Goal: Task Accomplishment & Management: Complete application form

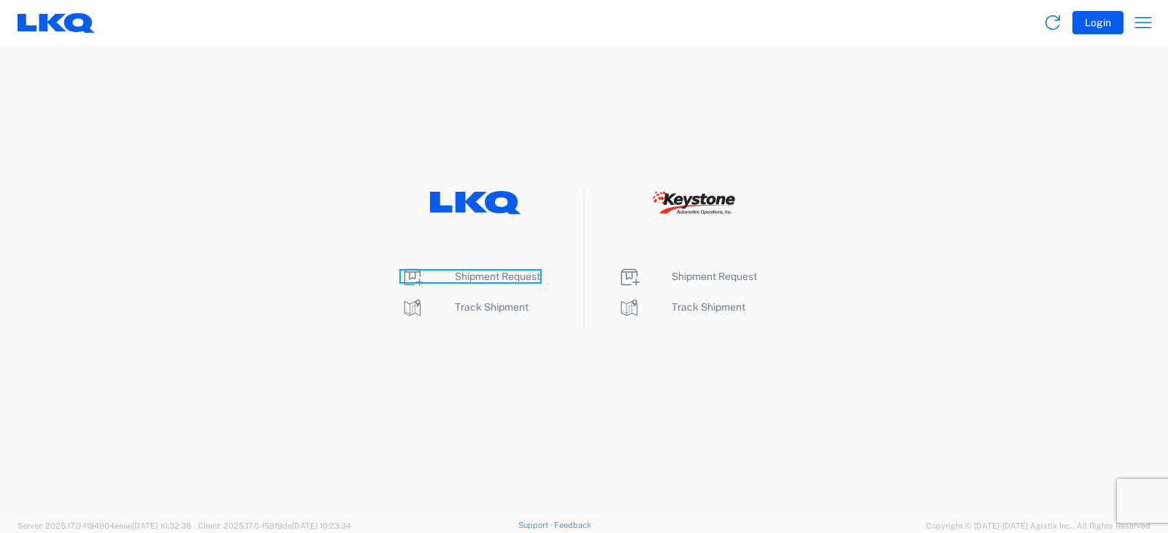
click at [490, 274] on span "Shipment Request" at bounding box center [497, 277] width 85 height 12
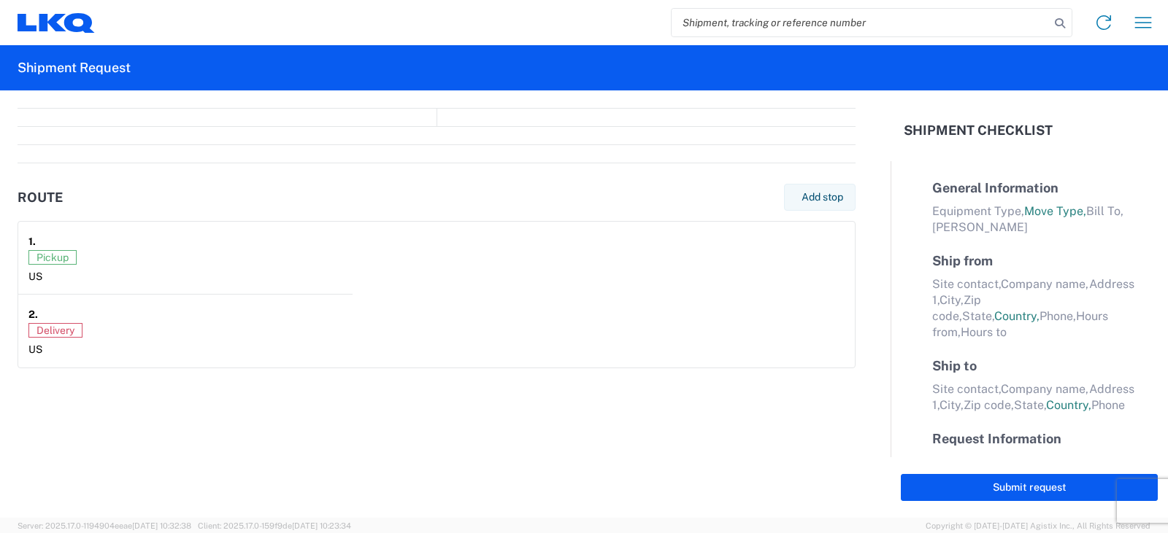
select select "FULL"
select select "LBS"
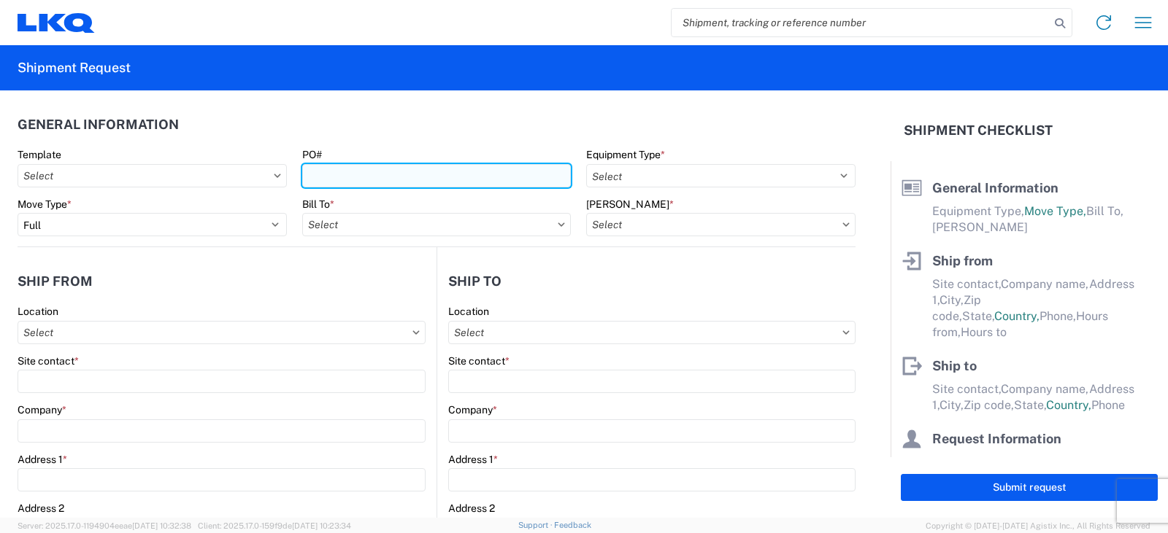
click at [325, 177] on input "PO#" at bounding box center [436, 175] width 269 height 23
click at [304, 172] on input "PWR# 126647--BRADY B" at bounding box center [436, 175] width 269 height 23
type input "STEEL PWR# 126647--BRADY B"
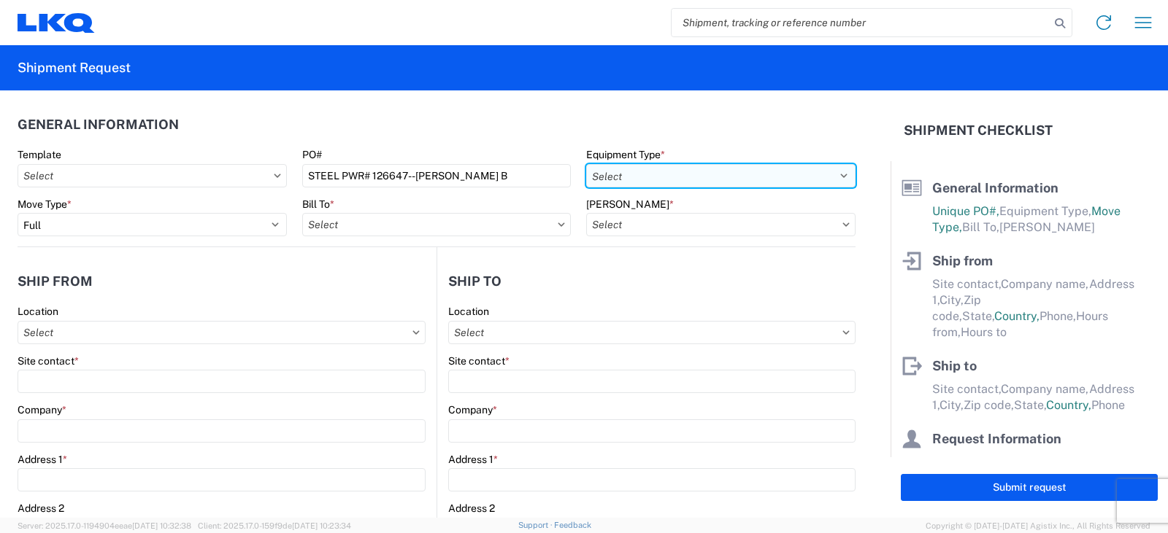
click at [615, 178] on select "Select 53’ Dry Van Flatbed Dropdeck (van) Lowboy (flatbed) Rail" at bounding box center [720, 175] width 269 height 23
select select "STDV"
click at [586, 164] on select "Select 53’ Dry Van Flatbed Dropdeck (van) Lowboy (flatbed) Rail" at bounding box center [720, 175] width 269 height 23
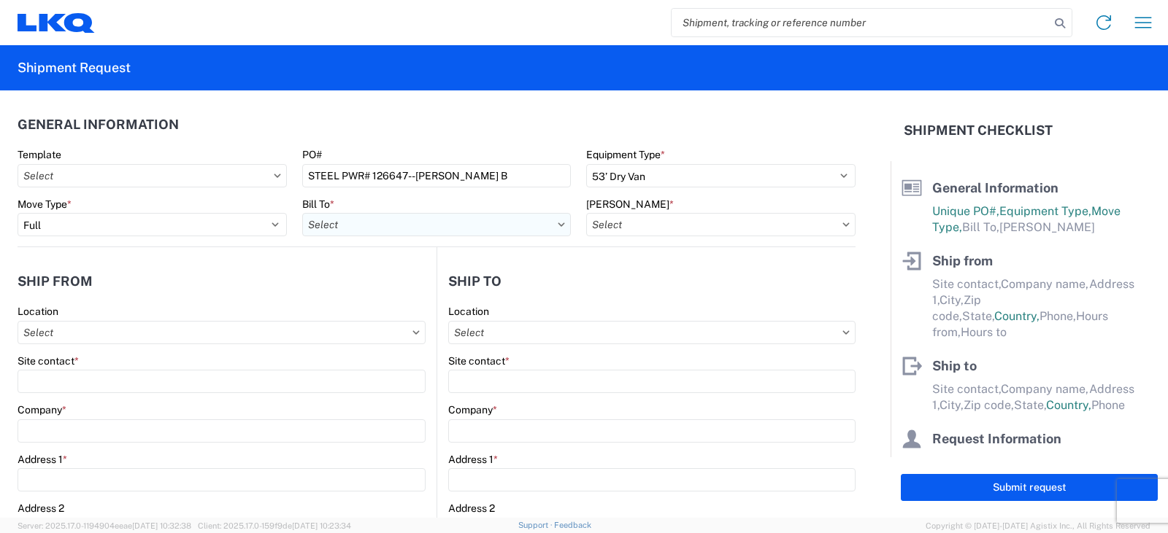
click at [324, 226] on input "Bill To *" at bounding box center [436, 224] width 269 height 23
type input "3238"
click at [392, 287] on div "3238 - Huntington IDC" at bounding box center [429, 289] width 255 height 23
type input "3238 - Huntington IDC"
click at [635, 225] on input "[PERSON_NAME] *" at bounding box center [720, 224] width 269 height 23
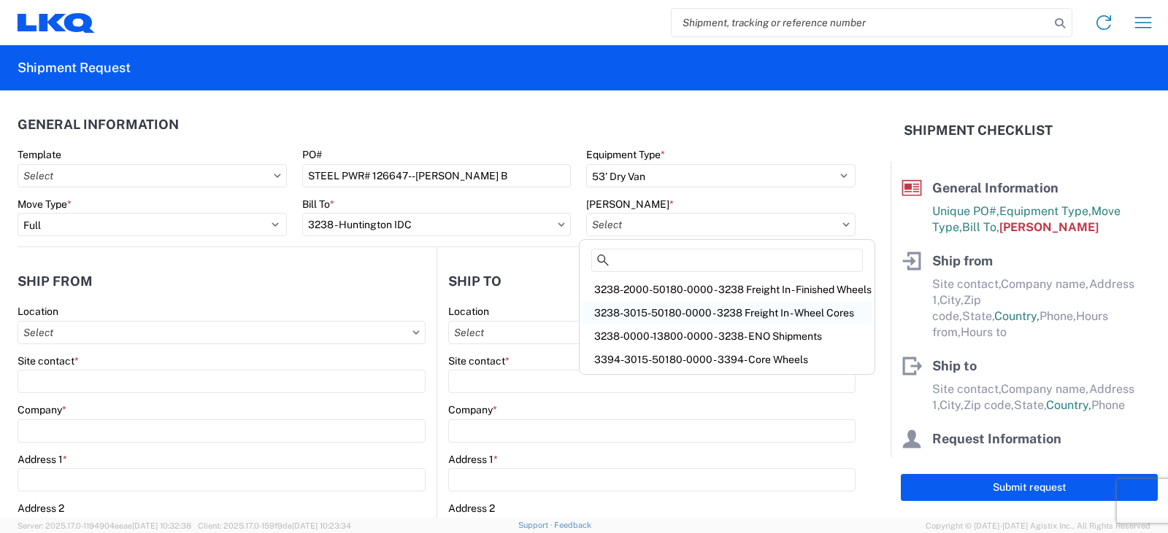
click at [651, 312] on div "3238-3015-50180-0000 - 3238 Freight In - Wheel Cores" at bounding box center [726, 312] width 289 height 23
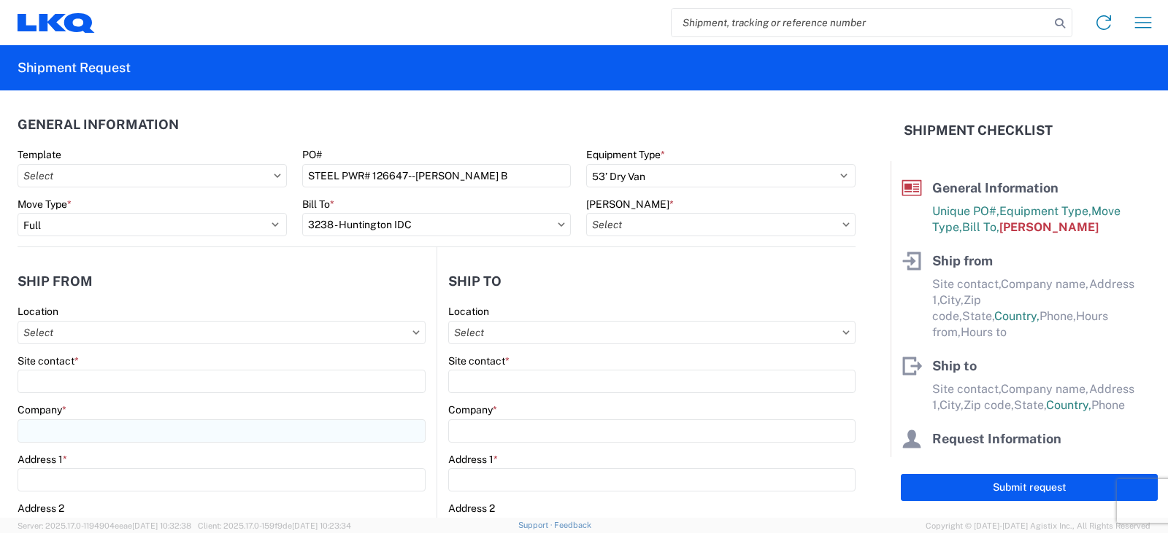
type input "3238-3015-50180-0000 - 3238 Freight In - Wheel Cores"
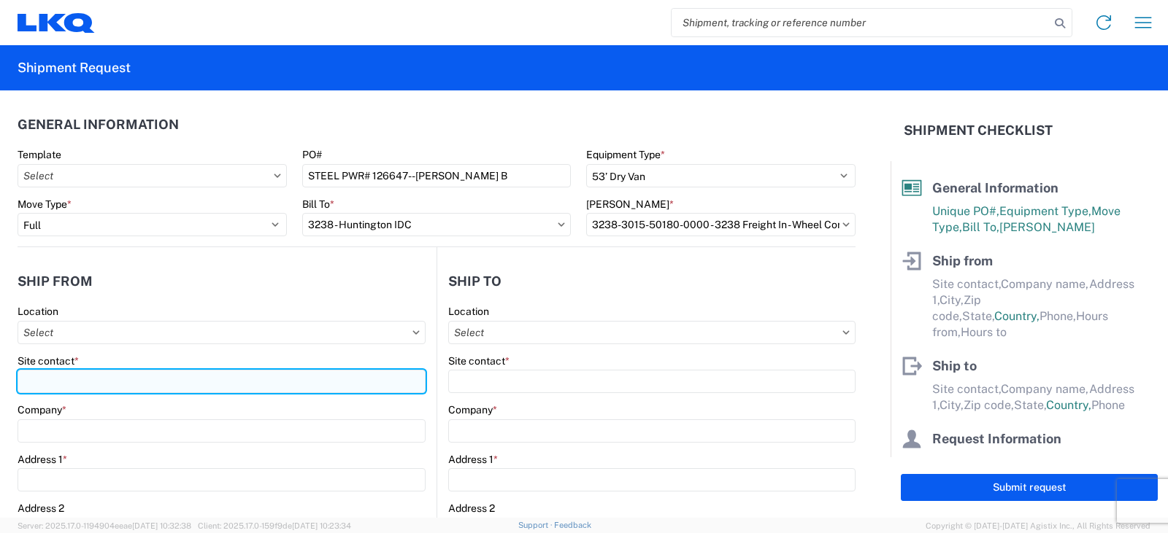
click at [29, 382] on input "Site contact *" at bounding box center [222, 381] width 408 height 23
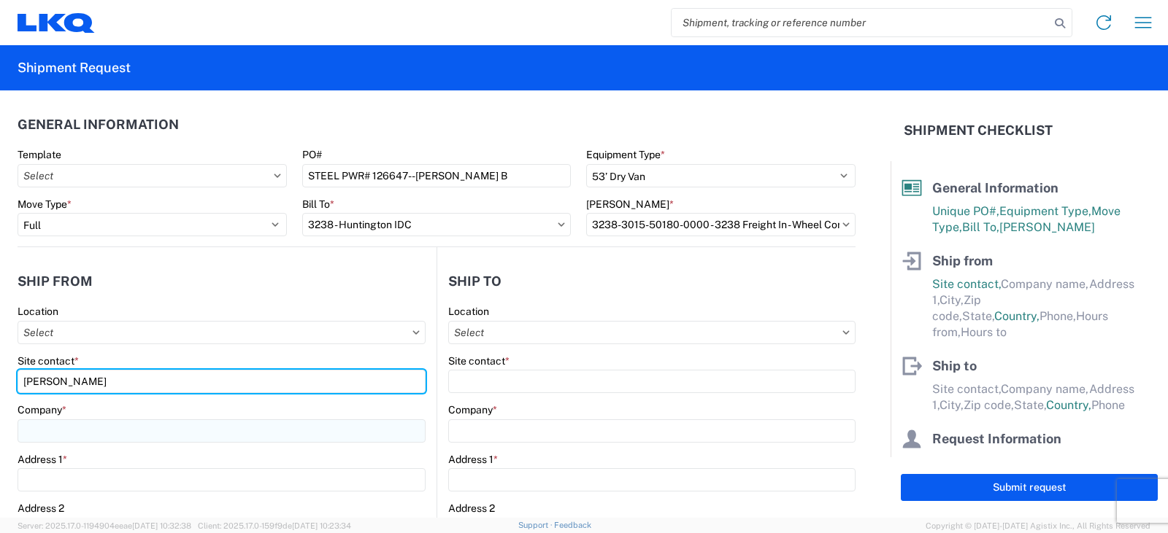
type input "BILLY EMERTON"
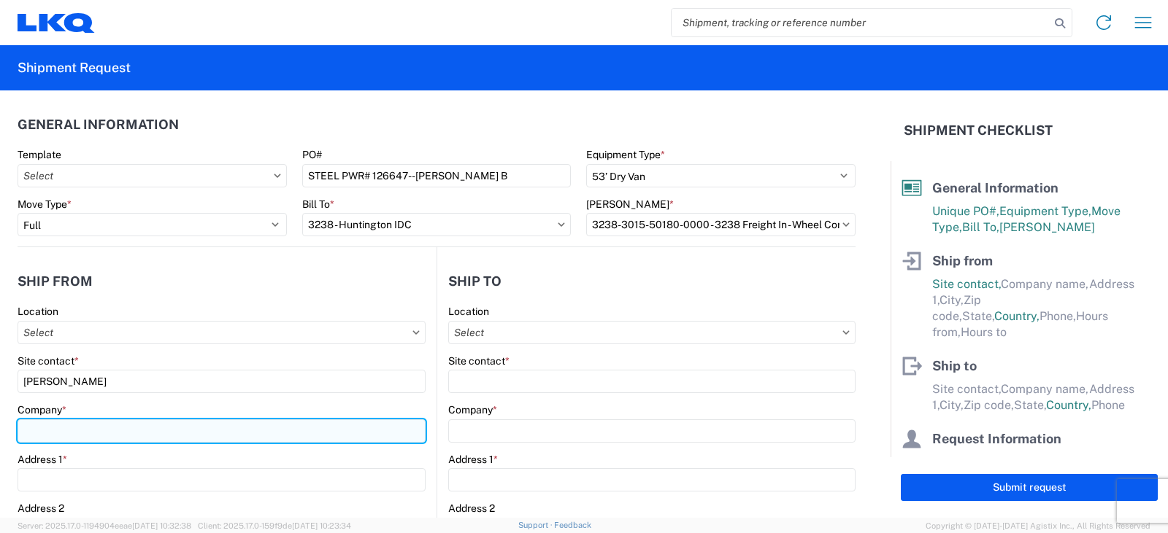
click at [34, 424] on input "Company *" at bounding box center [222, 431] width 408 height 23
type input "LIBERTY TIRE RECYCLING"
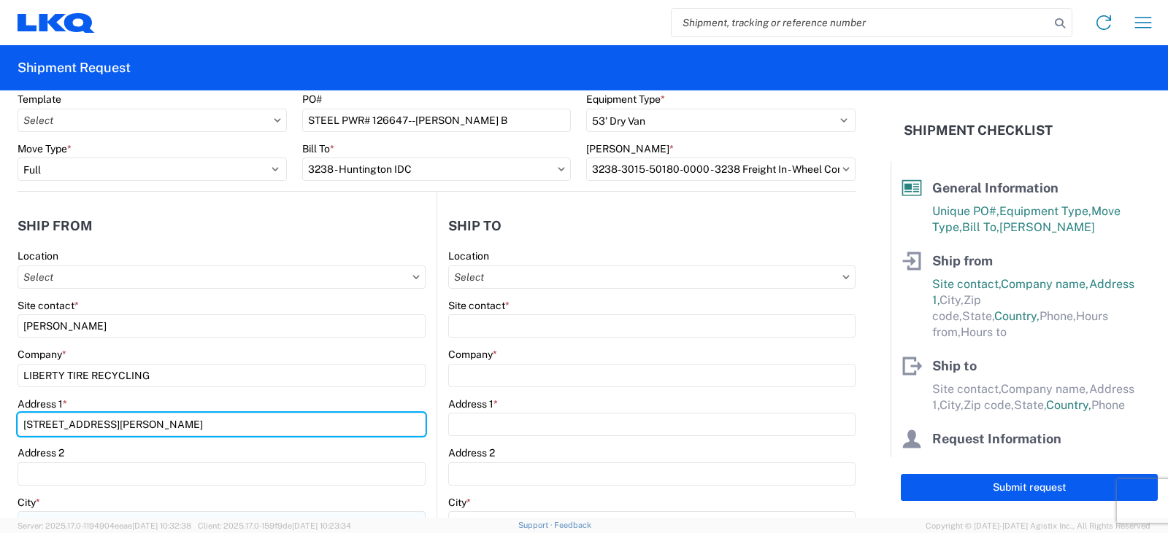
scroll to position [146, 0]
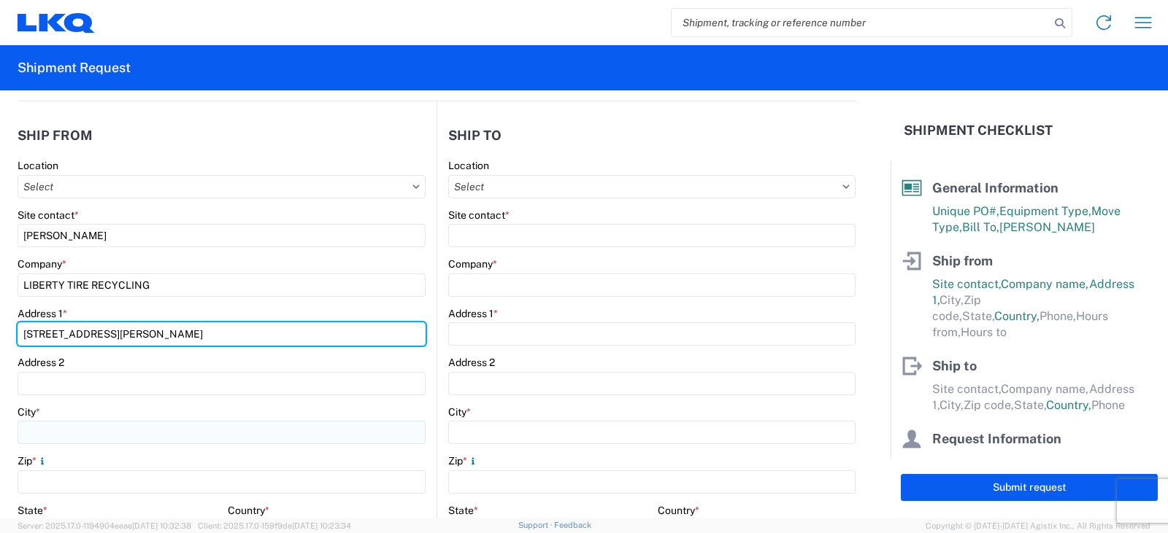
type input "5302 WADE ROAD"
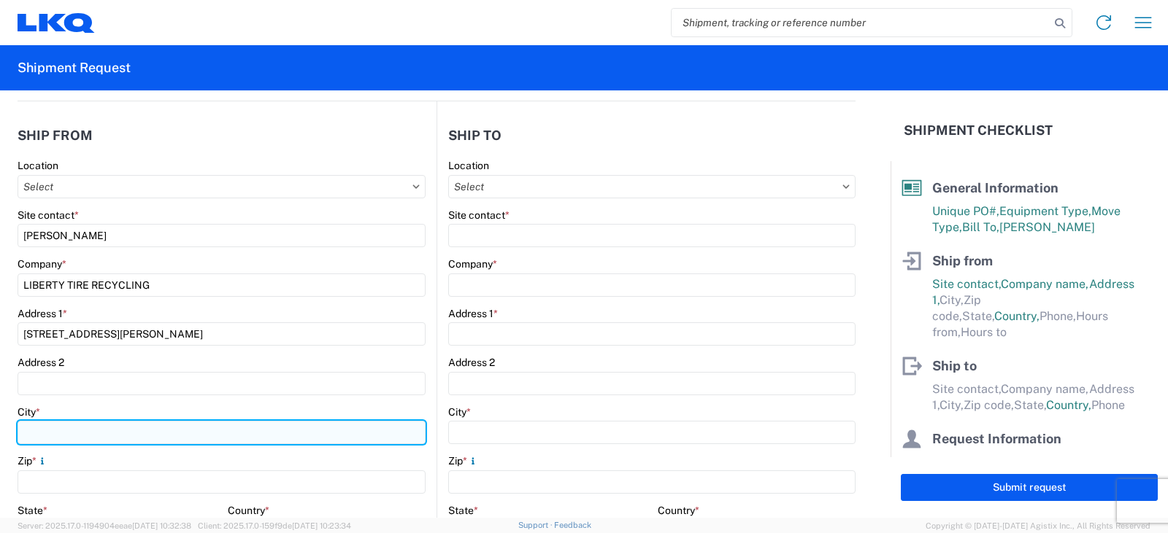
click at [41, 433] on input "City *" at bounding box center [222, 432] width 408 height 23
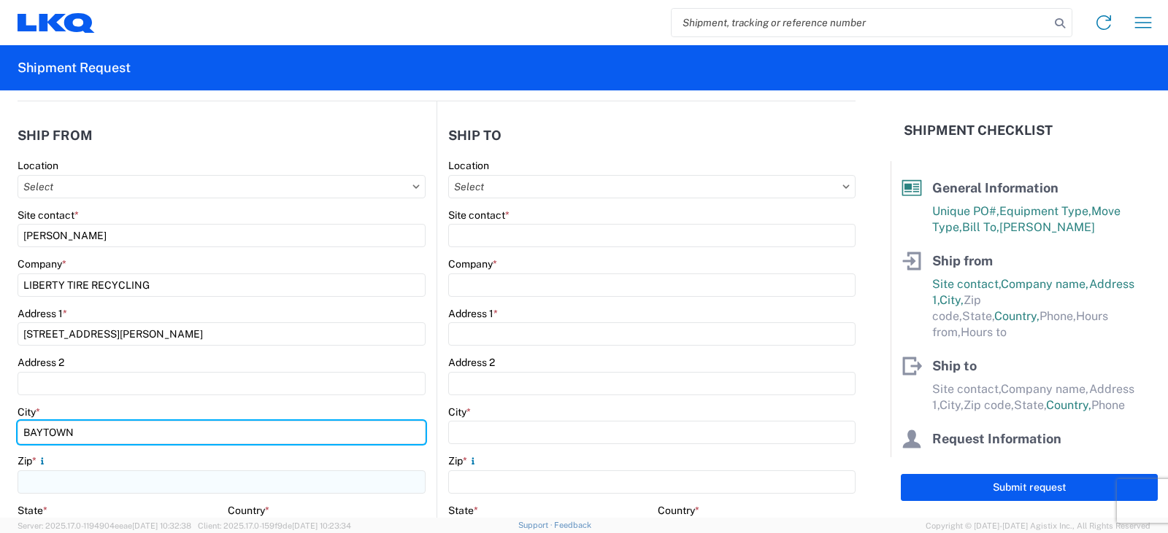
type input "BAYTOWN"
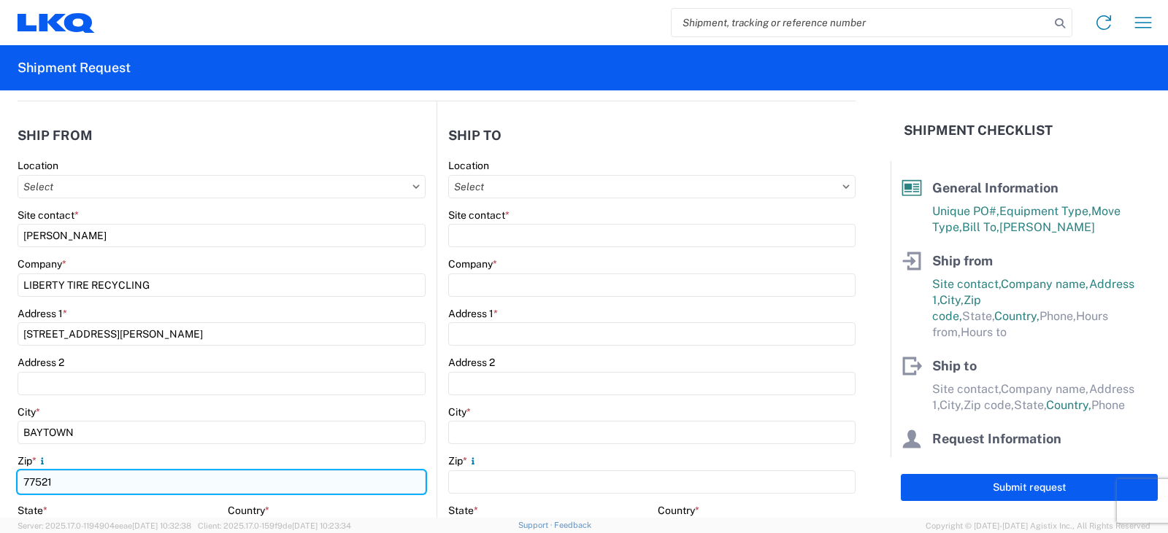
scroll to position [292, 0]
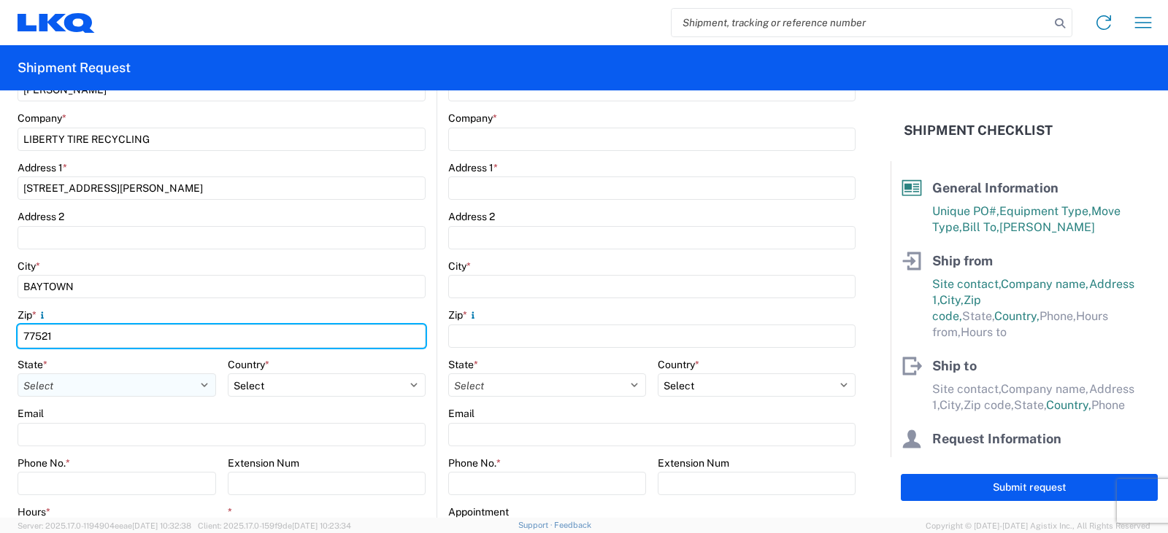
type input "77521"
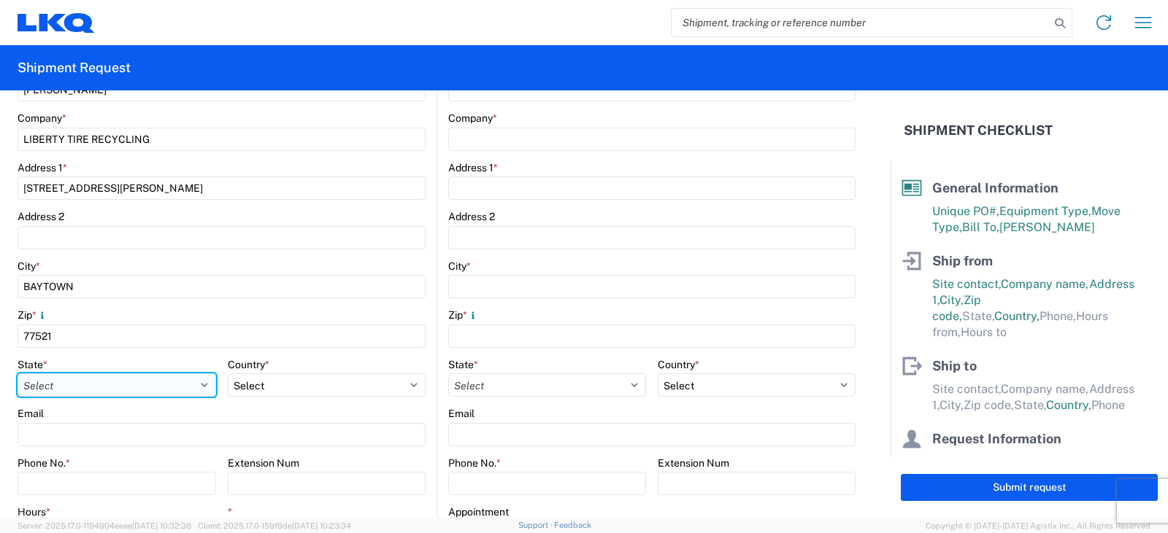
click at [45, 383] on select "Select [US_STATE] [US_STATE] [US_STATE] [US_STATE] Armed Forces Americas Armed …" at bounding box center [117, 385] width 199 height 23
select select "TX"
click at [18, 374] on select "Select [US_STATE] [US_STATE] [US_STATE] [US_STATE] Armed Forces Americas Armed …" at bounding box center [117, 385] width 199 height 23
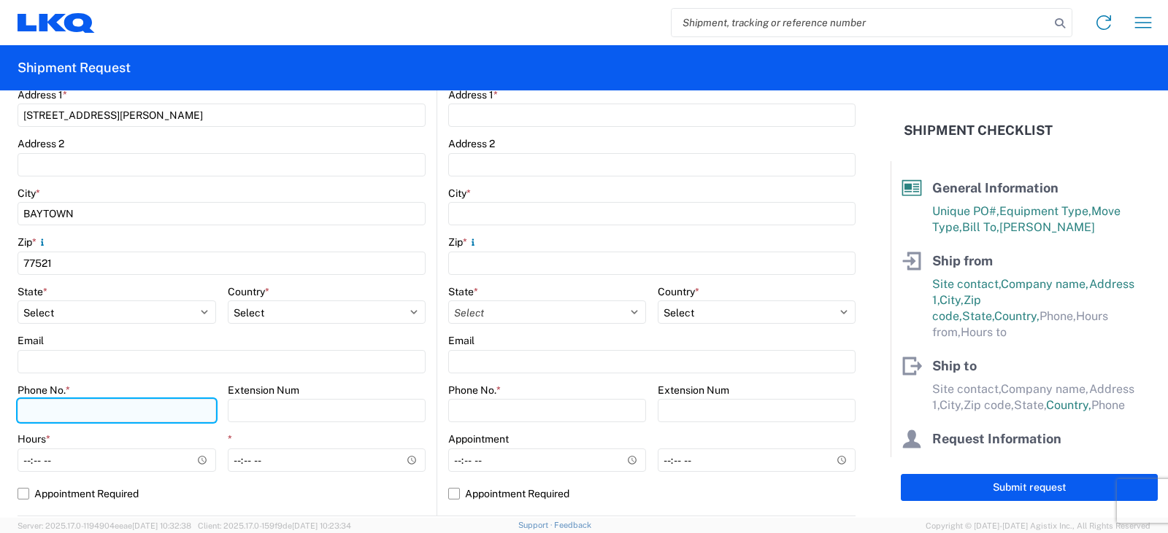
click at [26, 407] on input "Phone No. *" at bounding box center [117, 410] width 199 height 23
type input "409-277-2175"
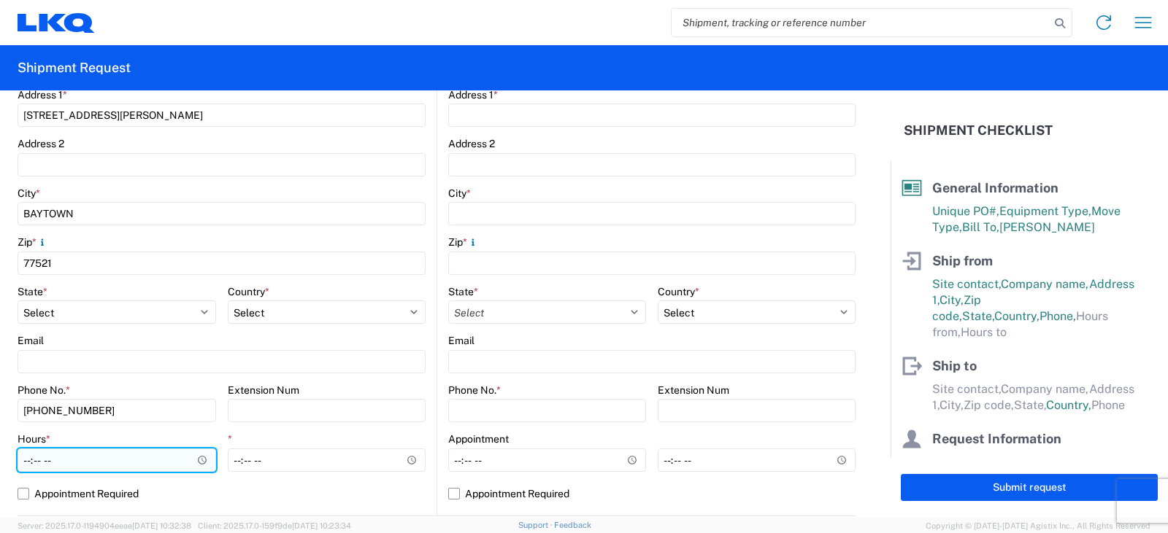
click at [28, 460] on input "Hours *" at bounding box center [117, 460] width 199 height 23
type input "07:30"
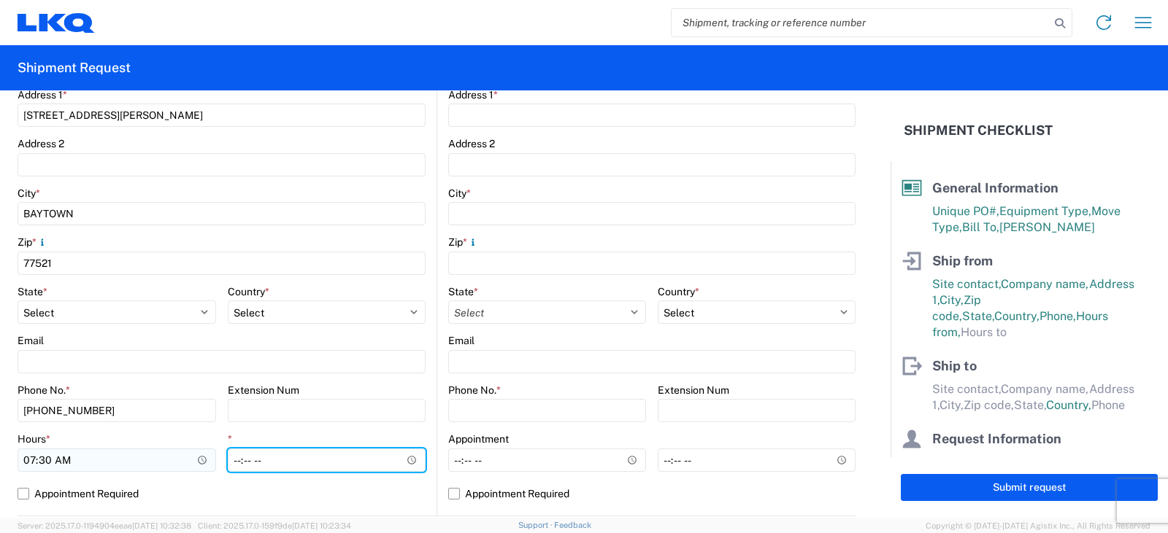
type input "14:00"
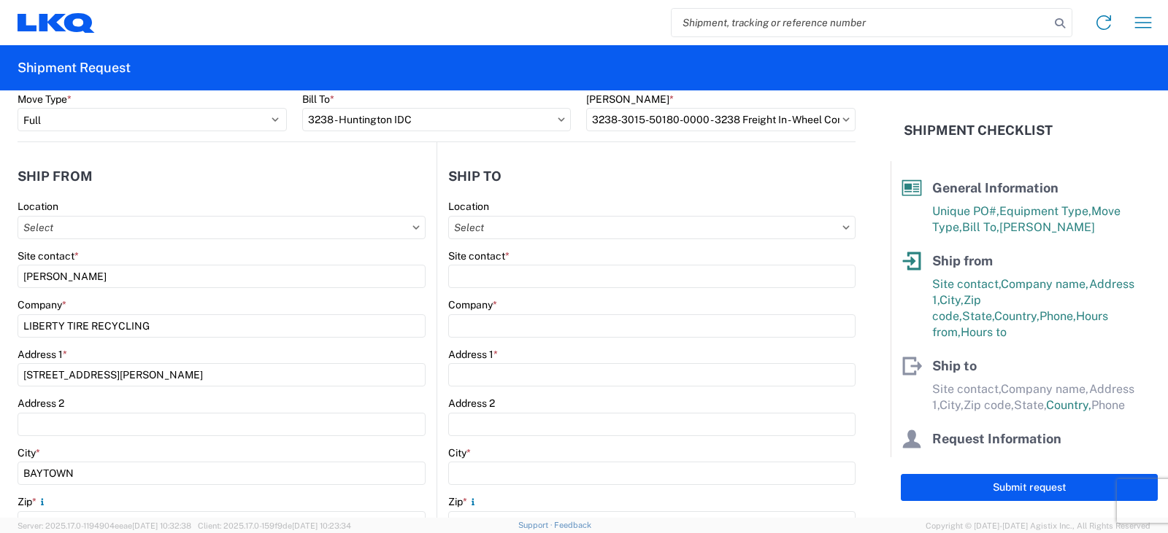
scroll to position [0, 0]
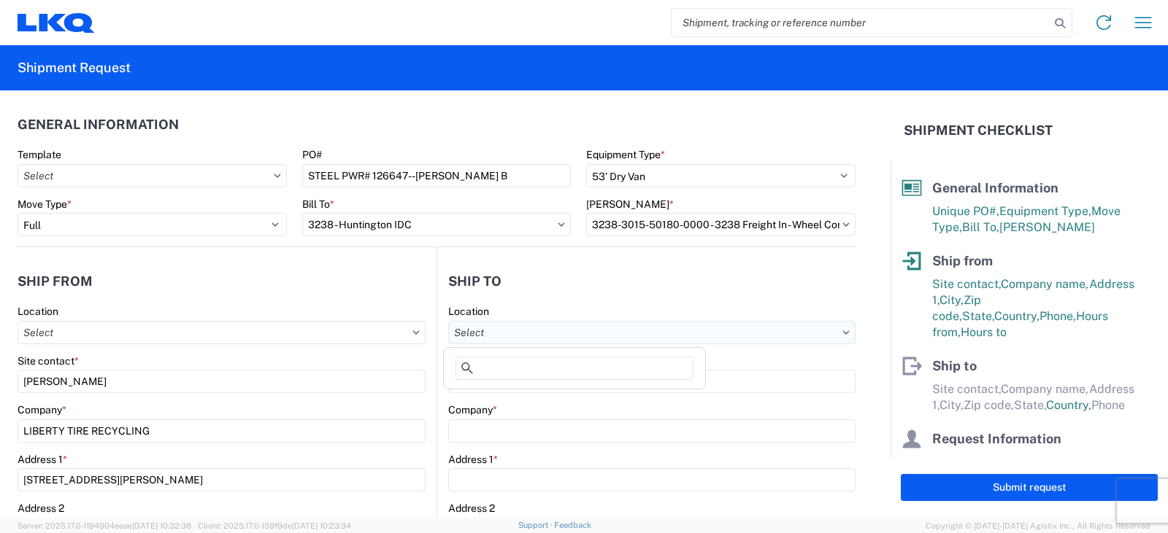
click at [473, 329] on input "Location" at bounding box center [651, 332] width 407 height 23
type input "3238"
drag, startPoint x: 531, startPoint y: 401, endPoint x: 525, endPoint y: 396, distance: 8.3
click at [531, 399] on div "3238 - Huntington IDC" at bounding box center [574, 397] width 255 height 23
type input "3238 - Huntington IDC"
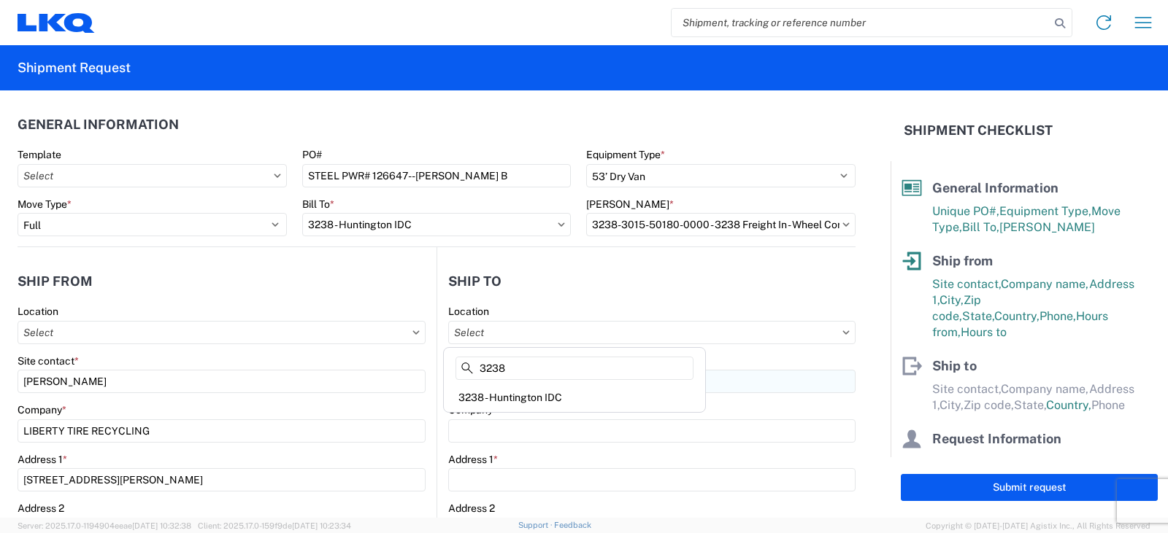
type input "LKQ Corporation"
type input "[STREET_ADDRESS]"
type input "Huntington"
type input "46750"
select select "US"
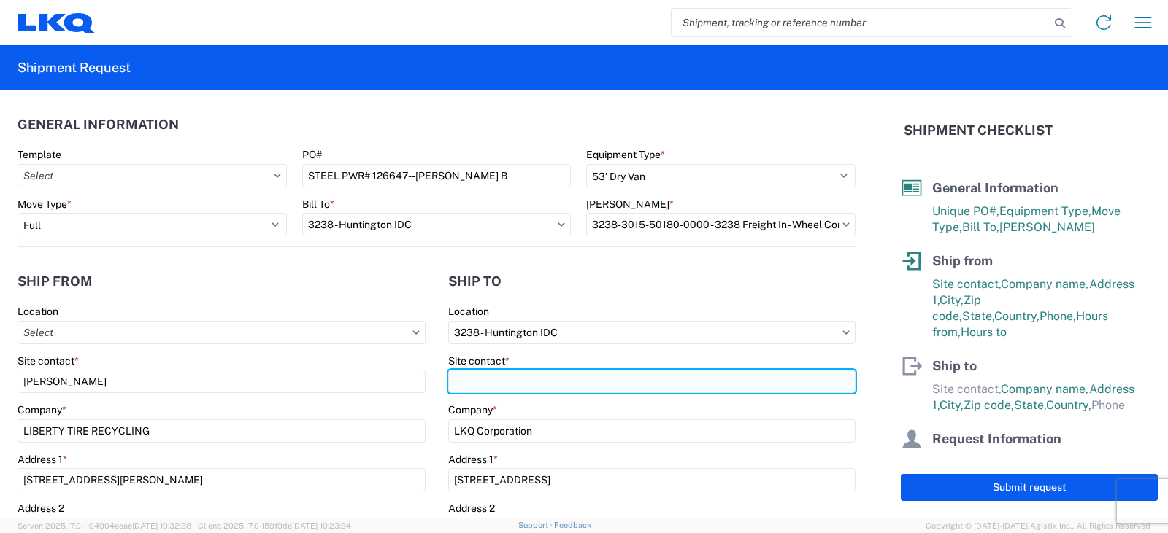
click at [489, 381] on input "Site contact *" at bounding box center [651, 381] width 407 height 23
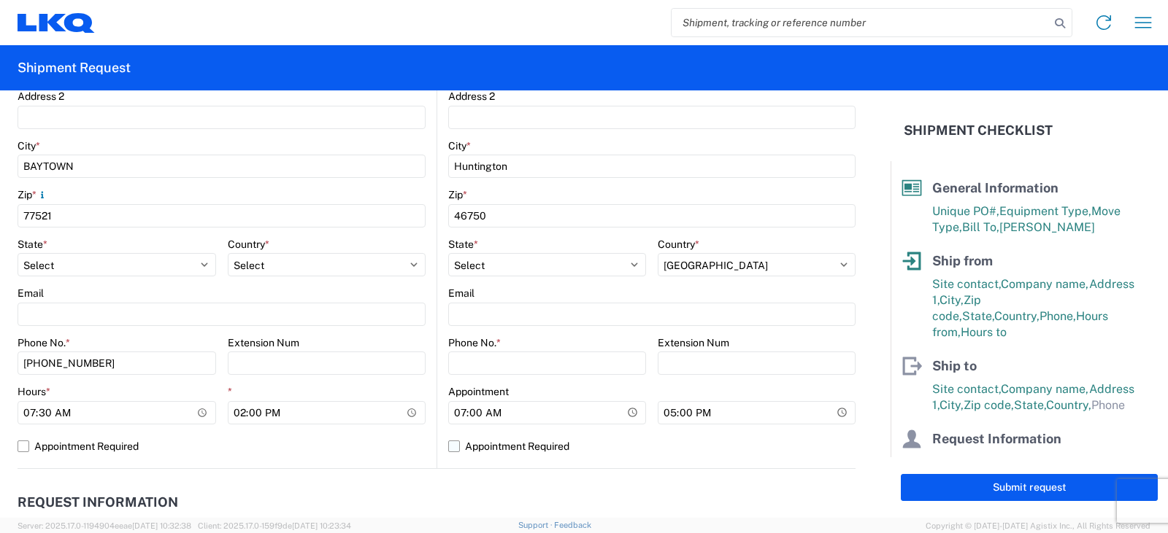
scroll to position [438, 0]
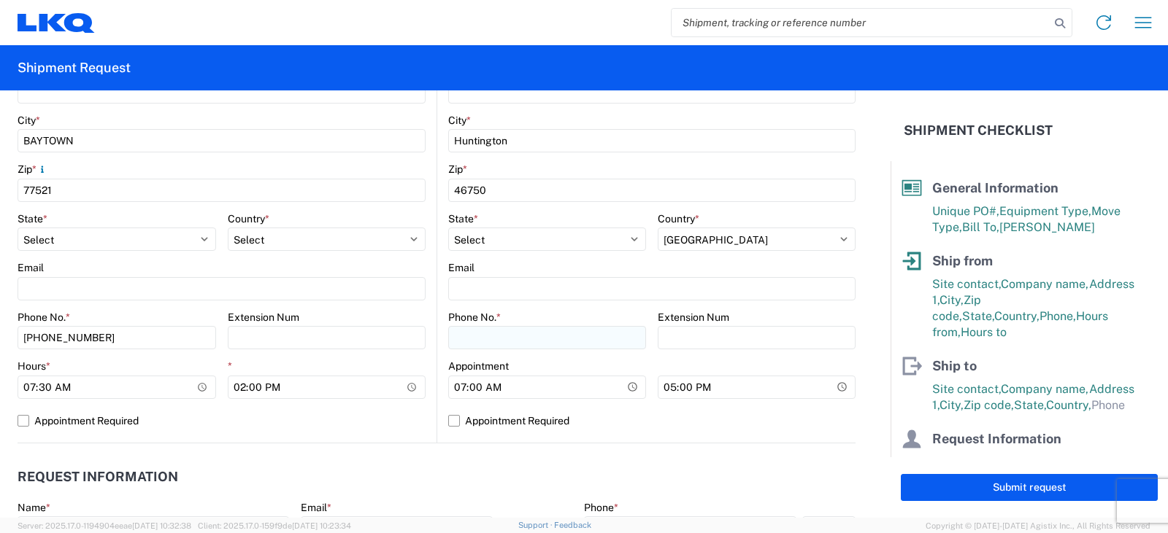
type input "[PERSON_NAME]"
click at [463, 336] on input "Phone No. *" at bounding box center [547, 337] width 198 height 23
type input "[PHONE_NUMBER]"
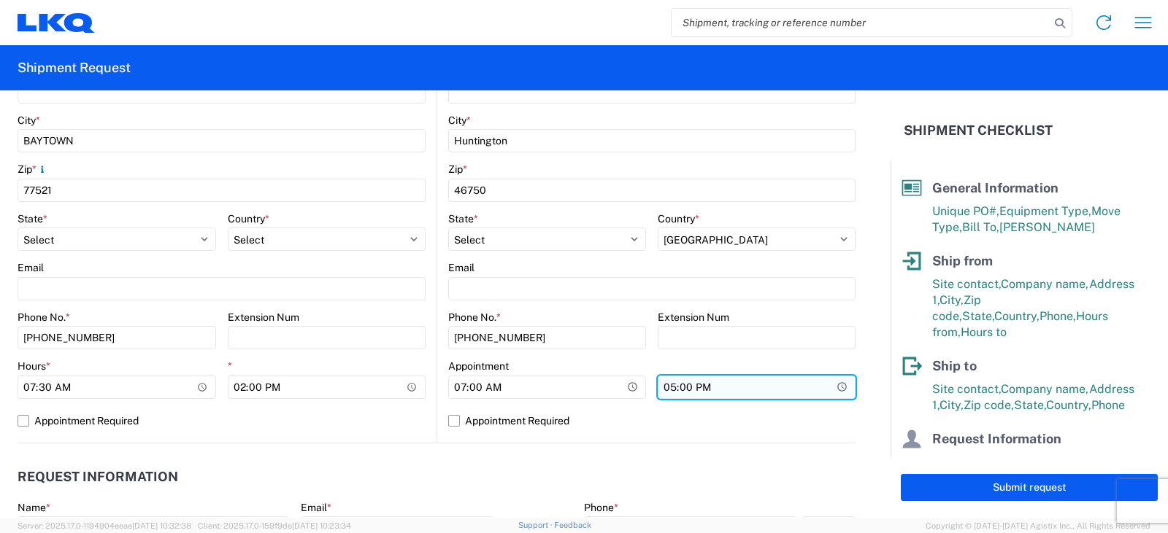
click at [661, 387] on input "17:00" at bounding box center [757, 387] width 198 height 23
type input "13:00"
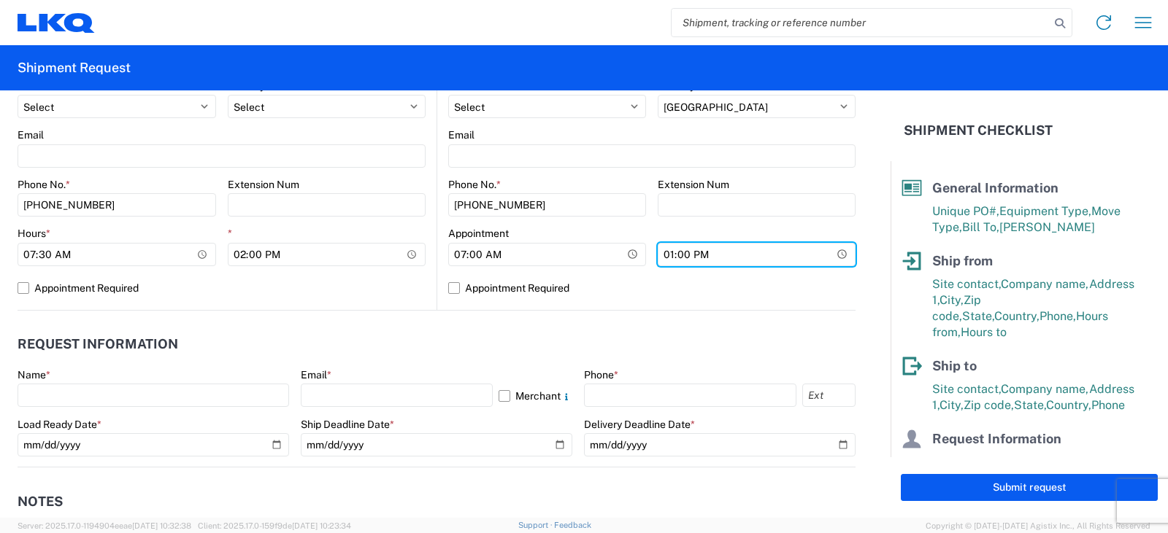
scroll to position [584, 0]
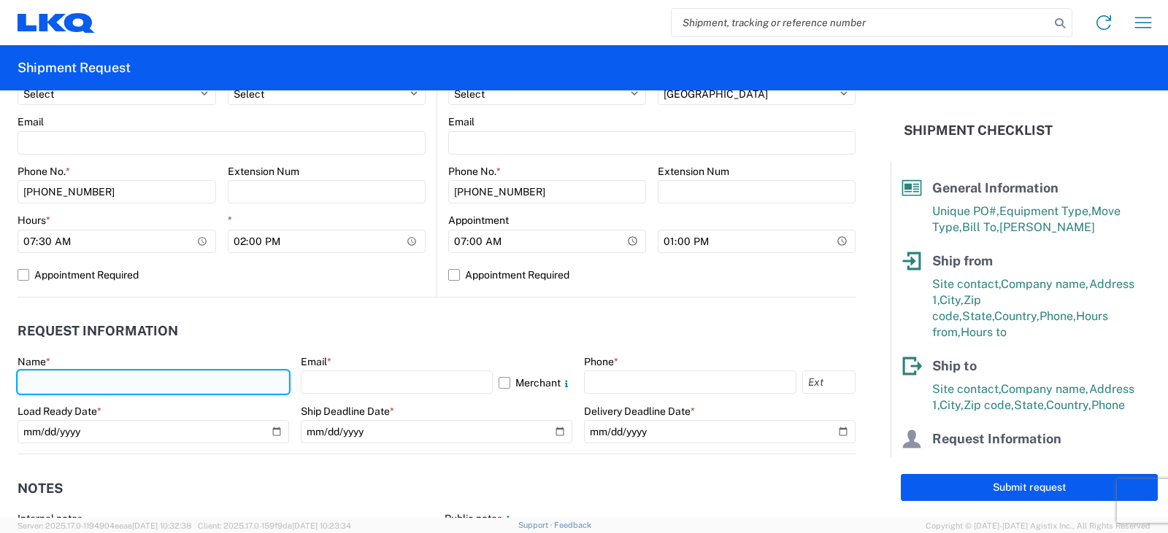
click at [26, 385] on input "text" at bounding box center [153, 382] width 271 height 23
type input "[PERSON_NAME]"
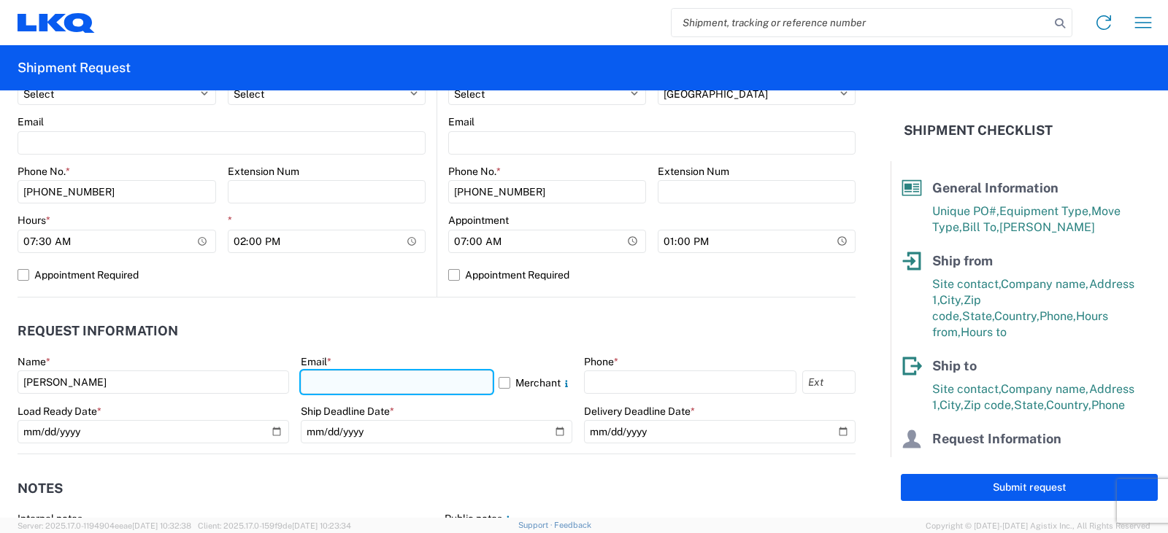
click at [334, 382] on input "text" at bounding box center [397, 382] width 192 height 23
type input "drsnead@lkqcorp.com, bbenson@lkqcorp.com"
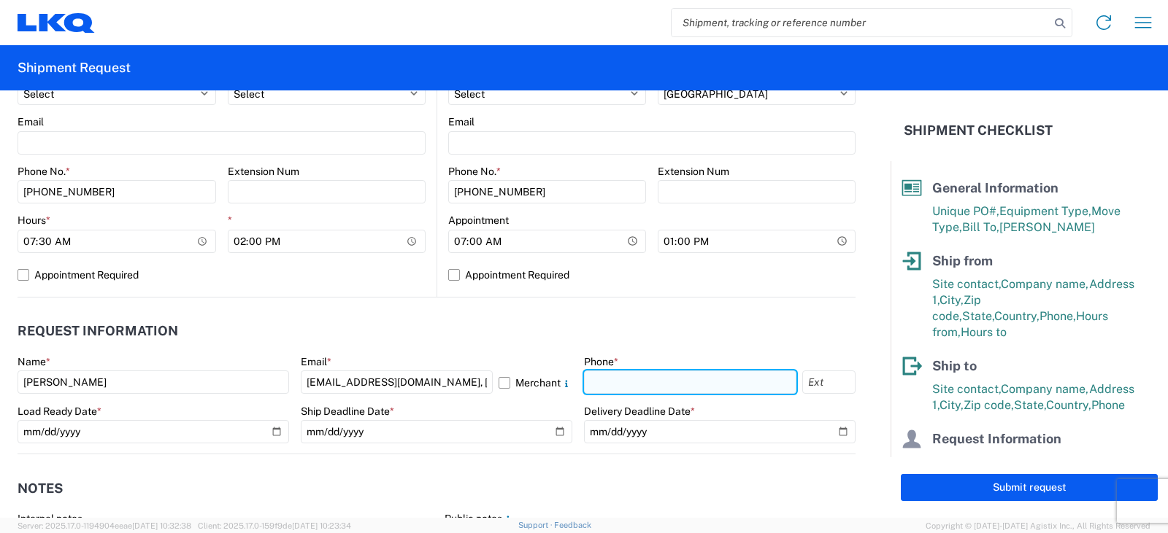
drag, startPoint x: 614, startPoint y: 377, endPoint x: 621, endPoint y: 381, distance: 8.2
click at [614, 377] on input "text" at bounding box center [690, 382] width 212 height 23
type input "[PHONE_NUMBER]"
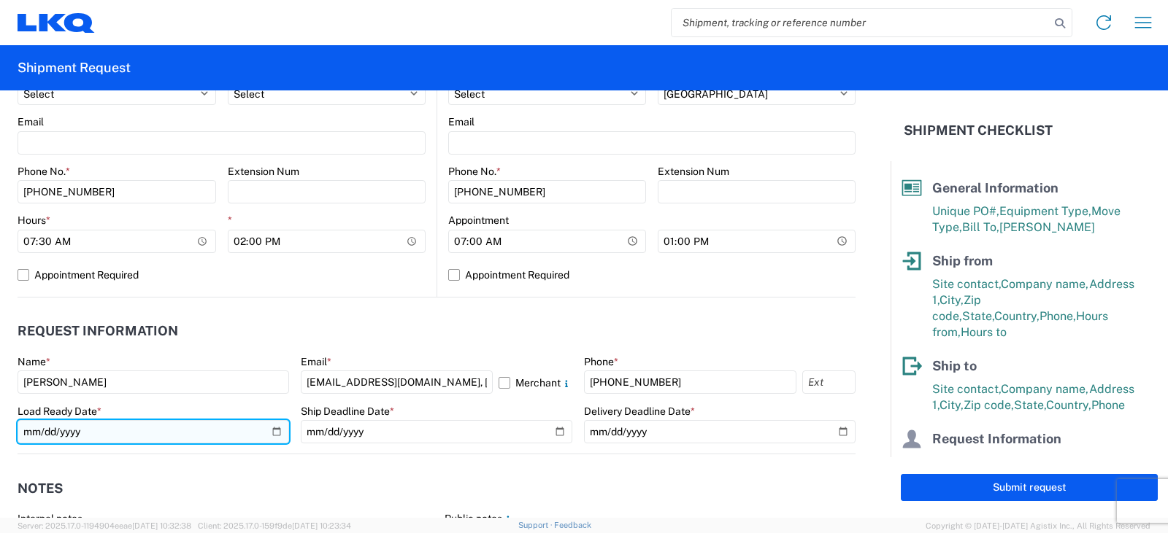
click at [272, 434] on input "date" at bounding box center [153, 431] width 271 height 23
type input "2025-08-22"
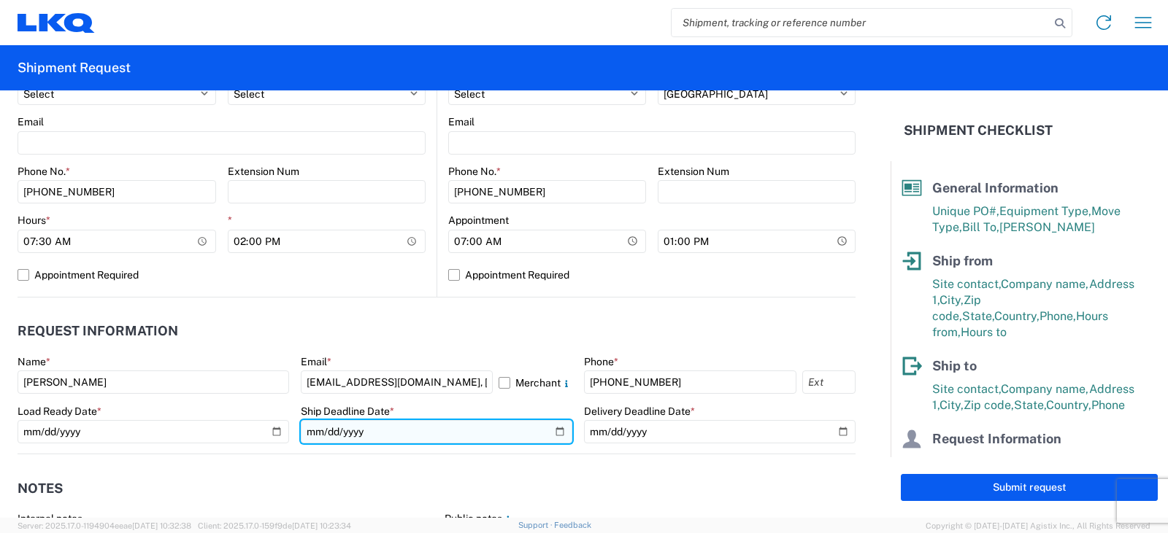
click at [551, 432] on input "date" at bounding box center [436, 431] width 271 height 23
type input "2025-08-22"
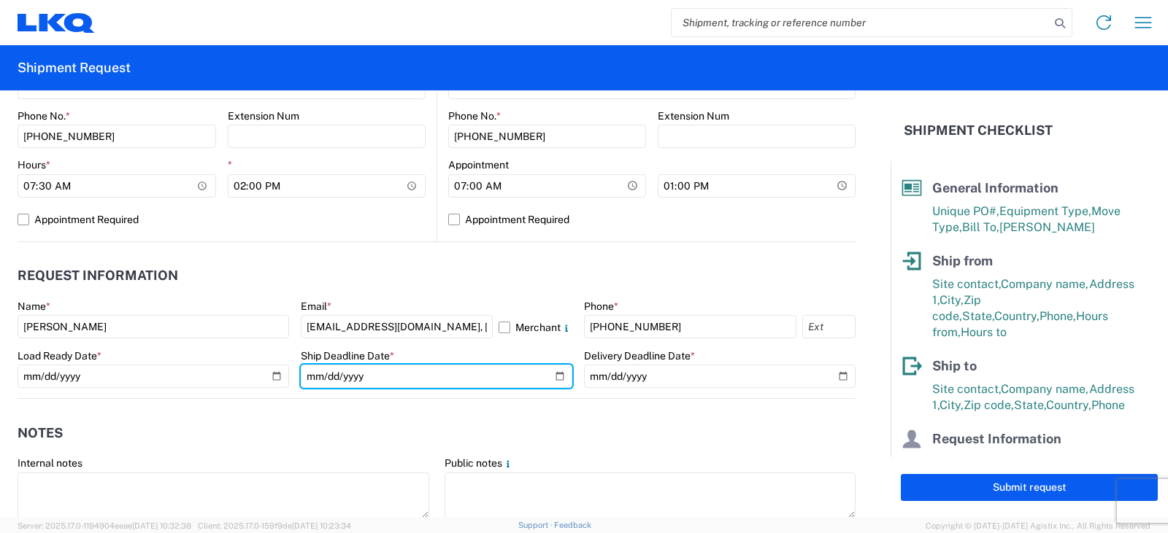
scroll to position [730, 0]
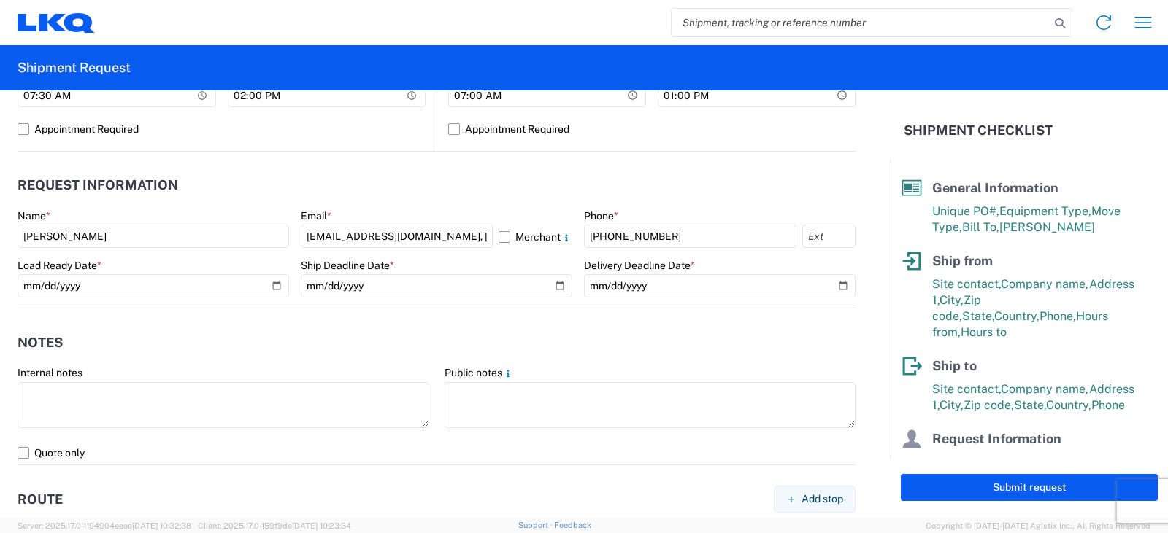
click at [31, 381] on div "Internal notes" at bounding box center [224, 398] width 412 height 65
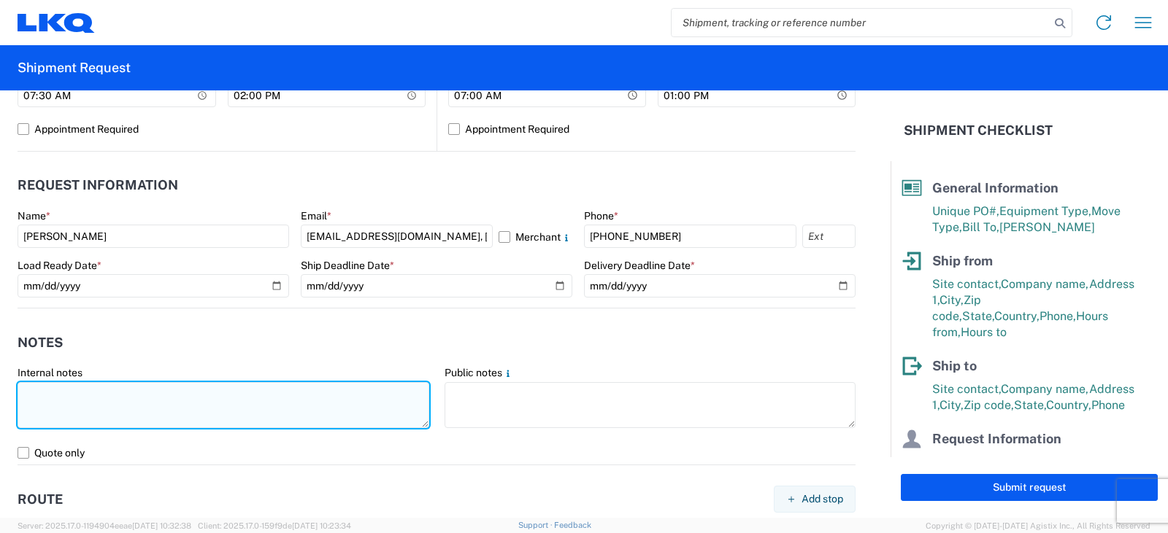
click at [32, 383] on textarea at bounding box center [224, 405] width 412 height 46
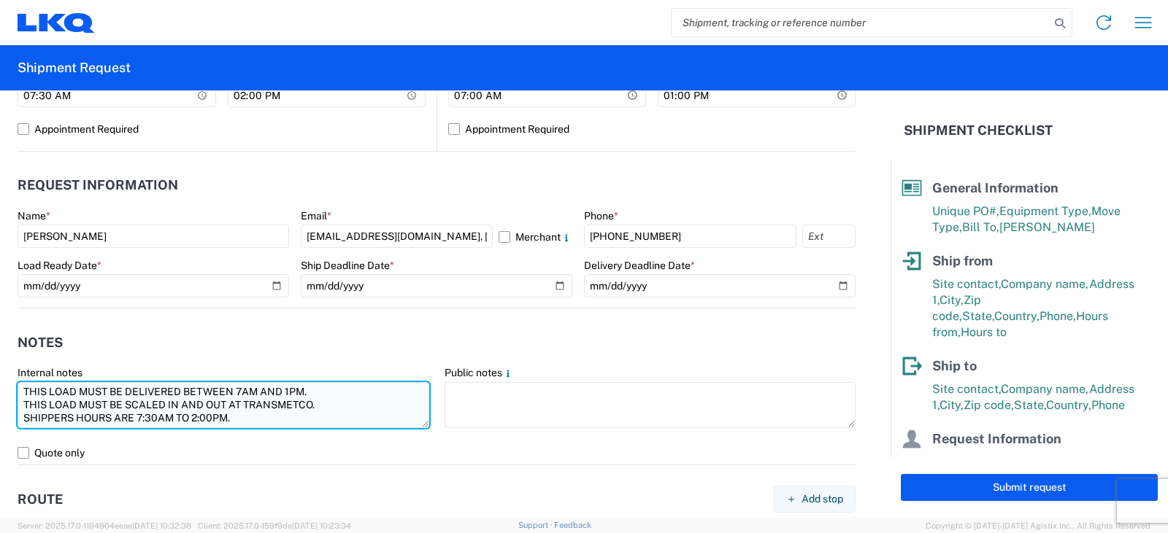
scroll to position [10, 0]
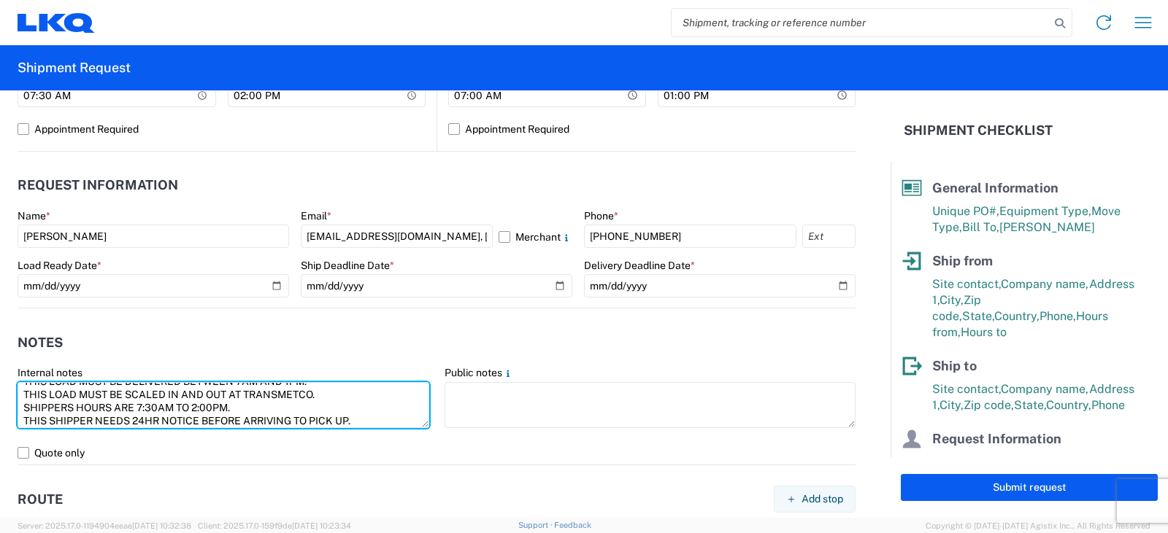
drag, startPoint x: 336, startPoint y: 441, endPoint x: 18, endPoint y: 379, distance: 324.2
click at [18, 379] on div "Internal notes THIS LOAD MUST BE DELIVERED BETWEEN 7AM AND 1PM. THIS LOAD MUST …" at bounding box center [224, 398] width 412 height 65
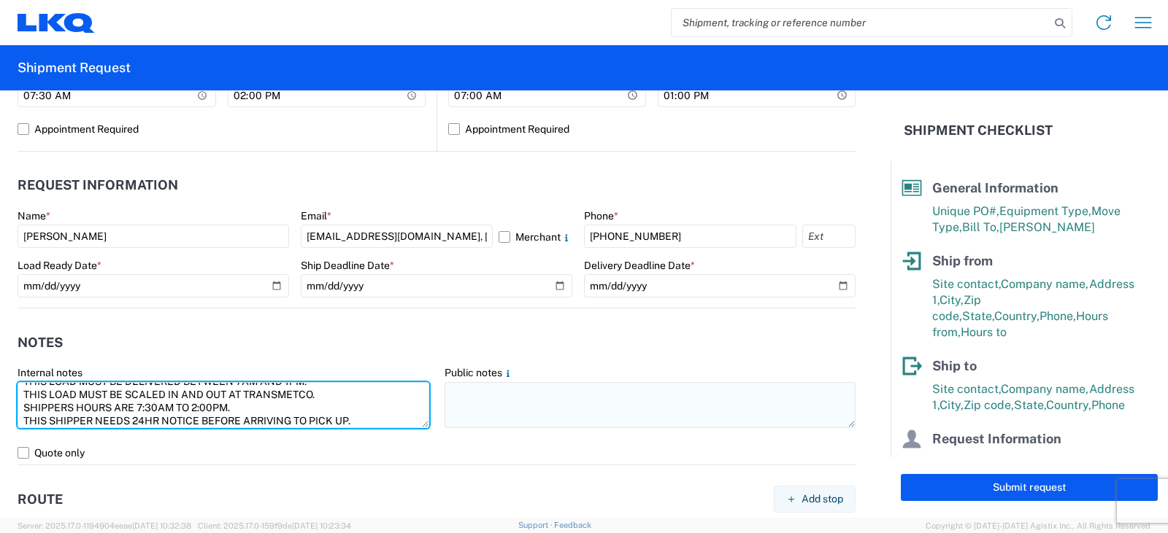
type textarea "THIS LOAD MUST BE DELIVERED BETWEEN 7AM AND 1PM. THIS LOAD MUST BE SCALED IN AN…"
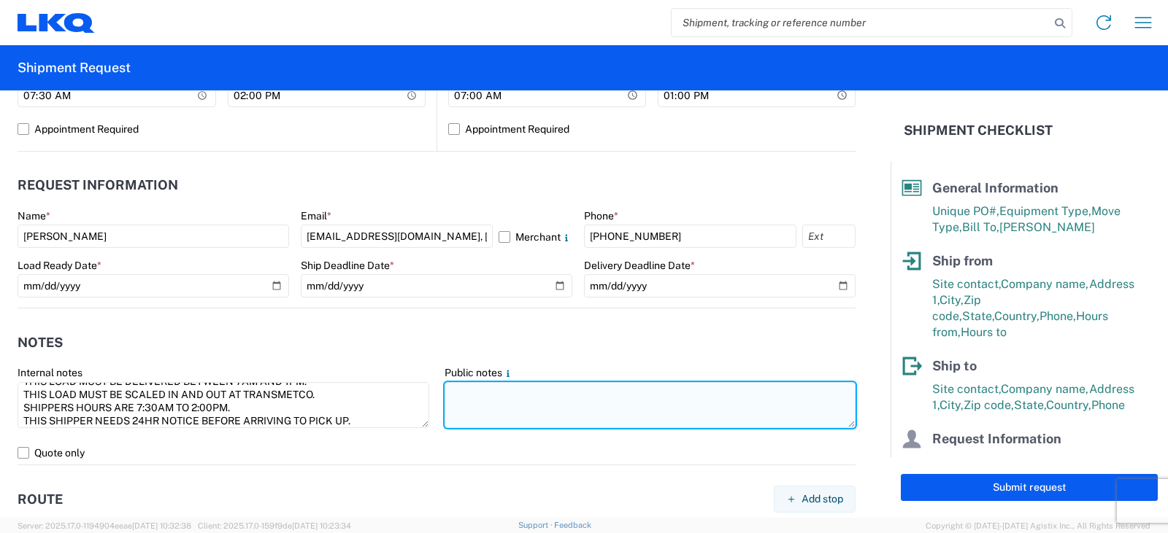
click at [455, 392] on textarea at bounding box center [650, 405] width 412 height 46
paste textarea "THIS LOAD MUST BE DELIVERED BETWEEN 7AM AND 1PM. THIS LOAD MUST BE SCALED IN AN…"
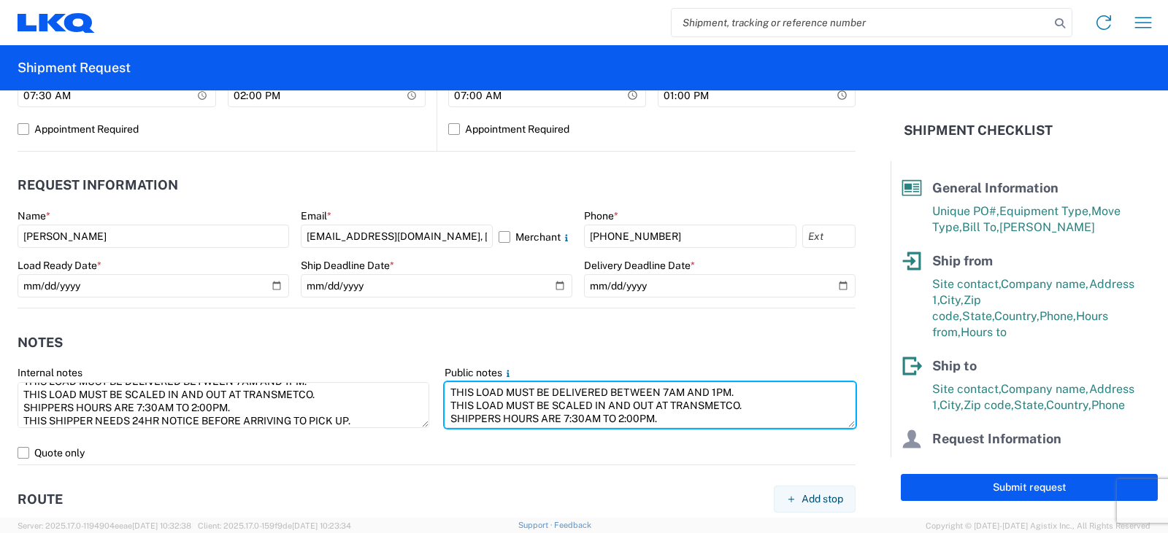
scroll to position [803, 0]
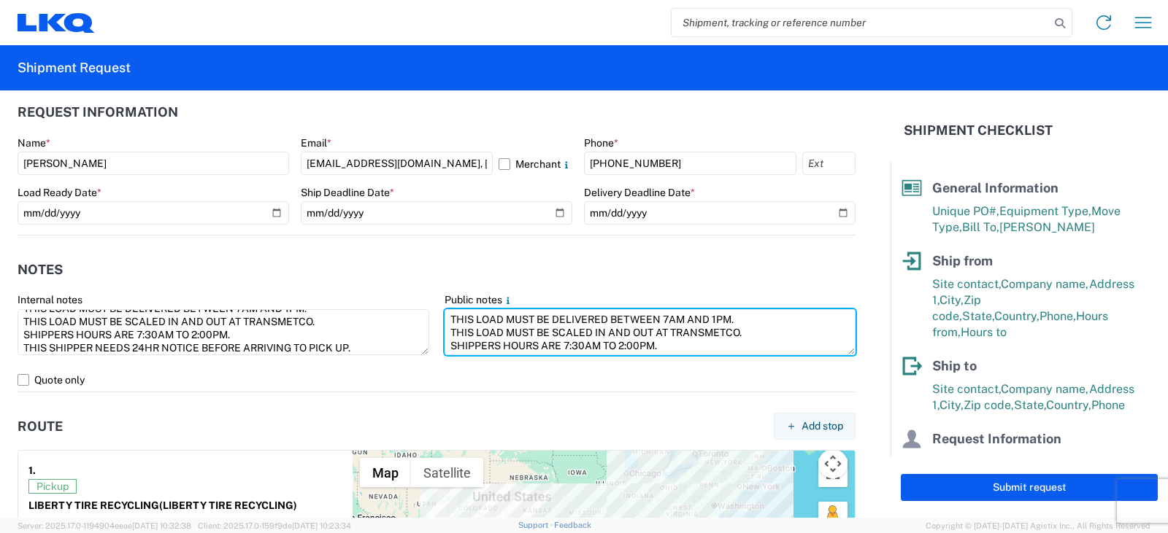
type textarea "THIS LOAD MUST BE DELIVERED BETWEEN 7AM AND 1PM. THIS LOAD MUST BE SCALED IN AN…"
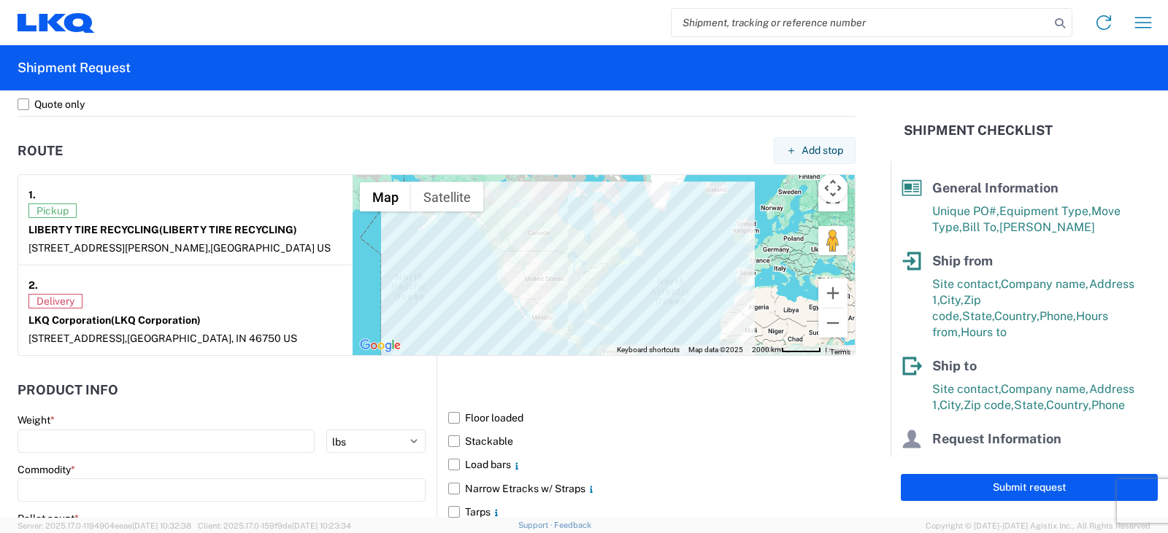
scroll to position [1104, 0]
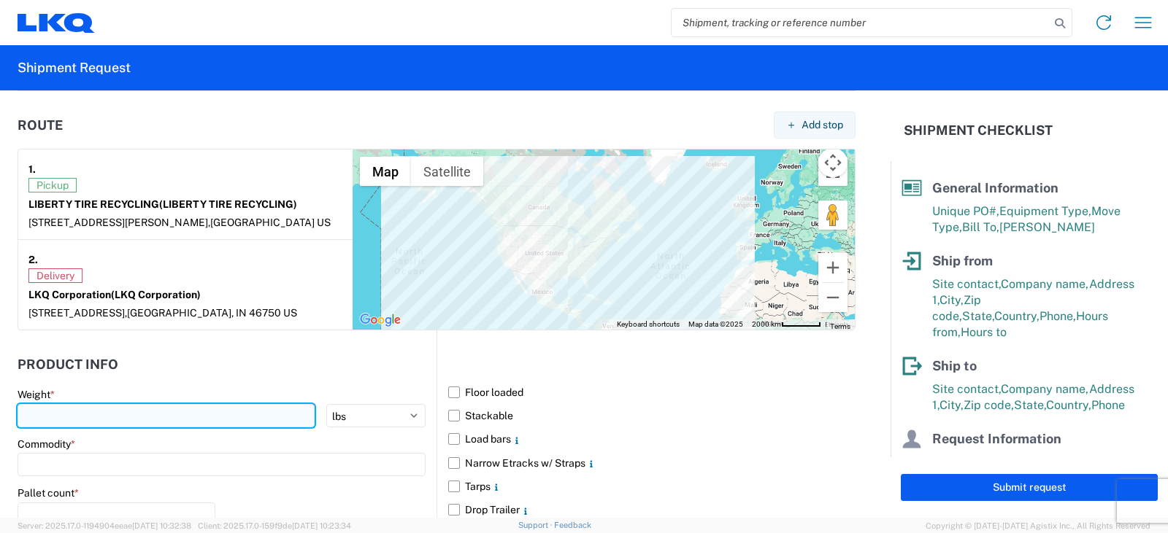
click at [65, 420] on input "number" at bounding box center [166, 415] width 297 height 23
type input "40000"
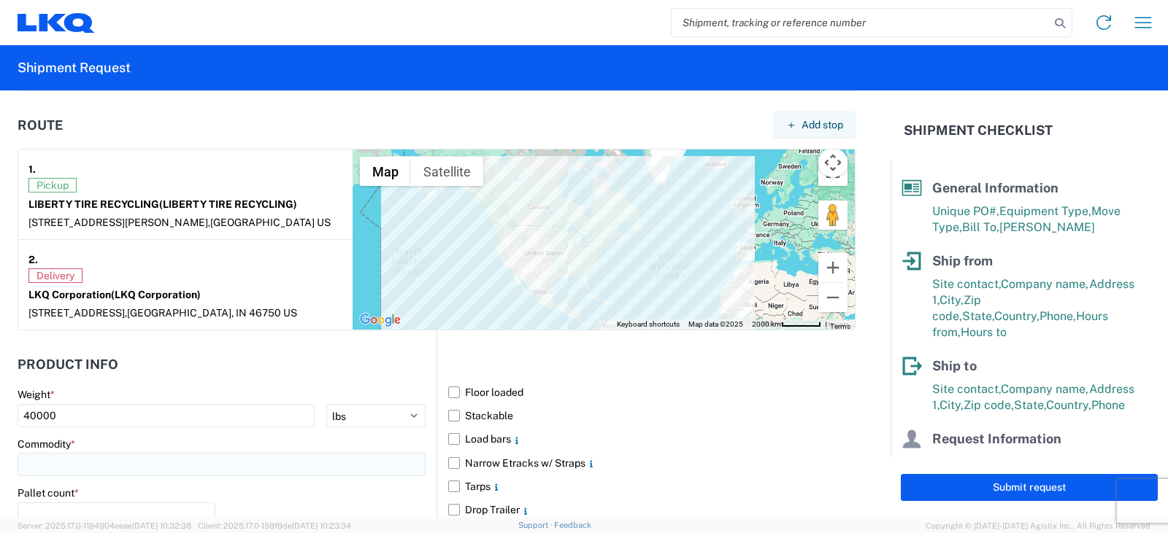
click at [42, 468] on input at bounding box center [222, 464] width 408 height 23
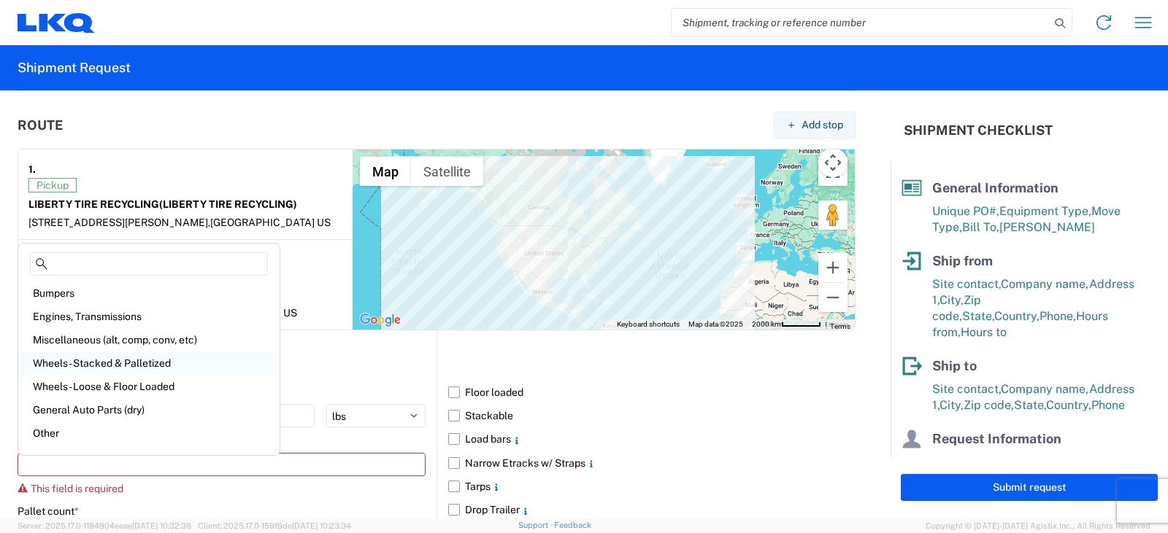
click at [89, 361] on div "Wheels - Stacked & Palletized" at bounding box center [148, 363] width 255 height 23
type input "Wheels - Stacked & Palletized"
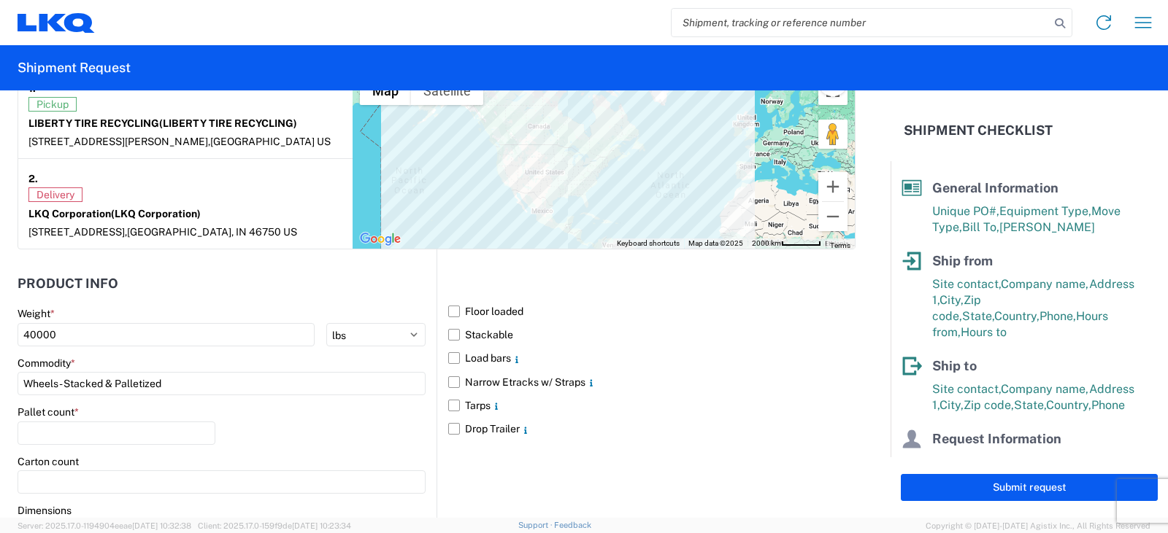
scroll to position [1250, 0]
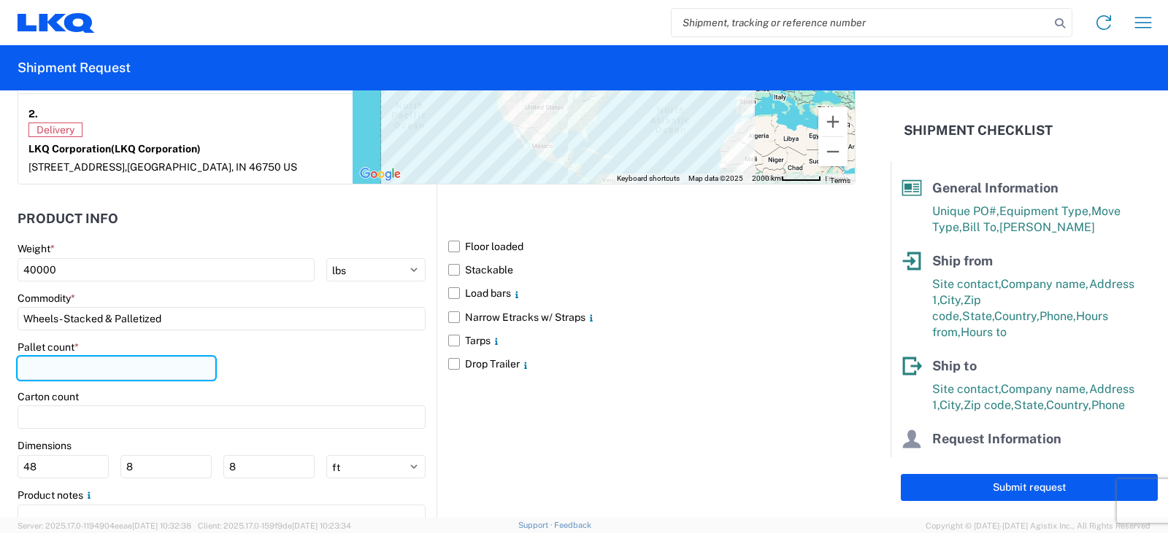
click at [36, 367] on input "number" at bounding box center [117, 368] width 198 height 23
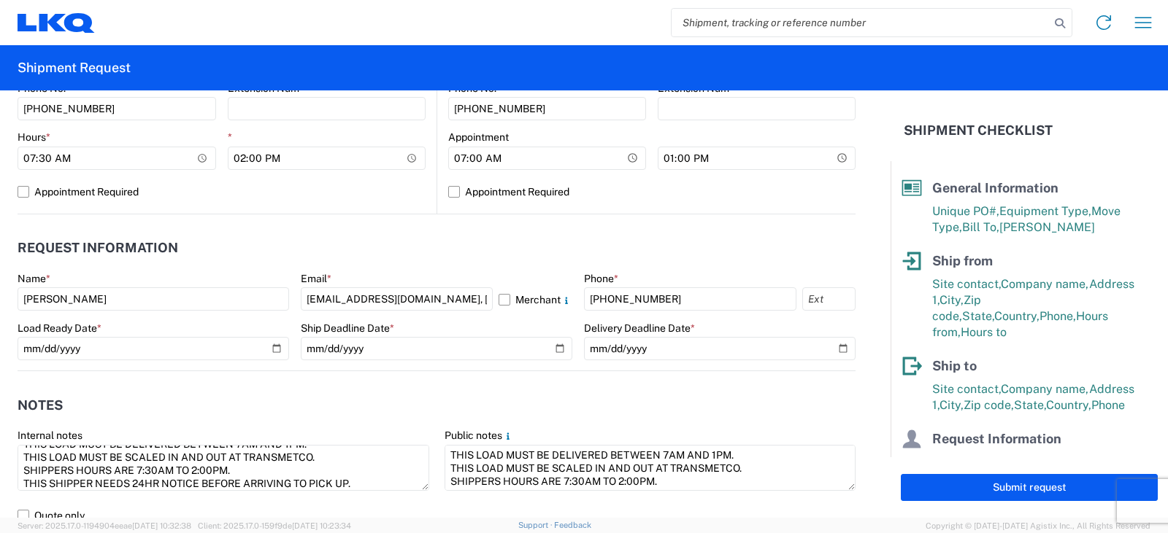
scroll to position [666, 0]
type input "48"
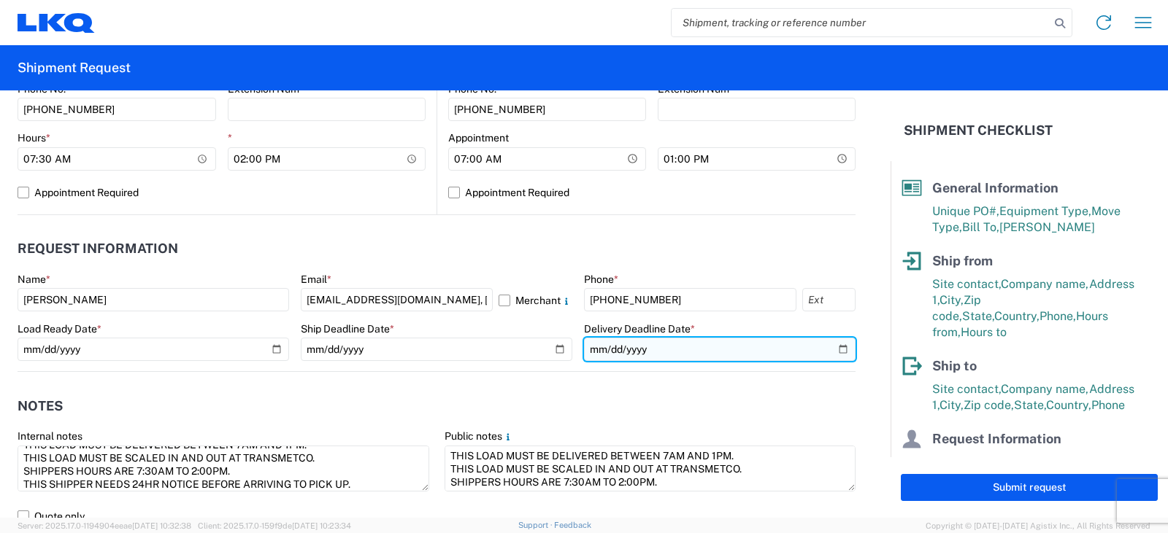
click at [829, 349] on input "date" at bounding box center [719, 349] width 271 height 23
type input "[DATE]"
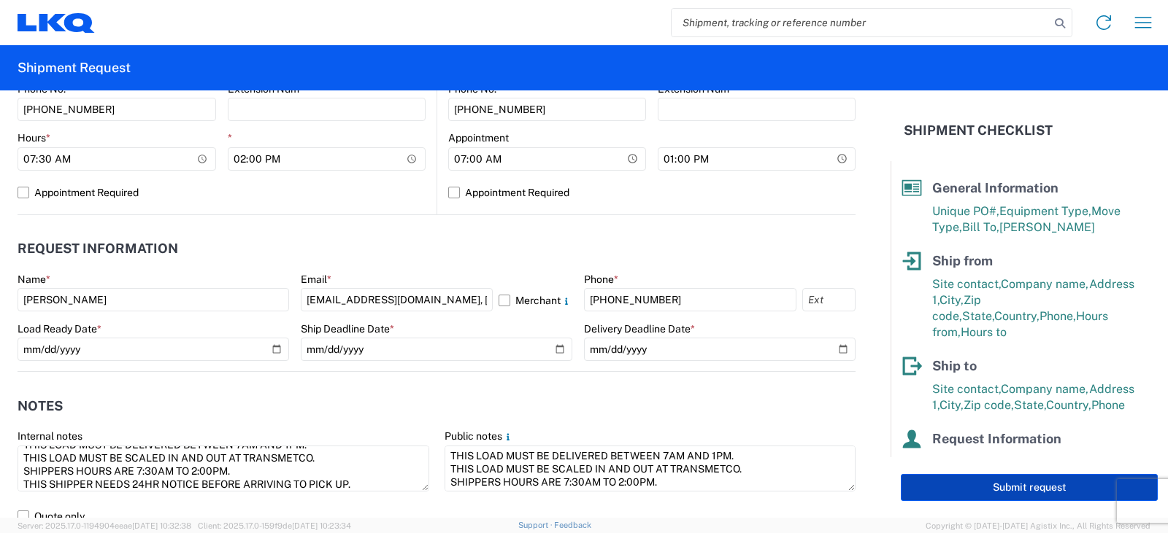
click at [991, 483] on button "Submit request" at bounding box center [1029, 487] width 257 height 27
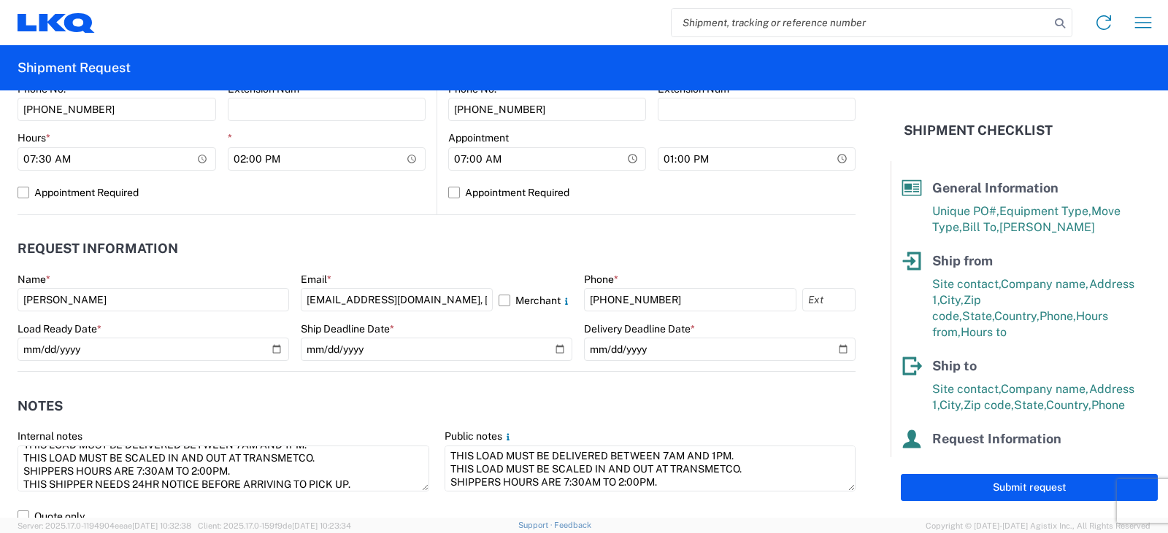
select select "US"
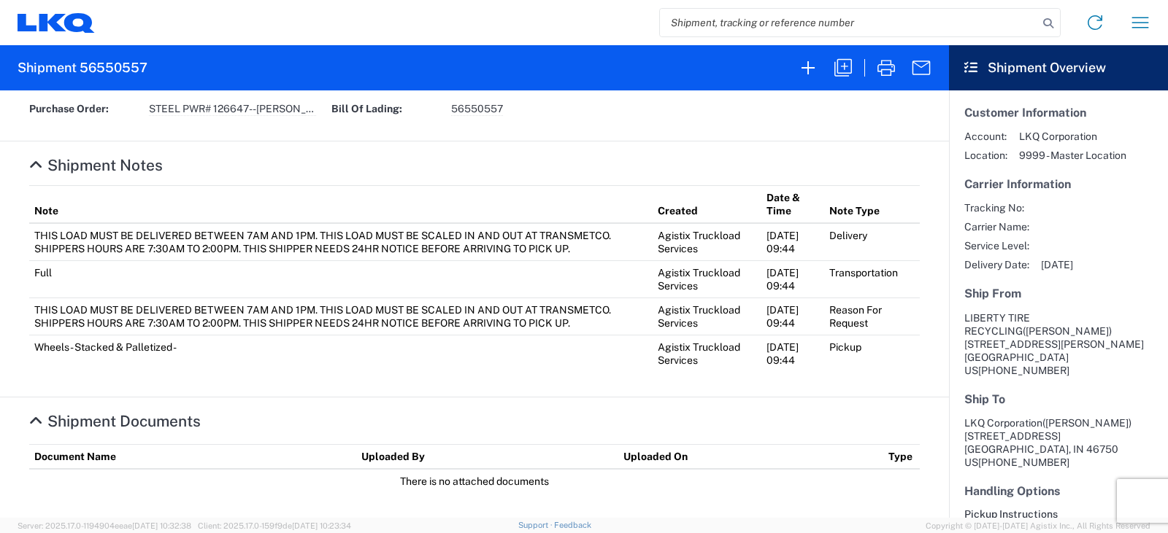
scroll to position [621, 0]
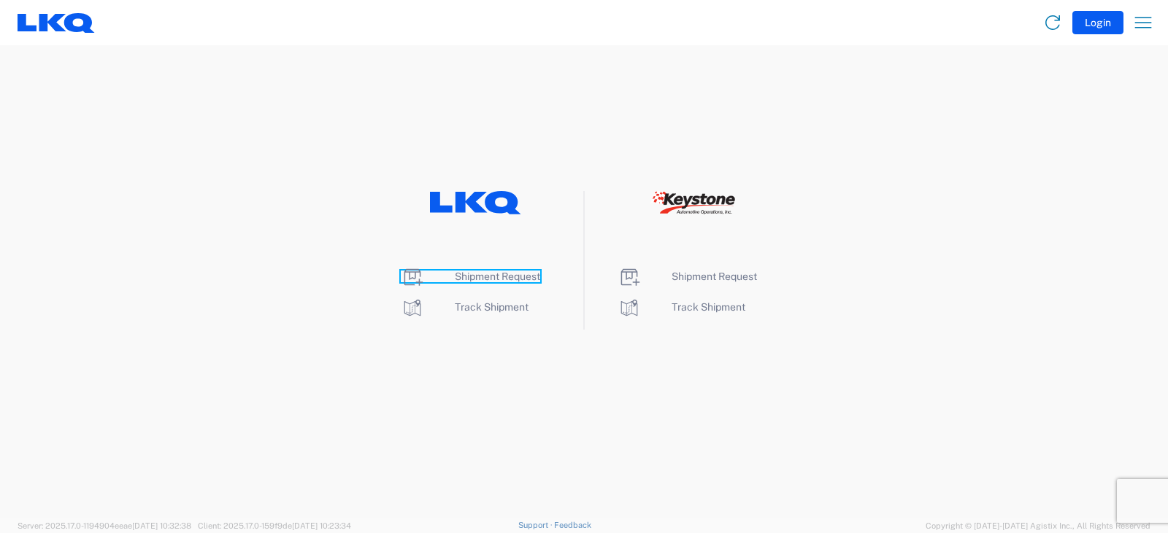
click at [481, 276] on span "Shipment Request" at bounding box center [497, 277] width 85 height 12
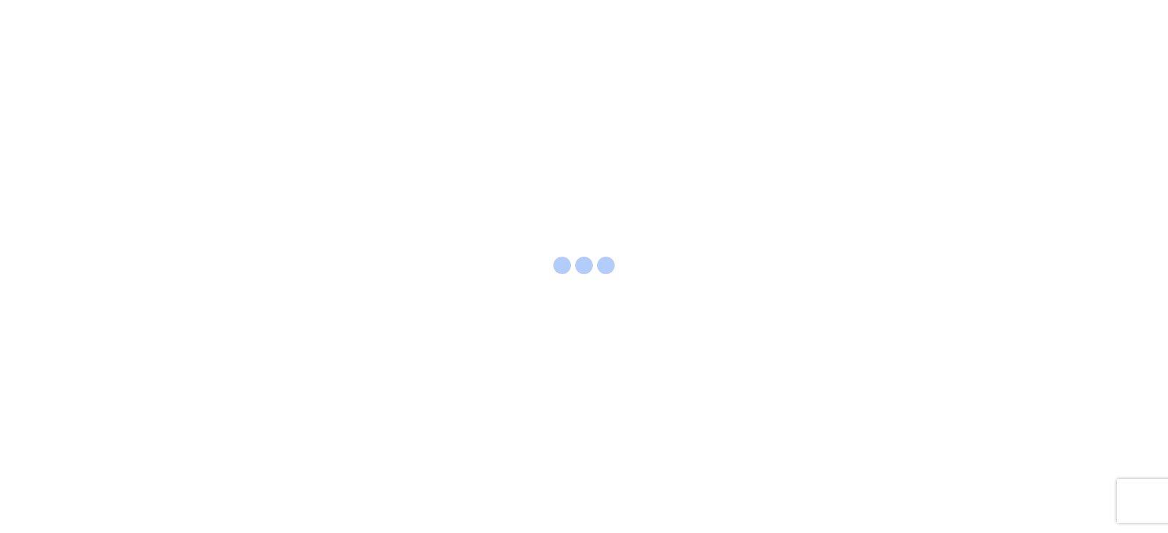
select select "FULL"
select select "LBS"
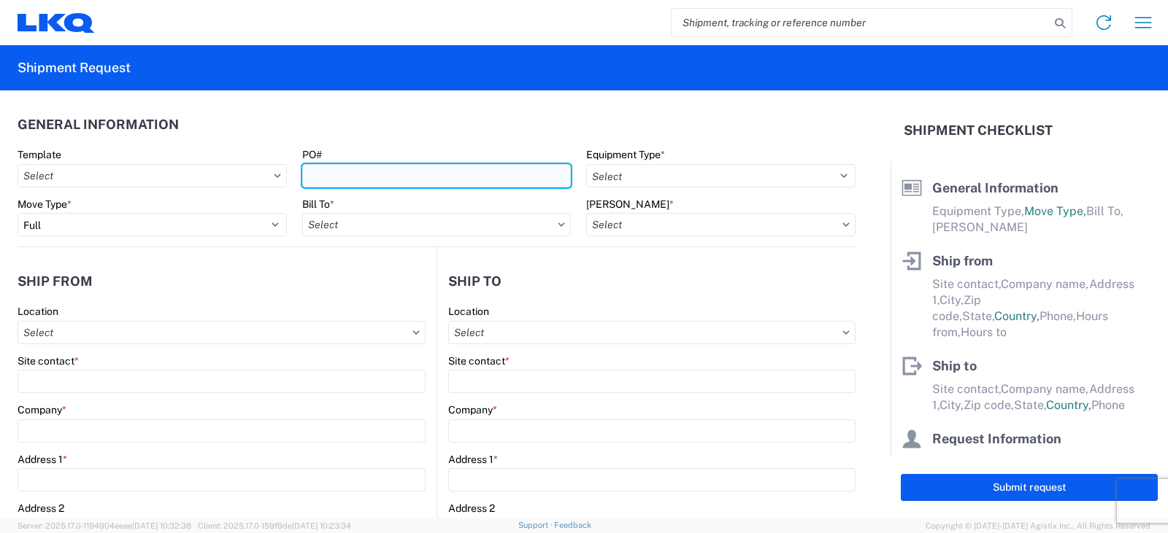
click at [323, 178] on input "PO#" at bounding box center [436, 175] width 269 height 23
click at [321, 178] on input "PO#" at bounding box center [436, 175] width 269 height 23
type input "[PERSON_NAME] FT 8/25"
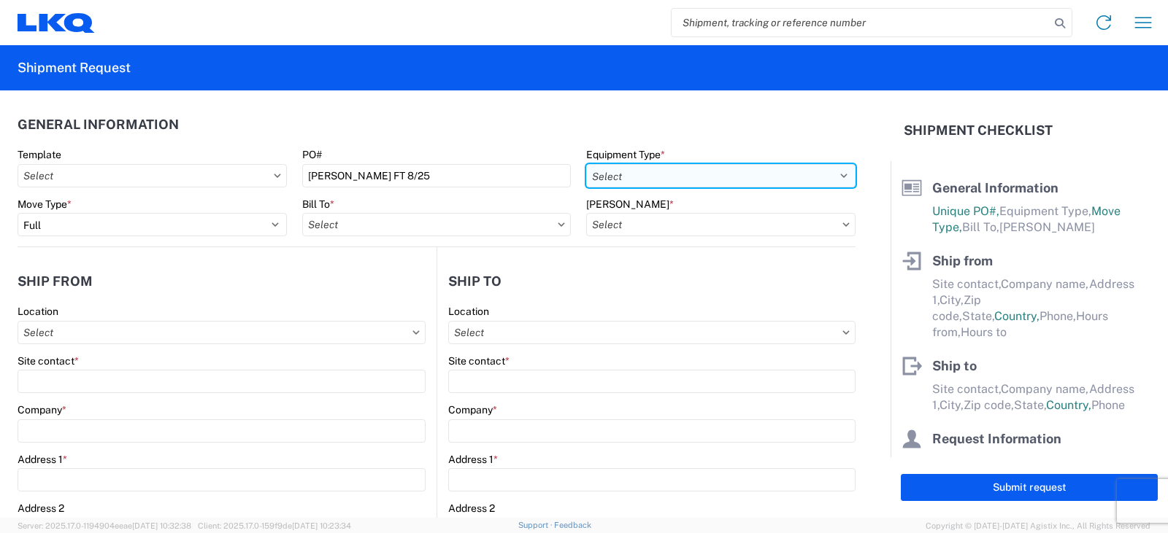
click at [612, 174] on select "Select 53’ Dry Van Flatbed Dropdeck (van) Lowboy (flatbed) Rail" at bounding box center [720, 175] width 269 height 23
select select "STDV"
click at [586, 164] on select "Select 53’ Dry Van Flatbed Dropdeck (van) Lowboy (flatbed) Rail" at bounding box center [720, 175] width 269 height 23
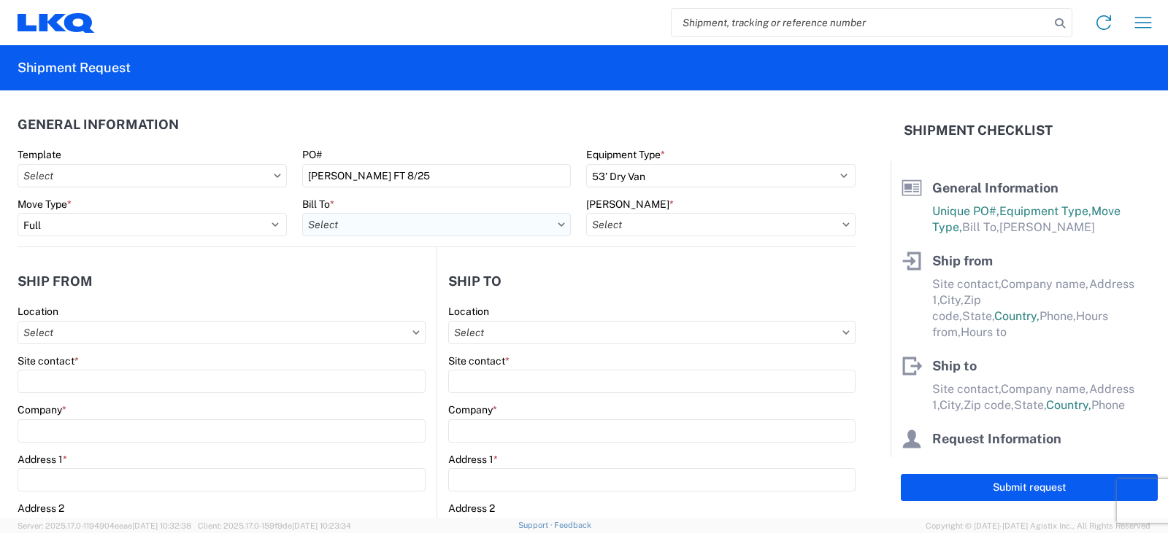
click at [327, 227] on input "Bill To *" at bounding box center [436, 224] width 269 height 23
type input "3238"
click at [362, 290] on div "3238 - Huntington IDC" at bounding box center [429, 289] width 255 height 23
type input "3238 - Huntington IDC"
click at [609, 221] on input "[PERSON_NAME] *" at bounding box center [720, 224] width 269 height 23
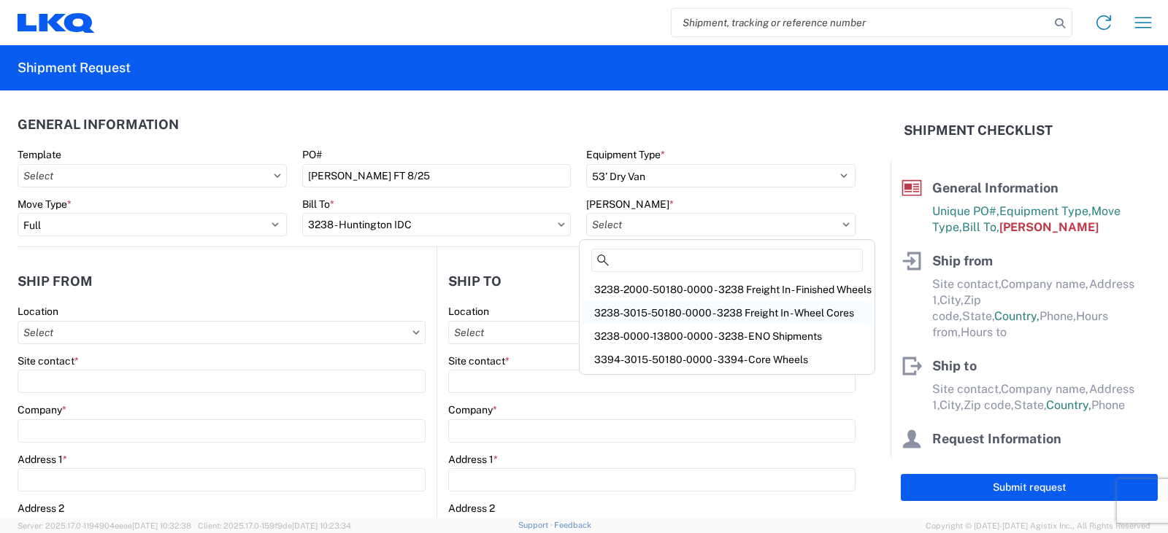
click at [623, 312] on div "3238-3015-50180-0000 - 3238 Freight In - Wheel Cores" at bounding box center [726, 312] width 289 height 23
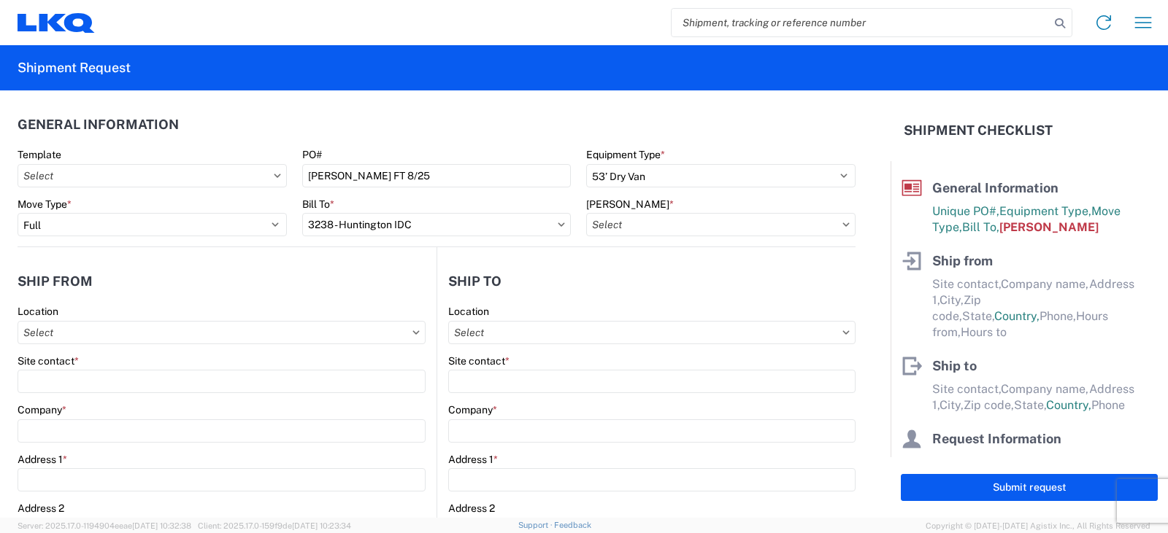
type input "3238-3015-50180-0000 - 3238 Freight In - Wheel Cores"
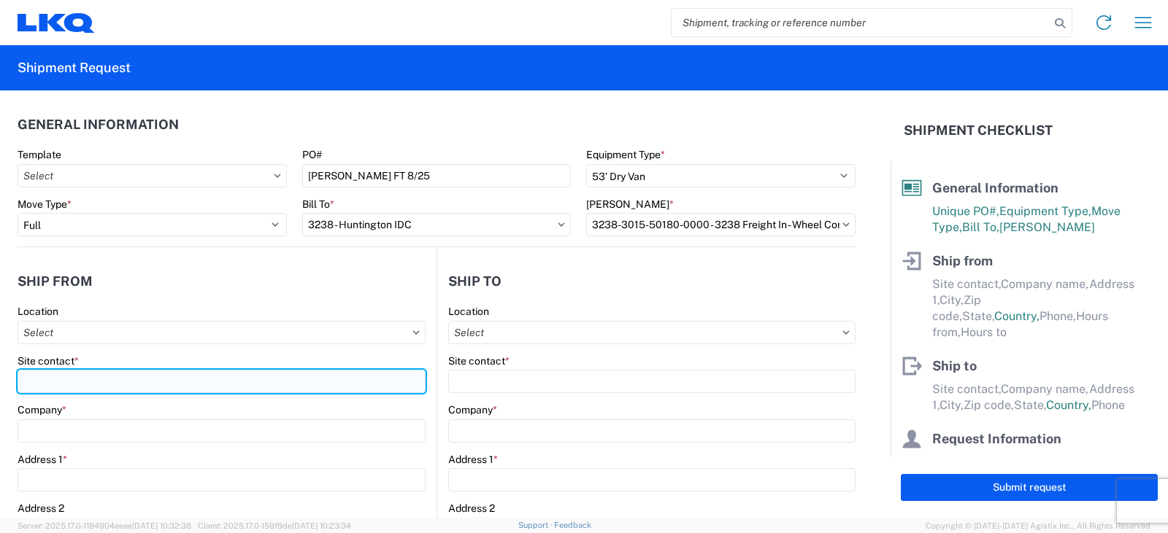
click at [31, 382] on input "Site contact *" at bounding box center [222, 381] width 408 height 23
type input "[PERSON_NAME]"
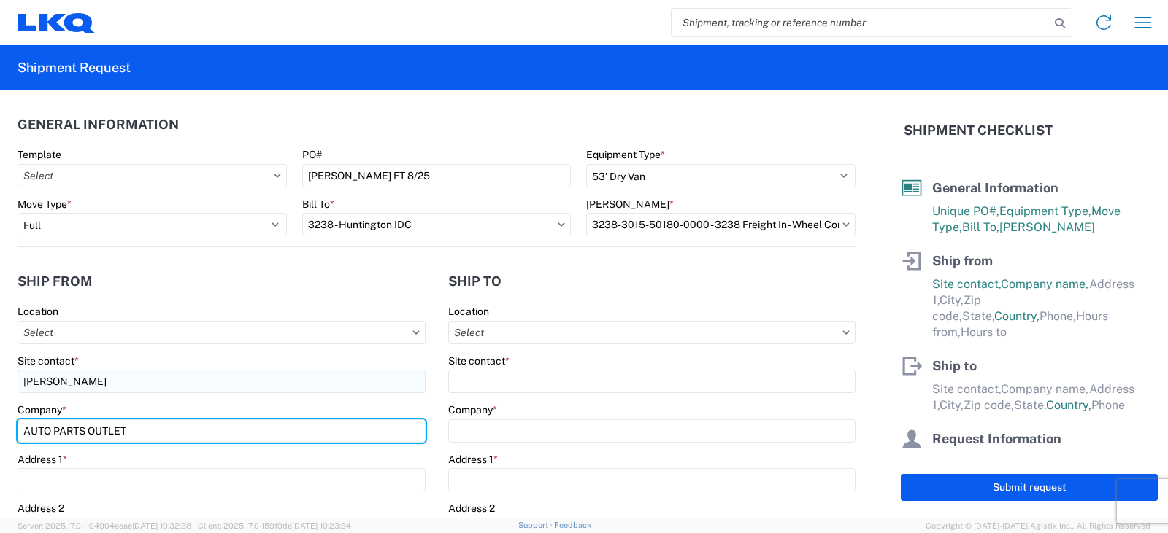
type input "AUTO PARTS OUTLET"
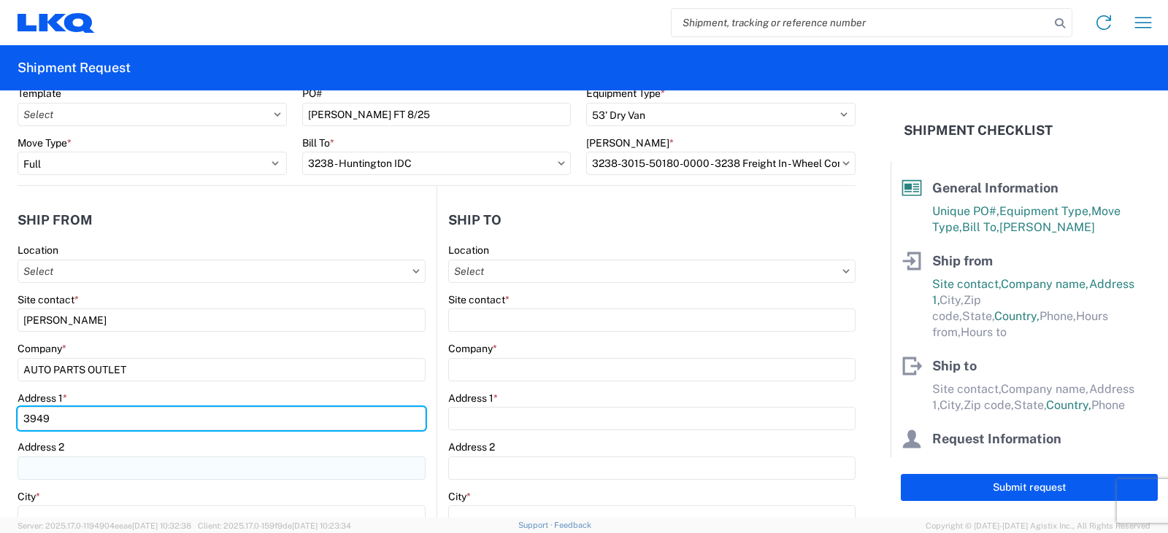
scroll to position [73, 0]
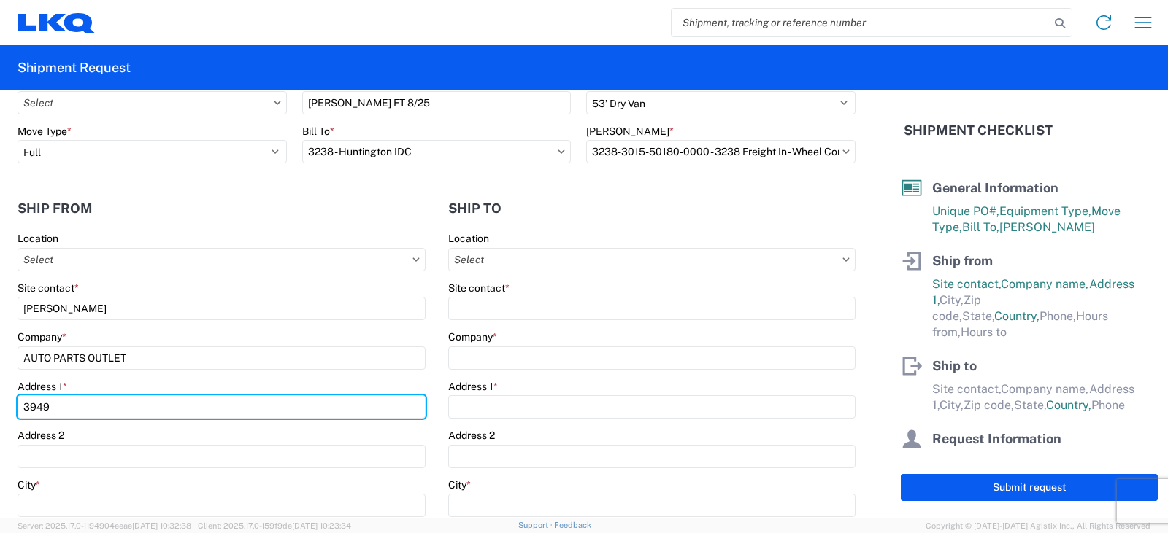
type input "[STREET_ADDRESS]"
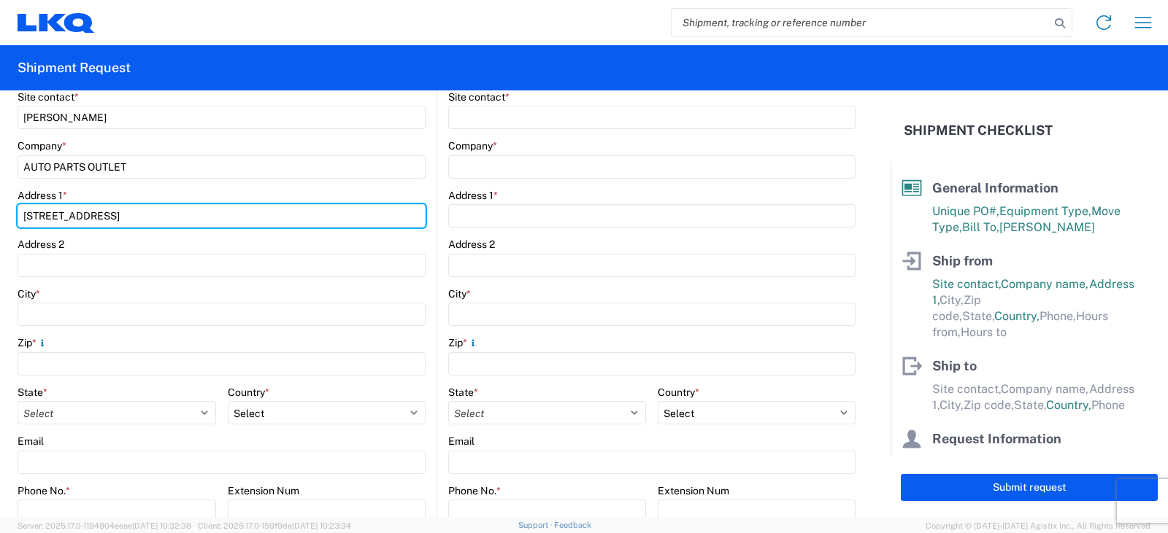
scroll to position [292, 0]
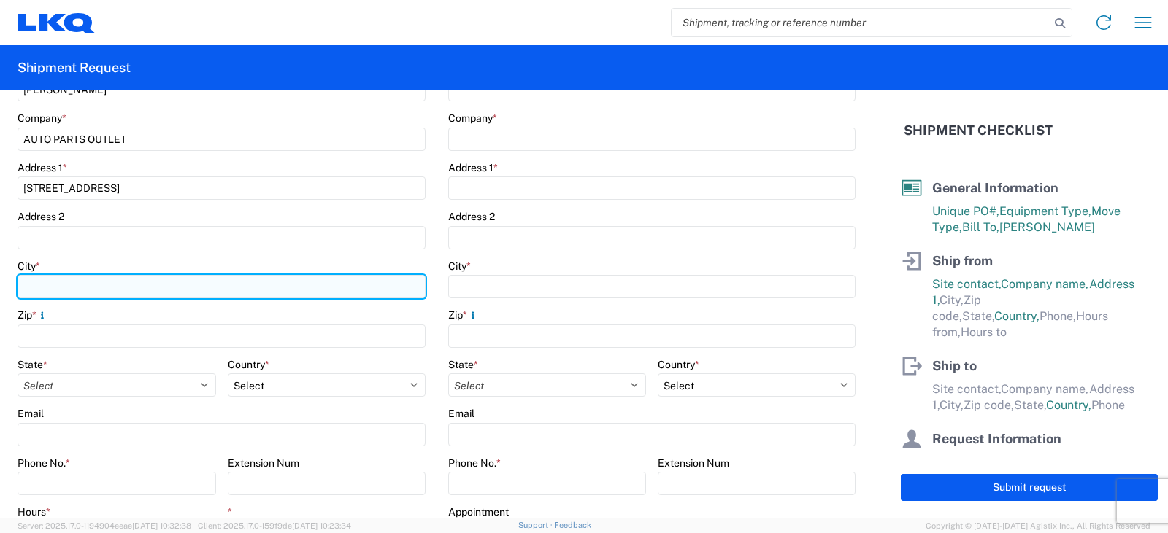
click at [28, 285] on input "City *" at bounding box center [222, 286] width 408 height 23
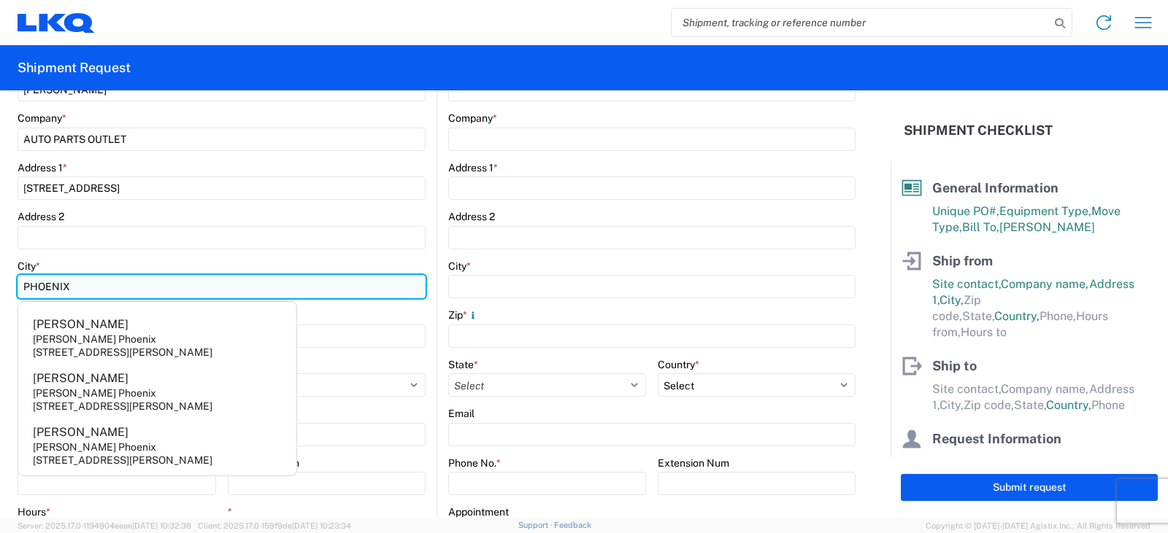
type input "PHOENIX"
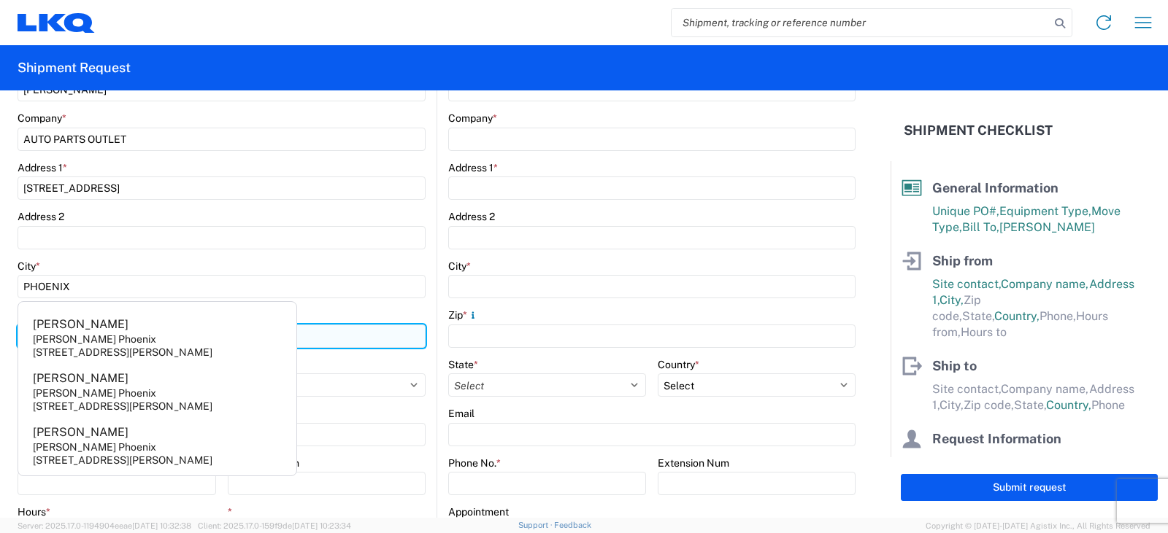
click at [377, 332] on input "Zip *" at bounding box center [222, 336] width 408 height 23
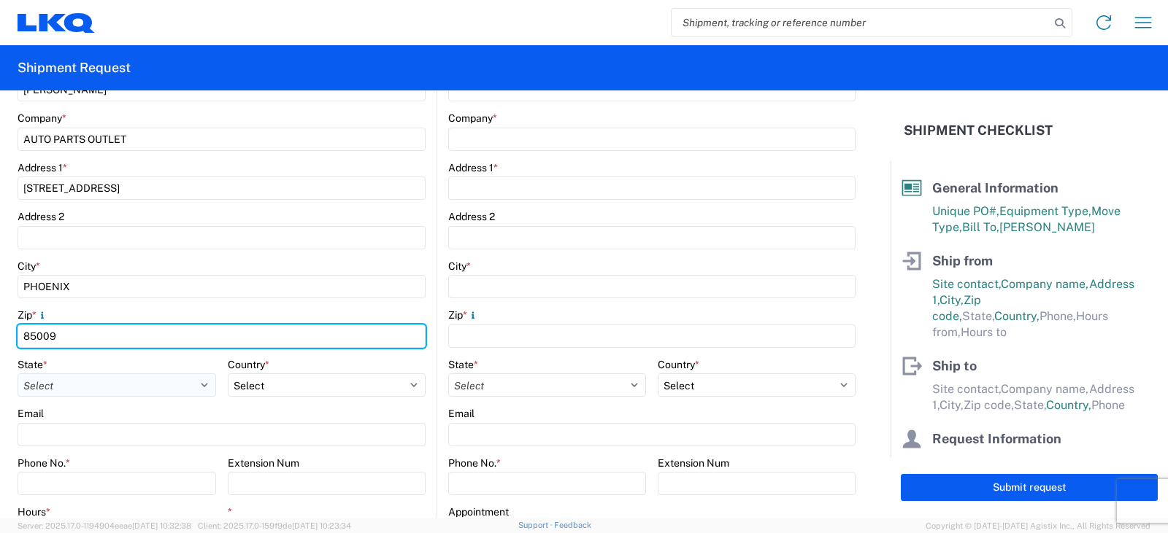
type input "85009"
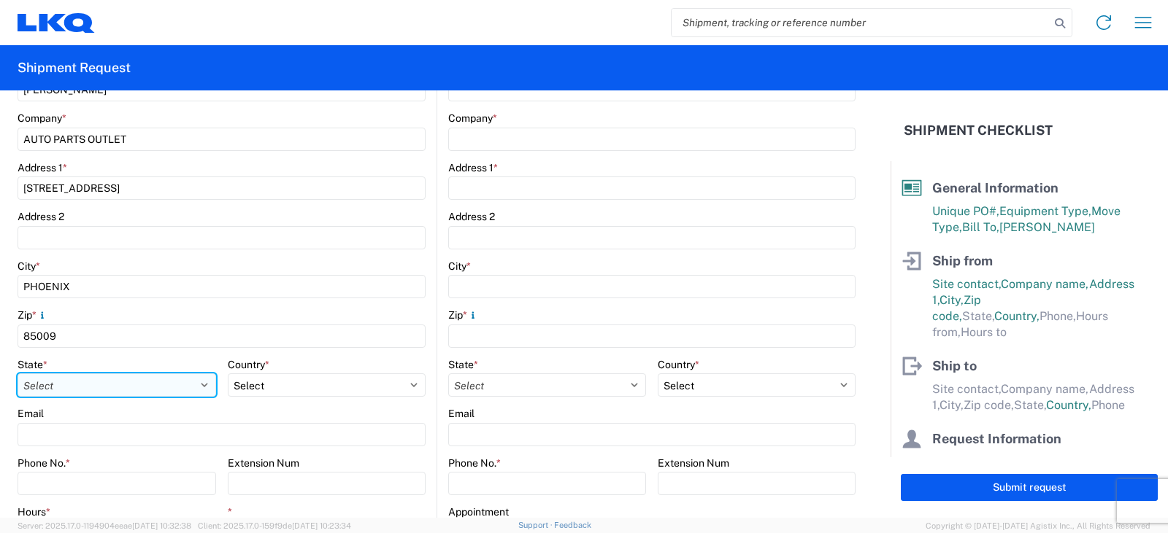
click at [204, 385] on select "Select [US_STATE] [US_STATE] [US_STATE] [US_STATE] Armed Forces Americas Armed …" at bounding box center [117, 385] width 199 height 23
select select "AZ"
click at [18, 374] on select "Select [US_STATE] [US_STATE] [US_STATE] [US_STATE] Armed Forces Americas Armed …" at bounding box center [117, 385] width 199 height 23
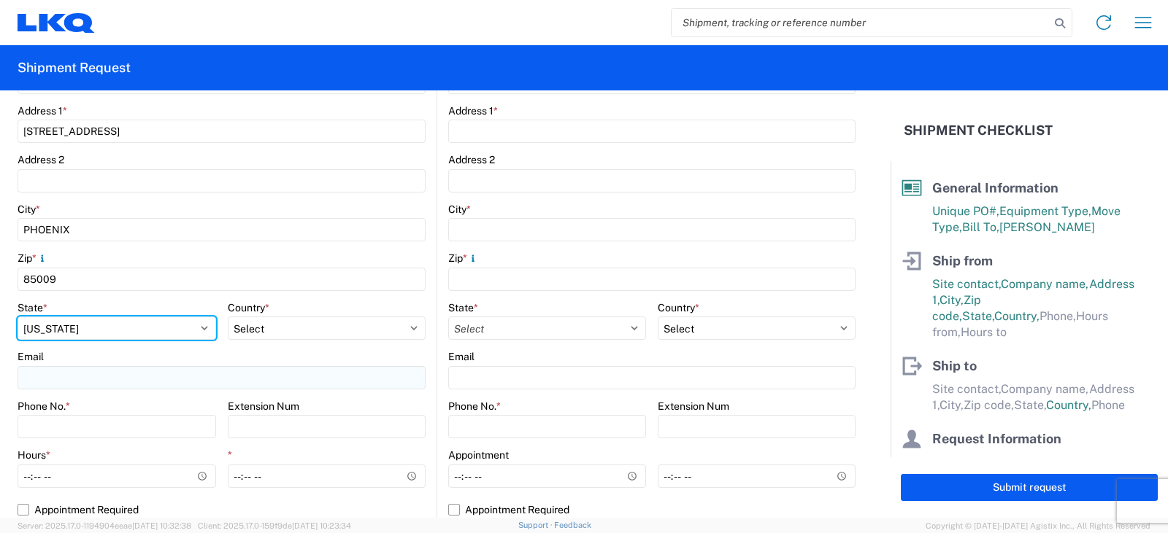
scroll to position [365, 0]
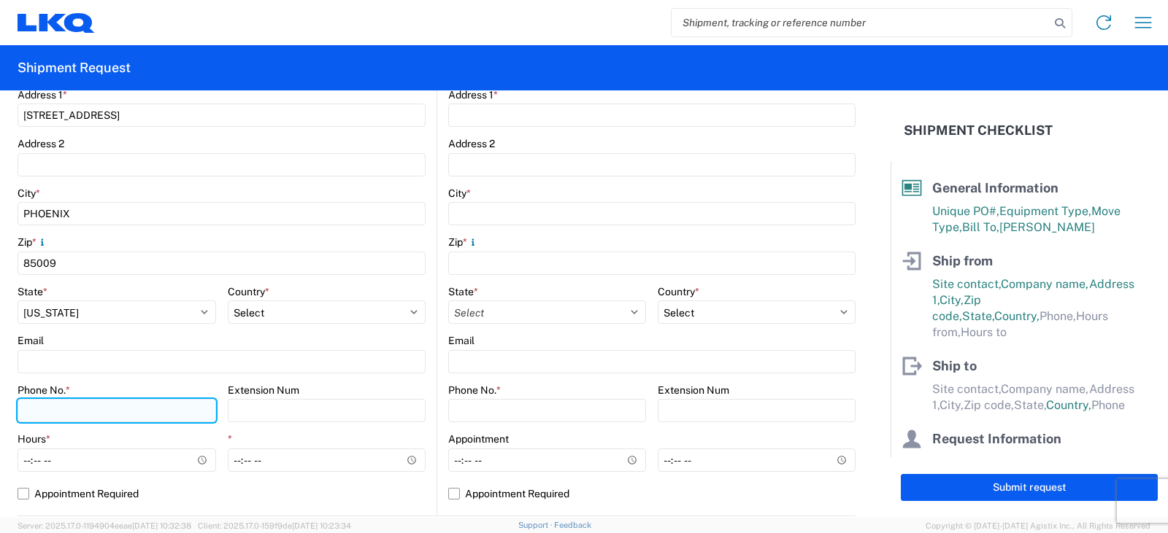
click at [37, 414] on input "Phone No. *" at bounding box center [117, 410] width 199 height 23
type input "[PHONE_NUMBER]"
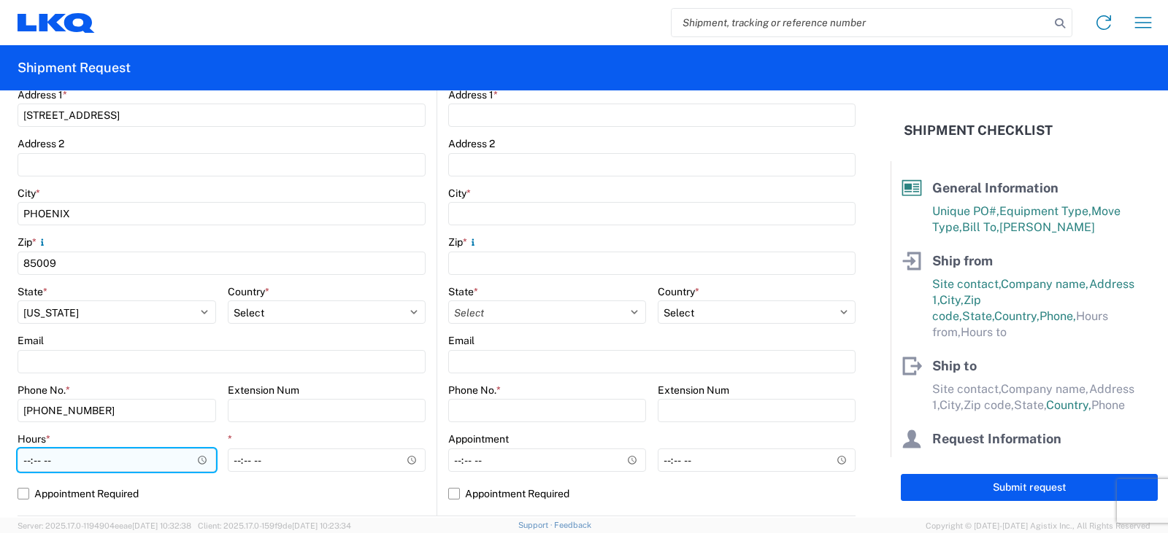
click at [28, 466] on input "Hours *" at bounding box center [117, 460] width 199 height 23
type input "08:00"
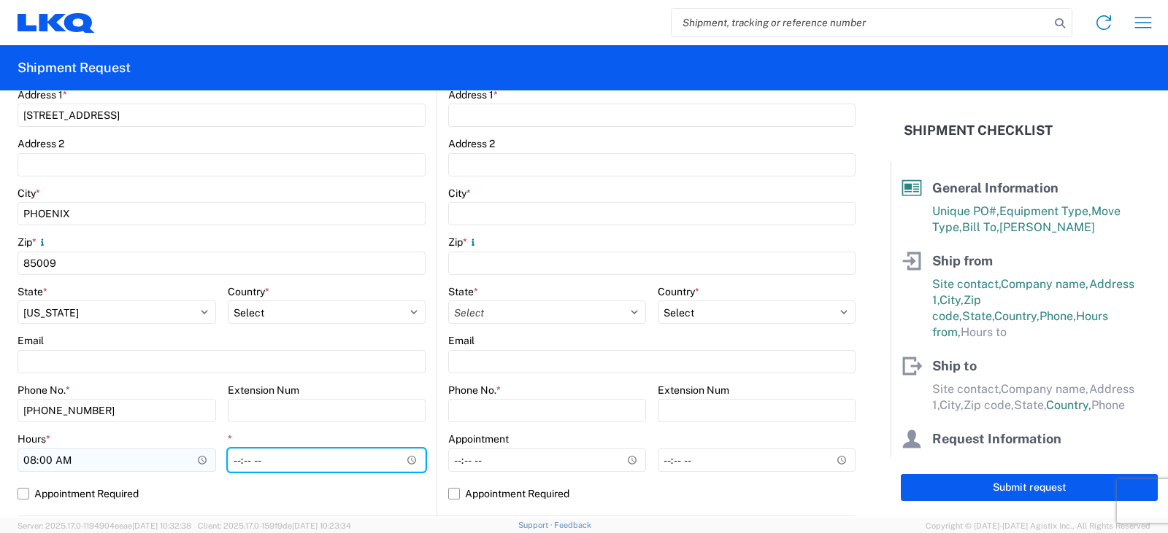
type input "11:00"
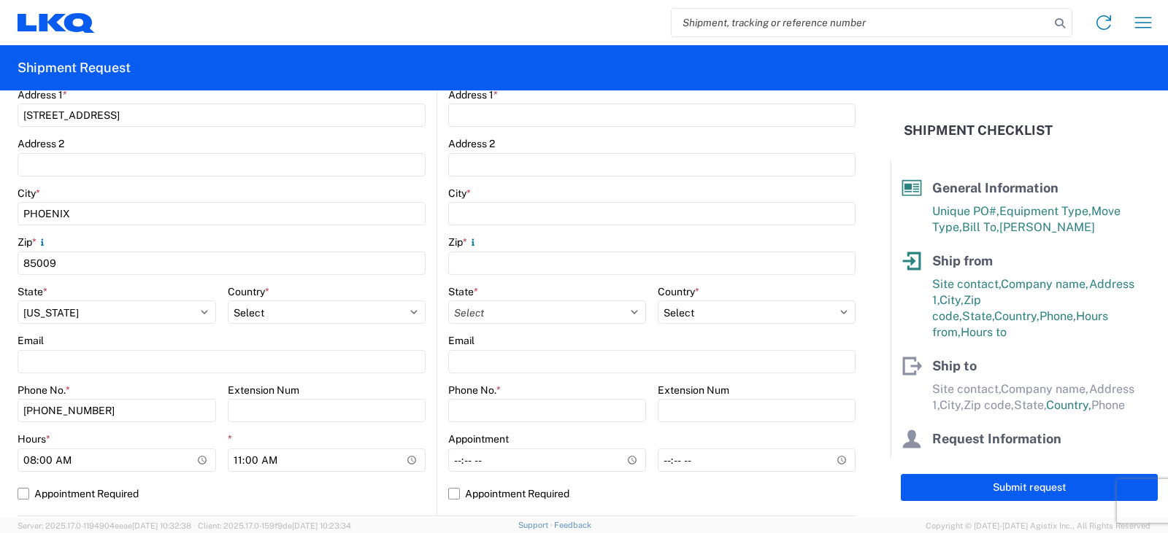
click at [254, 515] on div "Location Site contact * [PERSON_NAME] Company * AUTO PARTS OUTLET Address [STRE…" at bounding box center [222, 228] width 408 height 576
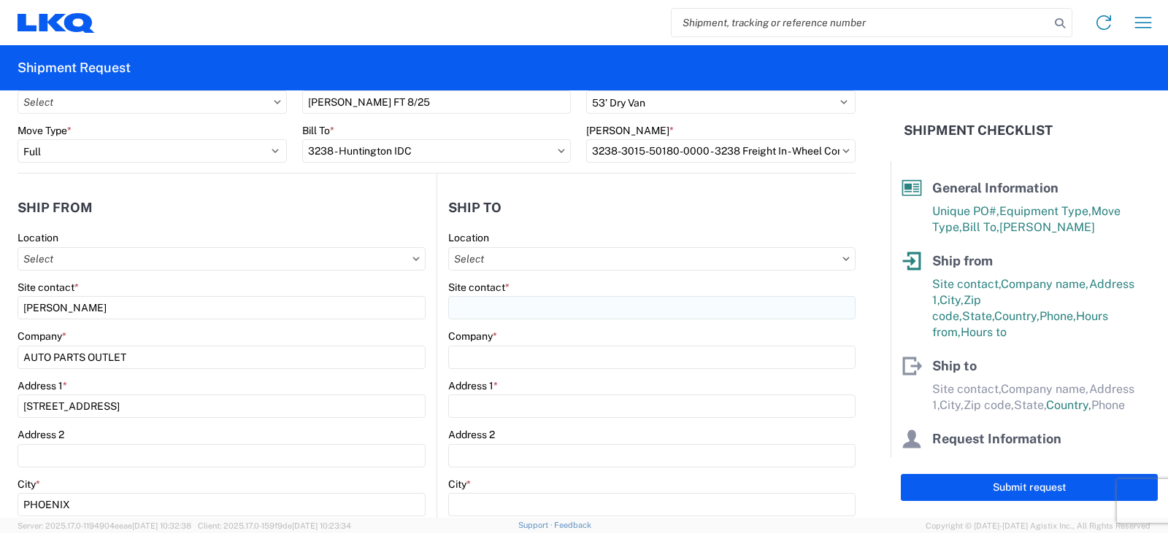
scroll to position [73, 0]
click at [454, 259] on input "Location" at bounding box center [651, 259] width 407 height 23
type input "3238"
click at [514, 325] on div "3238 - Huntington IDC" at bounding box center [574, 324] width 255 height 23
type input "3238 - Huntington IDC"
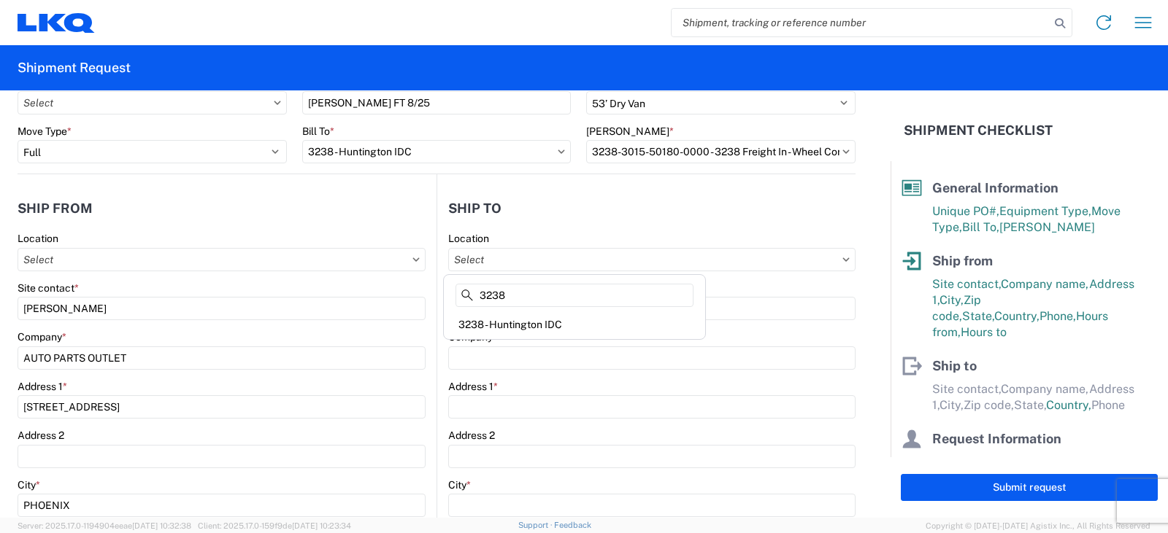
type input "LKQ Corporation"
type input "[STREET_ADDRESS]"
type input "Huntington"
type input "46750"
select select "US"
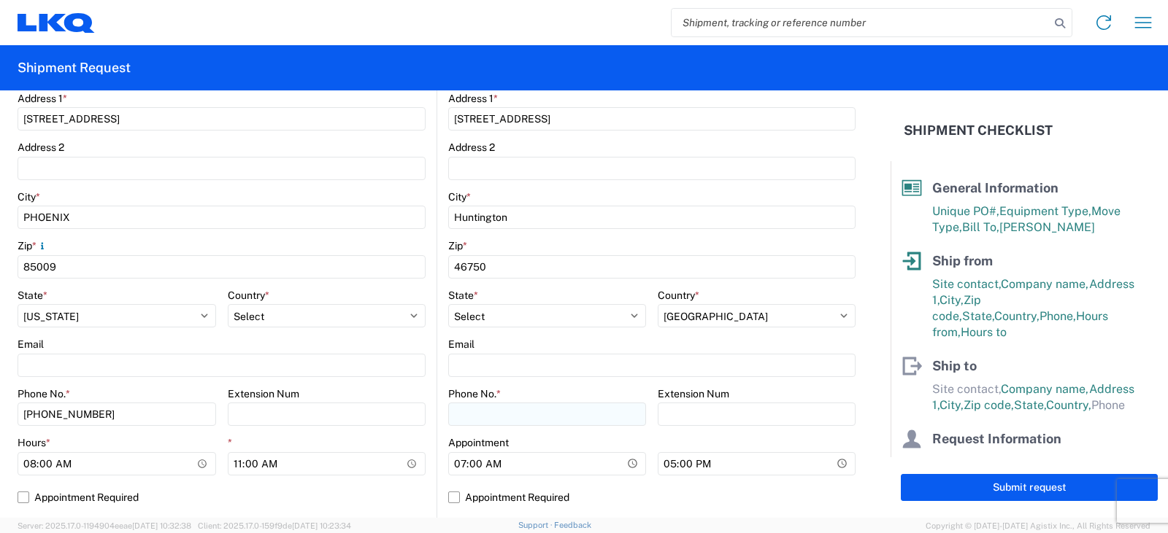
scroll to position [365, 0]
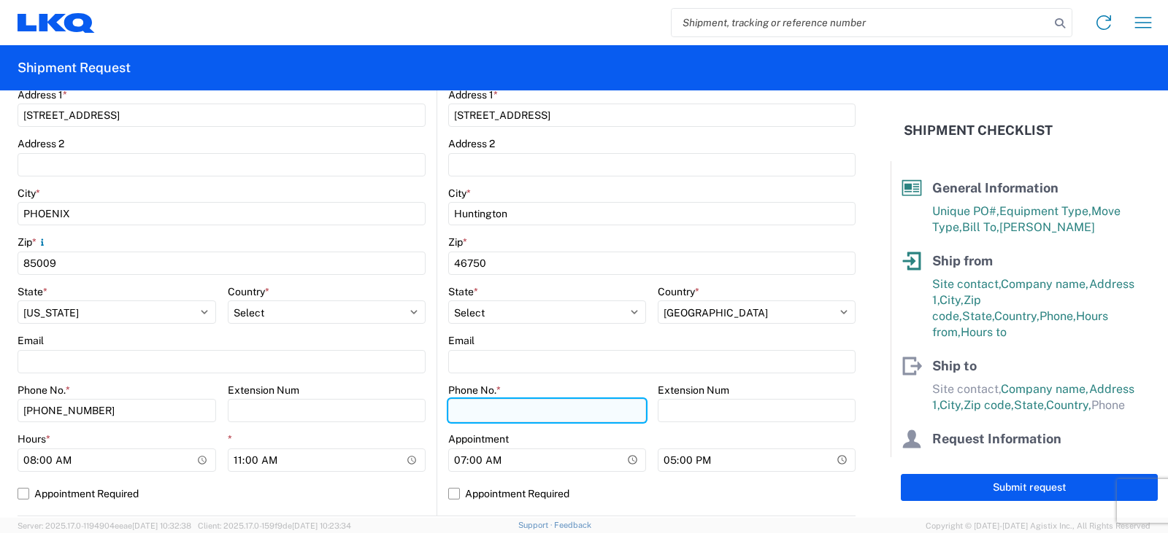
click at [454, 414] on input "Phone No. *" at bounding box center [547, 410] width 198 height 23
type input "[PHONE_NUMBER]"
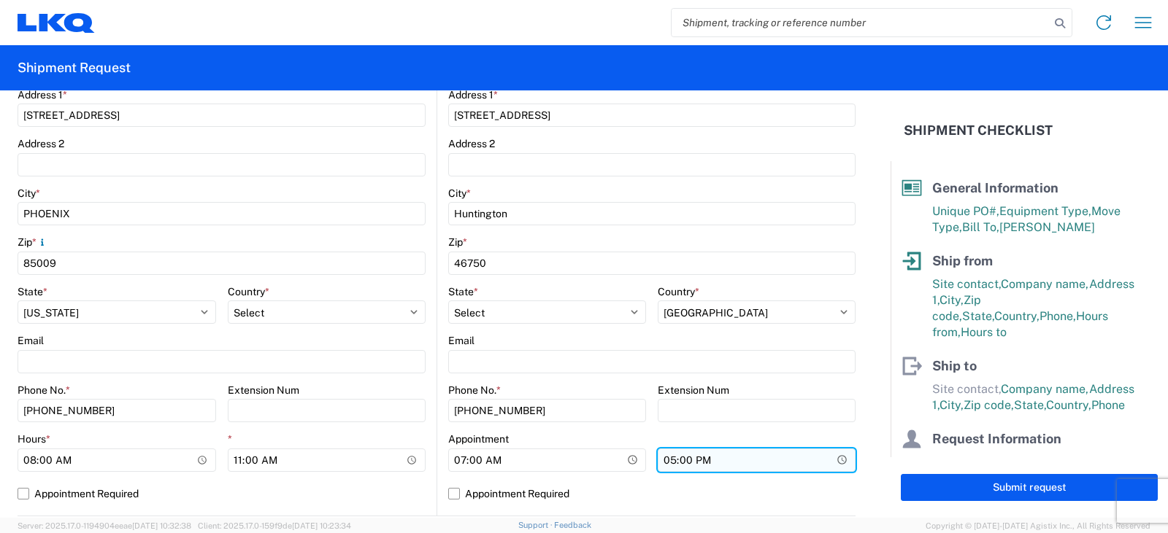
click at [660, 460] on input "17:00" at bounding box center [757, 460] width 198 height 23
type input "15:00"
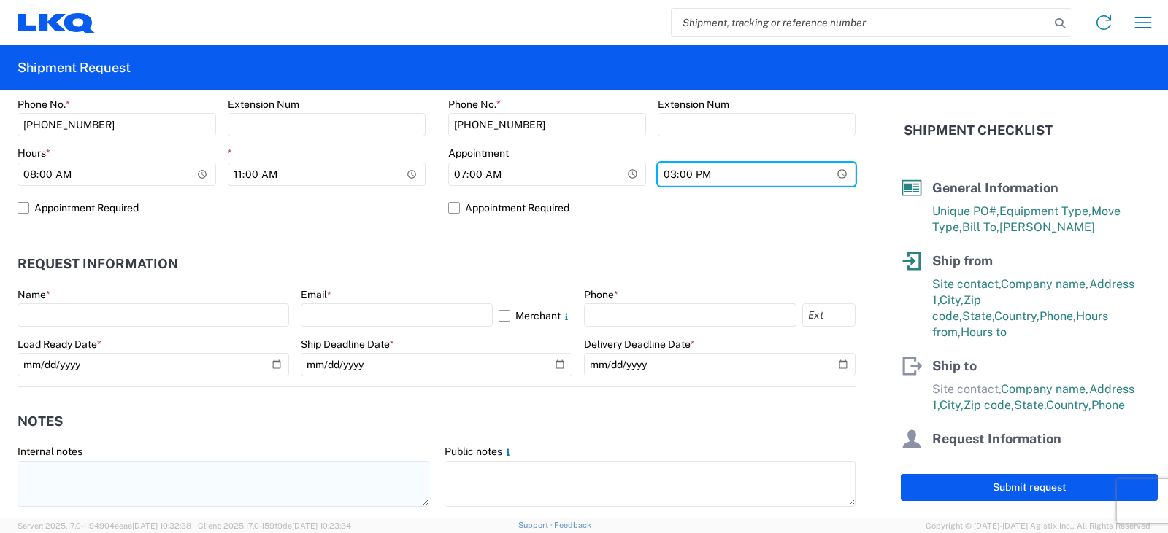
scroll to position [657, 0]
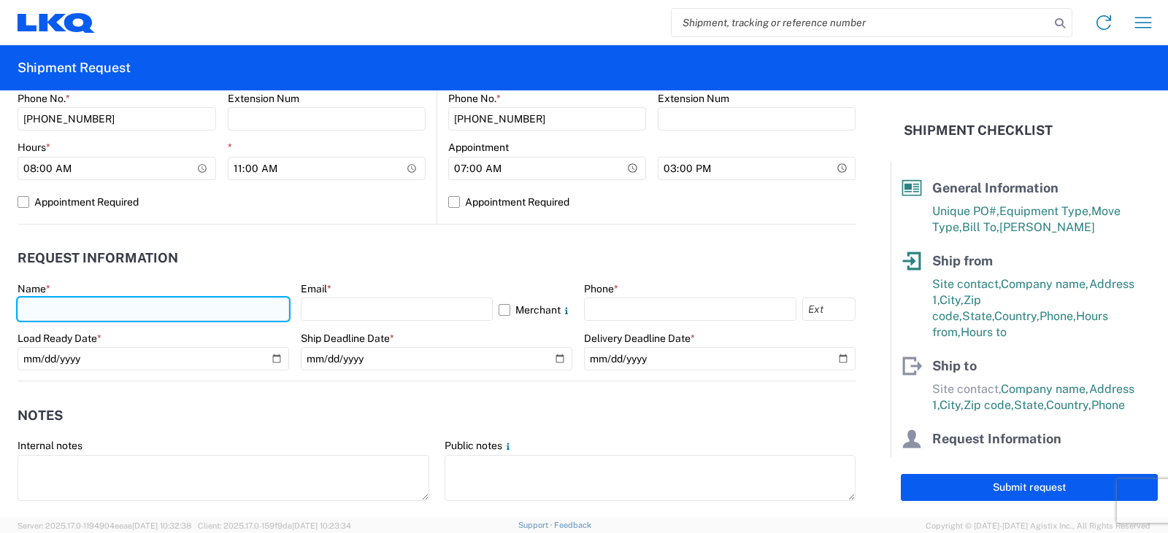
click at [32, 311] on input "text" at bounding box center [153, 309] width 271 height 23
type input "[PERSON_NAME]"
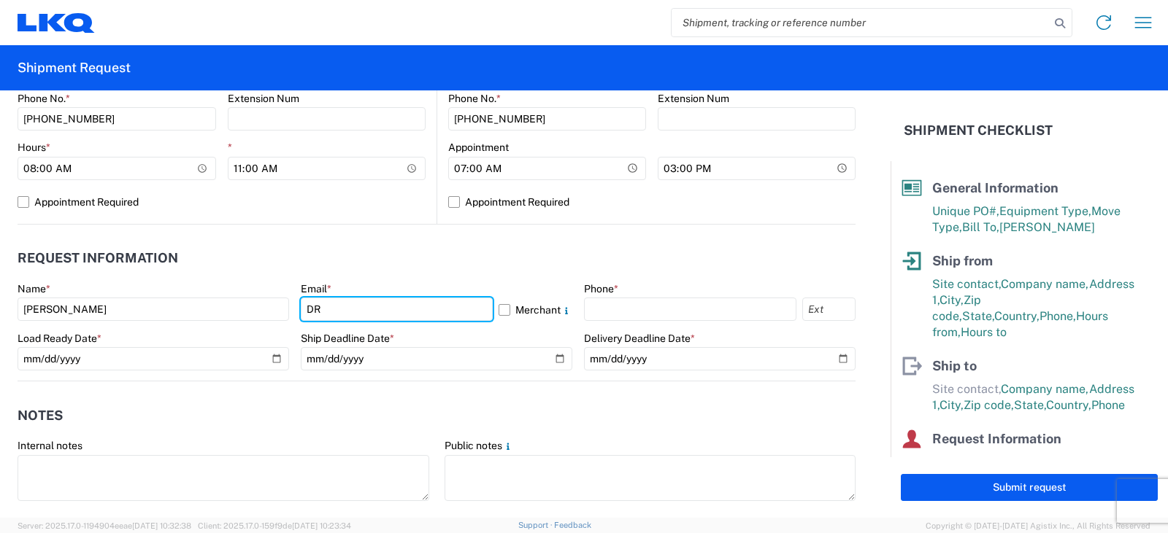
type input "[EMAIL_ADDRESS][DOMAIN_NAME]"
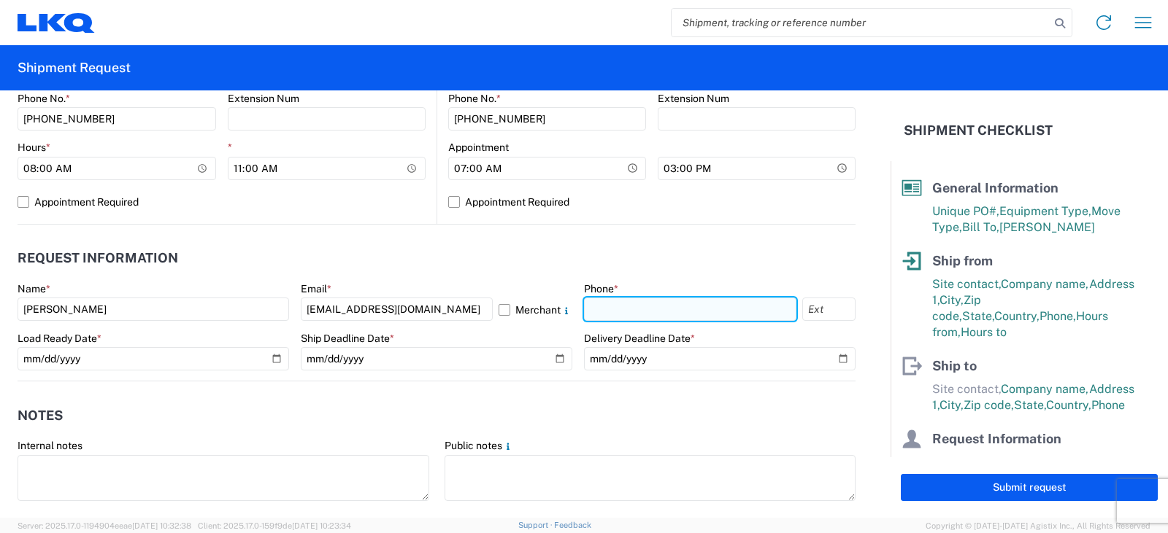
click at [599, 301] on input "text" at bounding box center [690, 309] width 212 height 23
type input "[PHONE_NUMBER]"
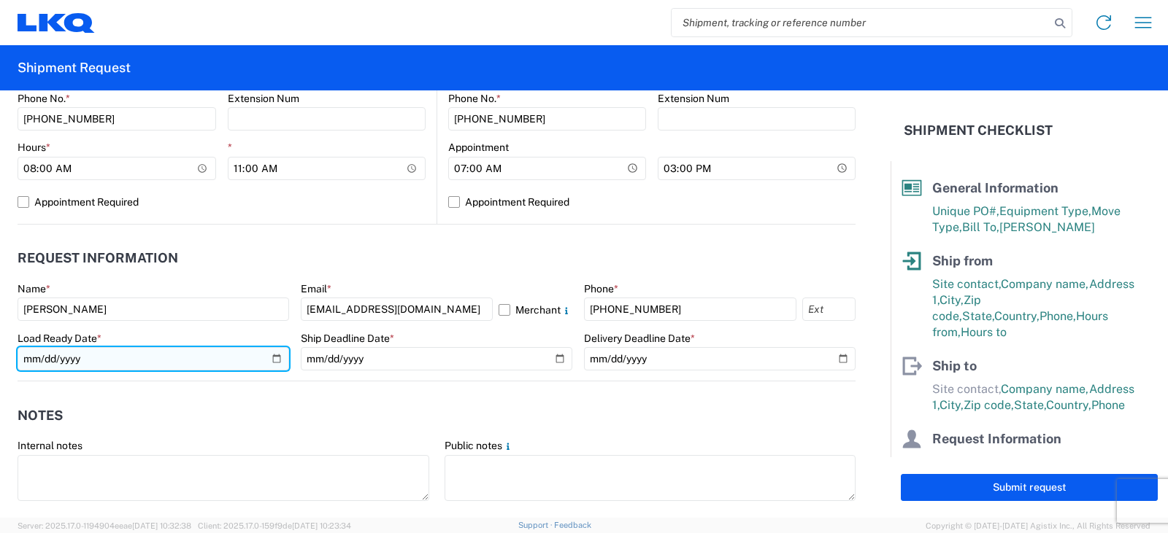
click at [270, 359] on input "date" at bounding box center [153, 358] width 271 height 23
type input "[DATE]"
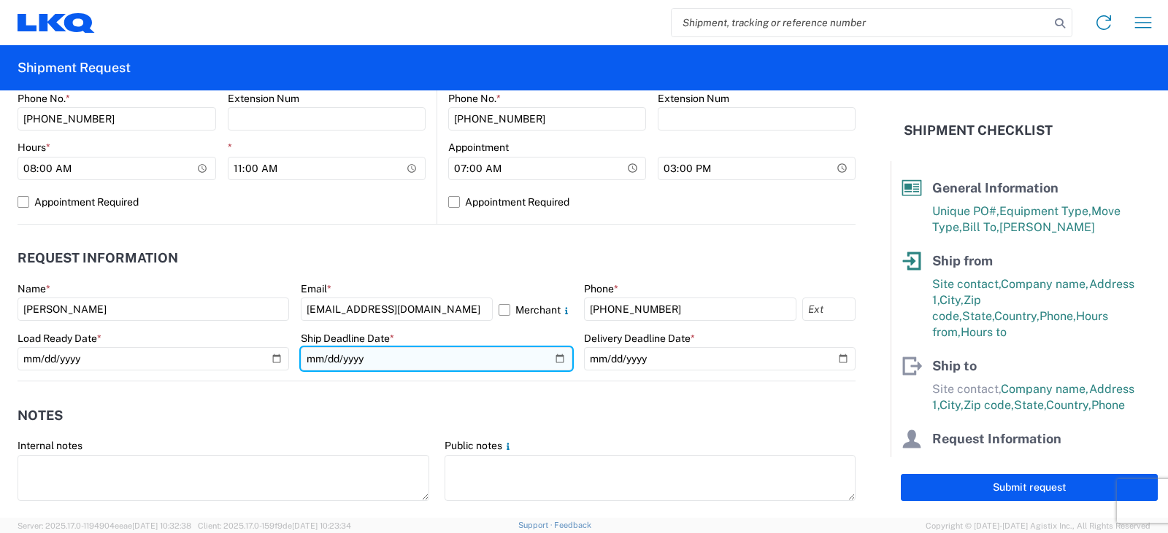
click at [547, 360] on input "date" at bounding box center [436, 358] width 271 height 23
type input "[DATE]"
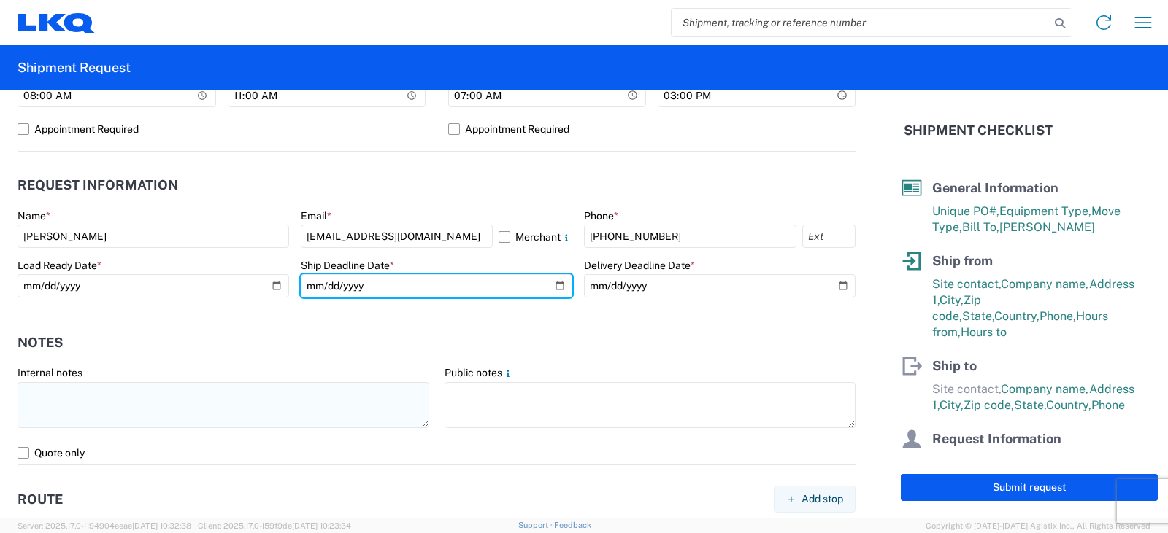
scroll to position [876, 0]
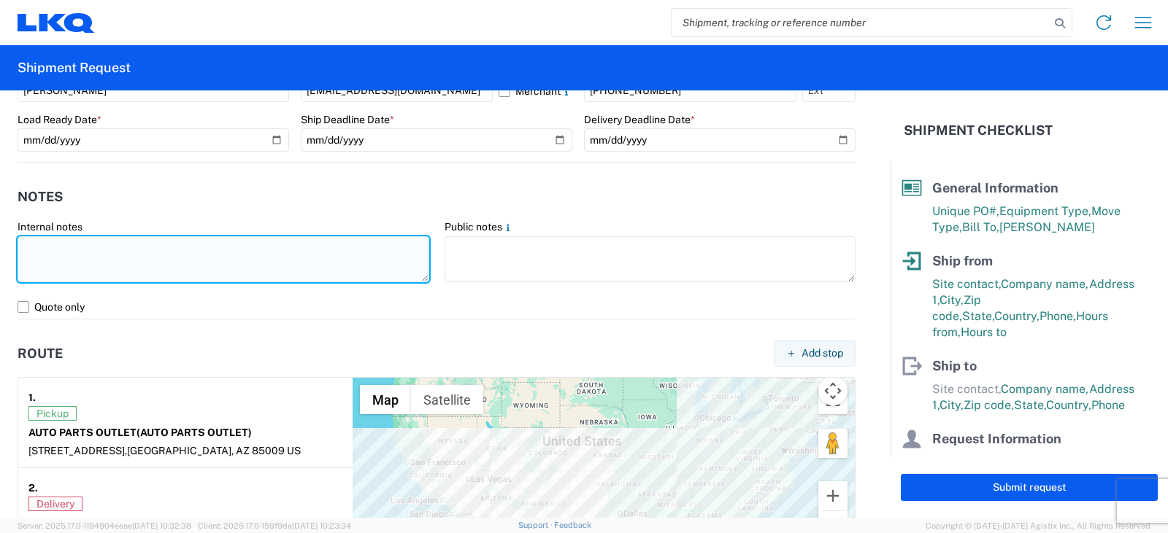
click at [23, 248] on textarea at bounding box center [224, 259] width 412 height 46
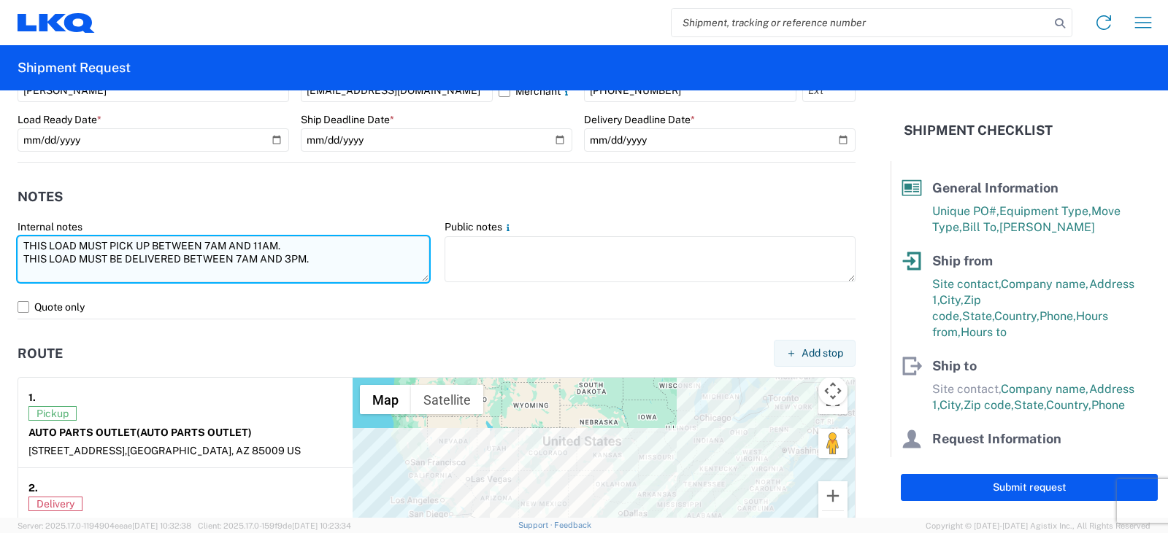
drag, startPoint x: 318, startPoint y: 261, endPoint x: 18, endPoint y: 253, distance: 300.0
click at [18, 253] on textarea "THIS LOAD MUST PICK UP BETWEEN 7AM AND 11AM. THIS LOAD MUST BE DELIVERED BETWEE…" at bounding box center [224, 259] width 412 height 46
click at [288, 244] on textarea "THIS LOAD MUST PICK UP BETWEEN 7AM AND 11AM. THIS LOAD MUST BE DELIVERED BETWEE…" at bounding box center [224, 259] width 412 height 46
drag, startPoint x: 312, startPoint y: 259, endPoint x: 0, endPoint y: 247, distance: 311.9
click at [0, 247] on form "General Information Template PO# [PERSON_NAME] FT 8/25 Equipment Type * Select …" at bounding box center [445, 304] width 890 height 428
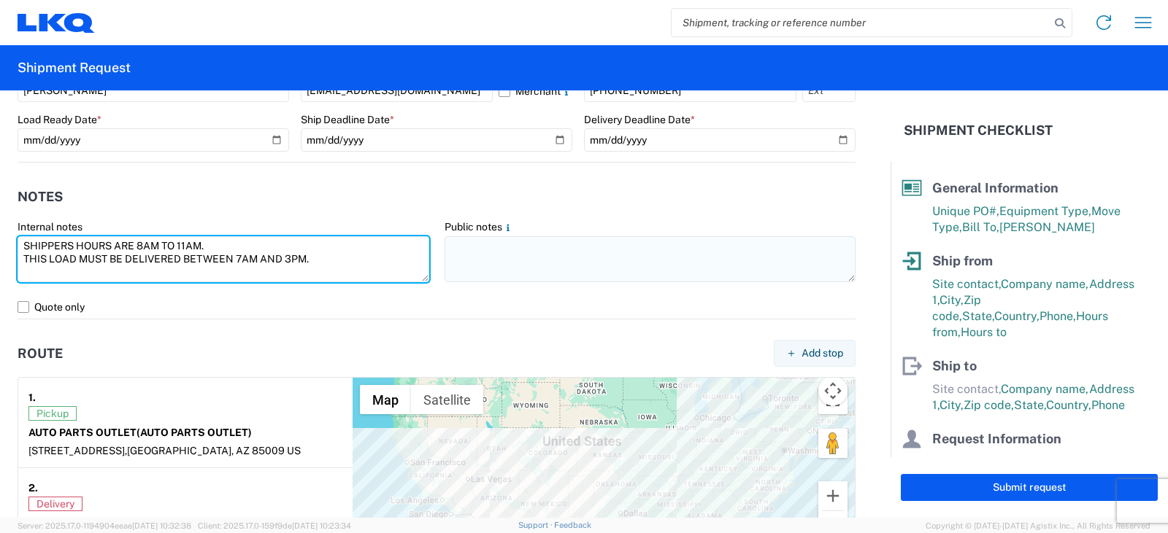
type textarea "SHIPPERS HOURS ARE 8AM TO 11AM. THIS LOAD MUST BE DELIVERED BETWEEN 7AM AND 3PM."
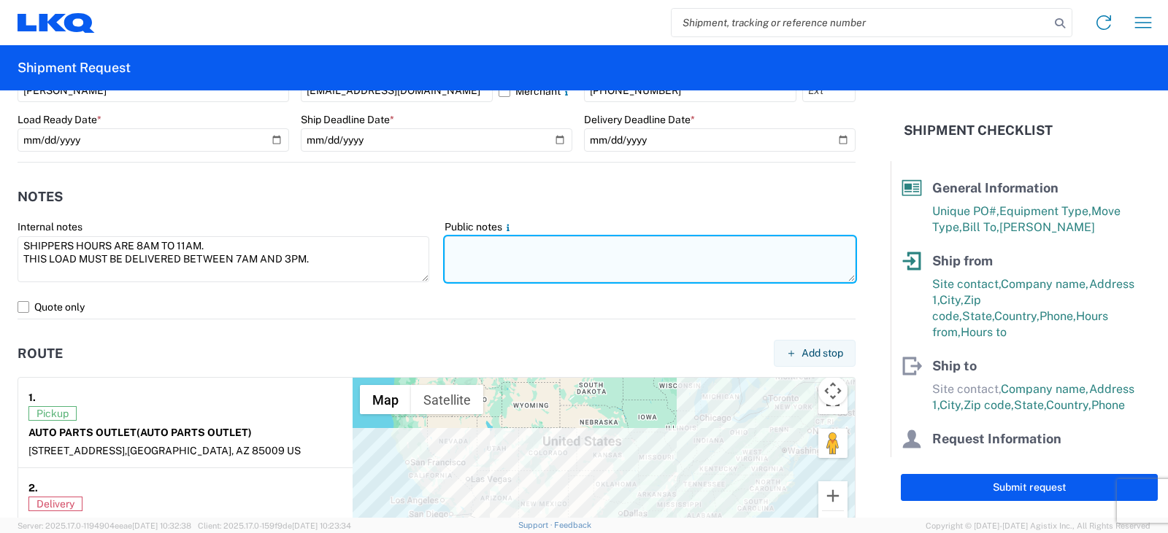
click at [454, 244] on textarea at bounding box center [650, 259] width 412 height 46
paste textarea "SHIPPERS HOURS ARE 8AM TO 11AM. THIS LOAD MUST BE DELIVERED BETWEEN 7AM AND 3PM."
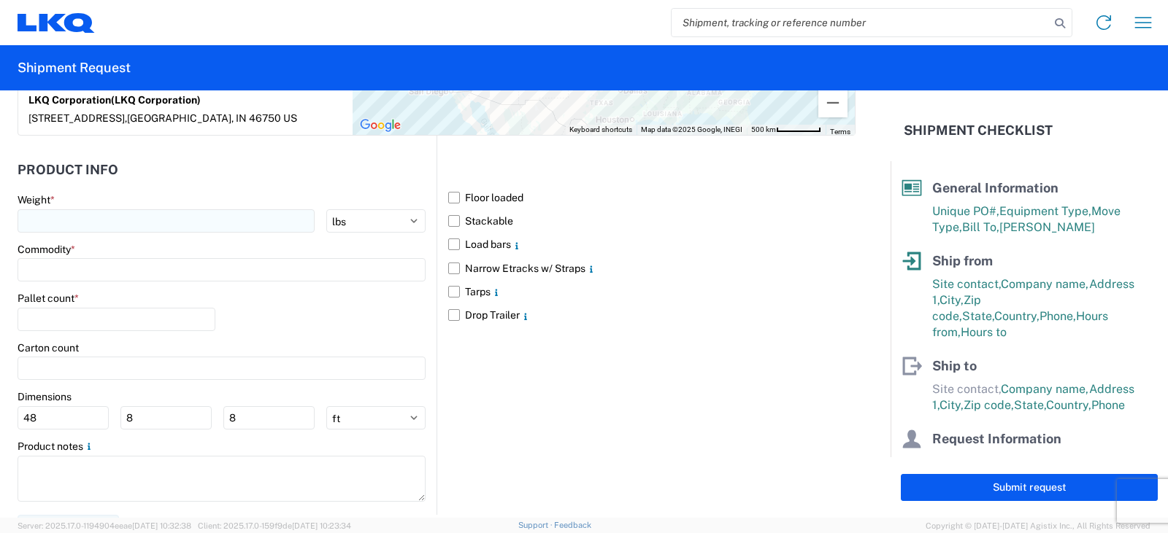
scroll to position [1314, 0]
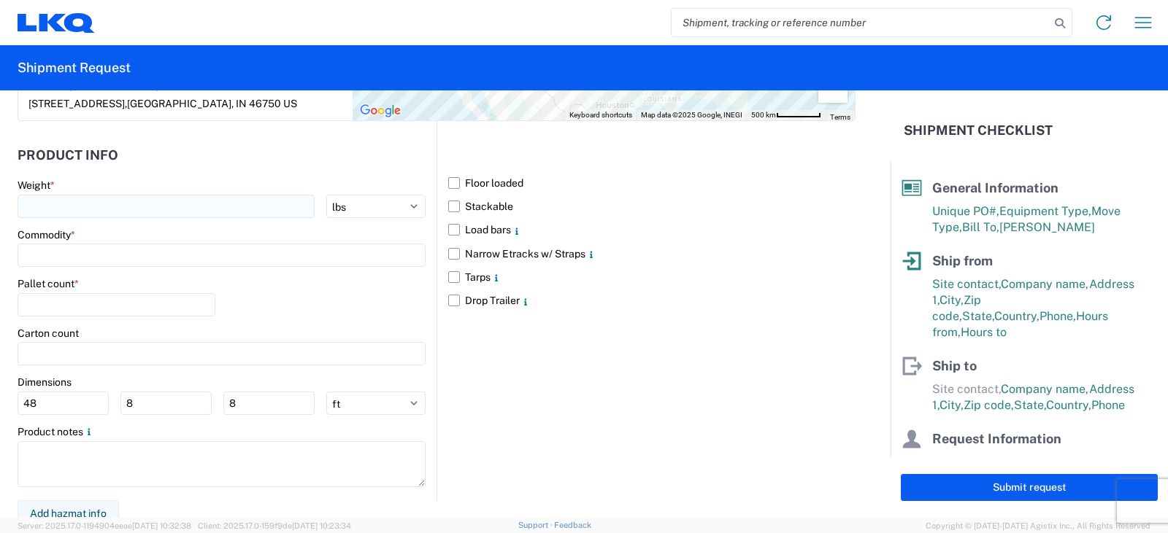
type textarea "SHIPPERS HOURS ARE 8AM TO 11AM. THIS LOAD MUST BE DELIVERED BETWEEN 7AM AND 3PM."
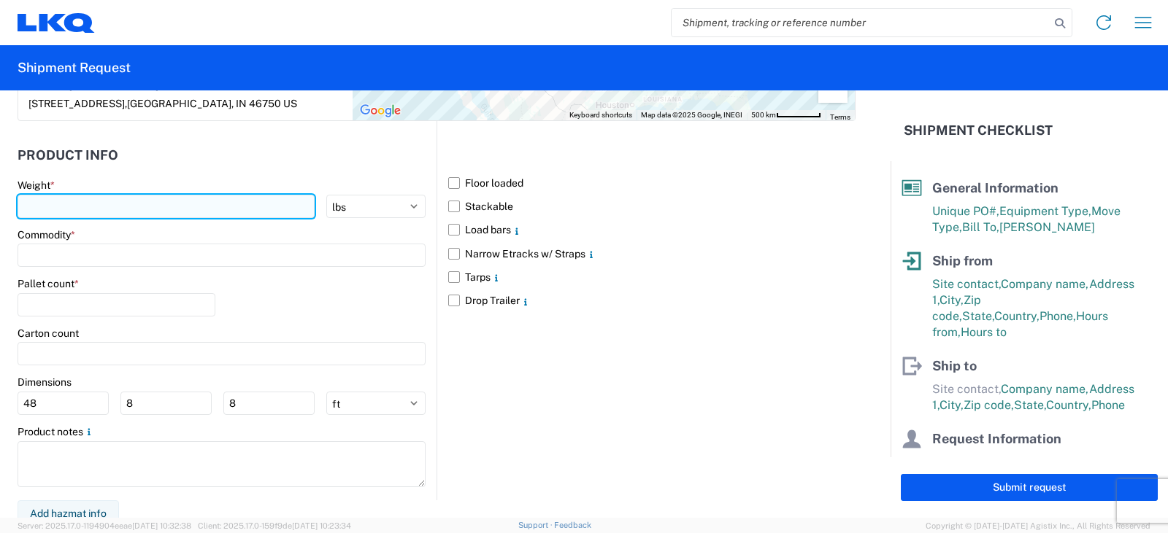
click at [34, 204] on input "number" at bounding box center [166, 206] width 297 height 23
type input "40000"
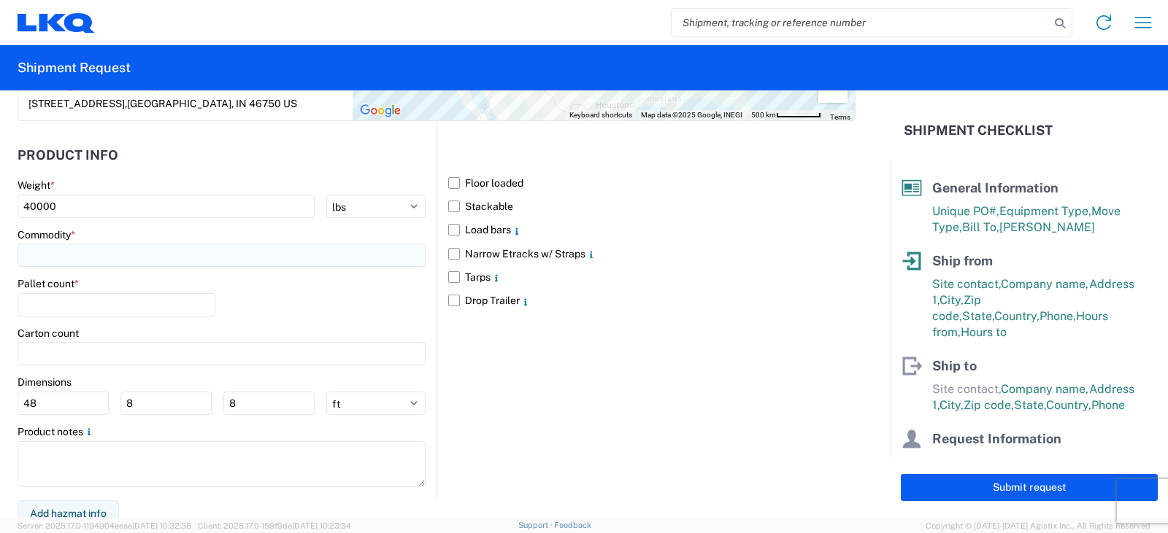
click at [26, 257] on input at bounding box center [222, 255] width 408 height 23
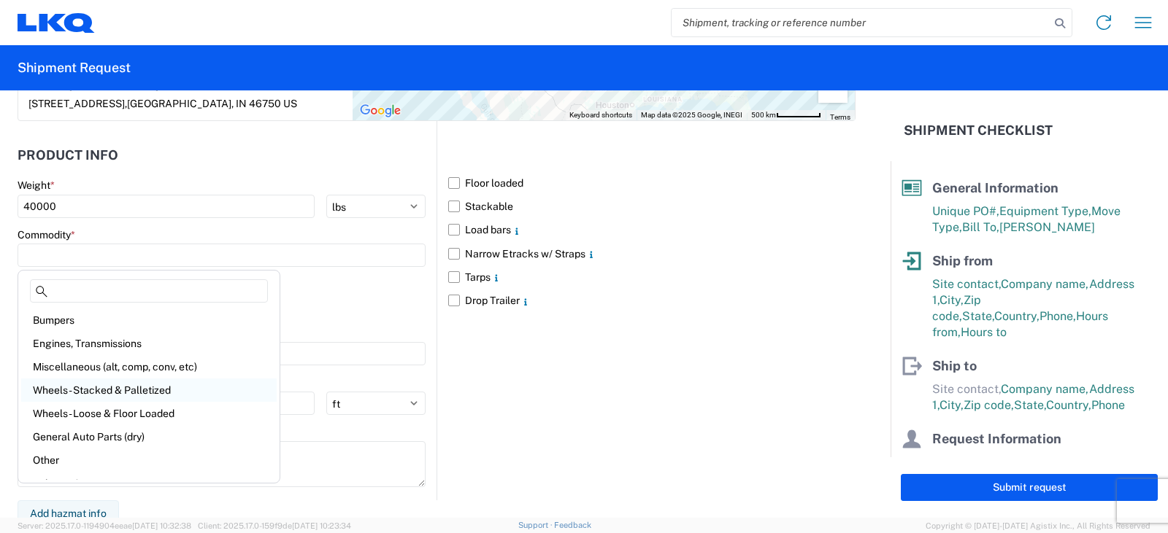
click at [84, 391] on div "Wheels - Stacked & Palletized" at bounding box center [148, 390] width 255 height 23
type input "Wheels - Stacked & Palletized"
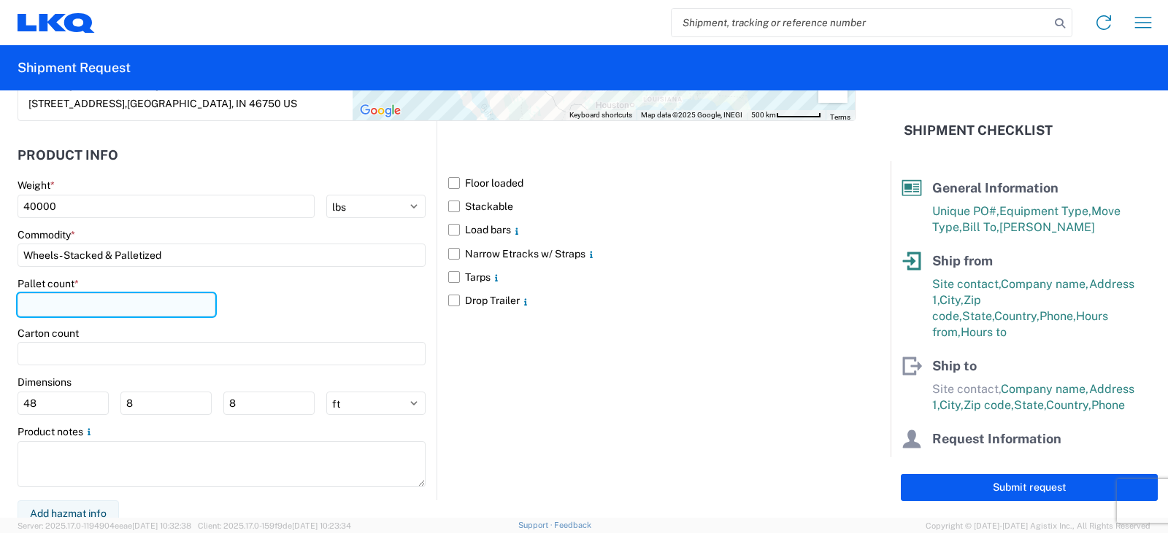
click at [42, 303] on input "number" at bounding box center [117, 304] width 198 height 23
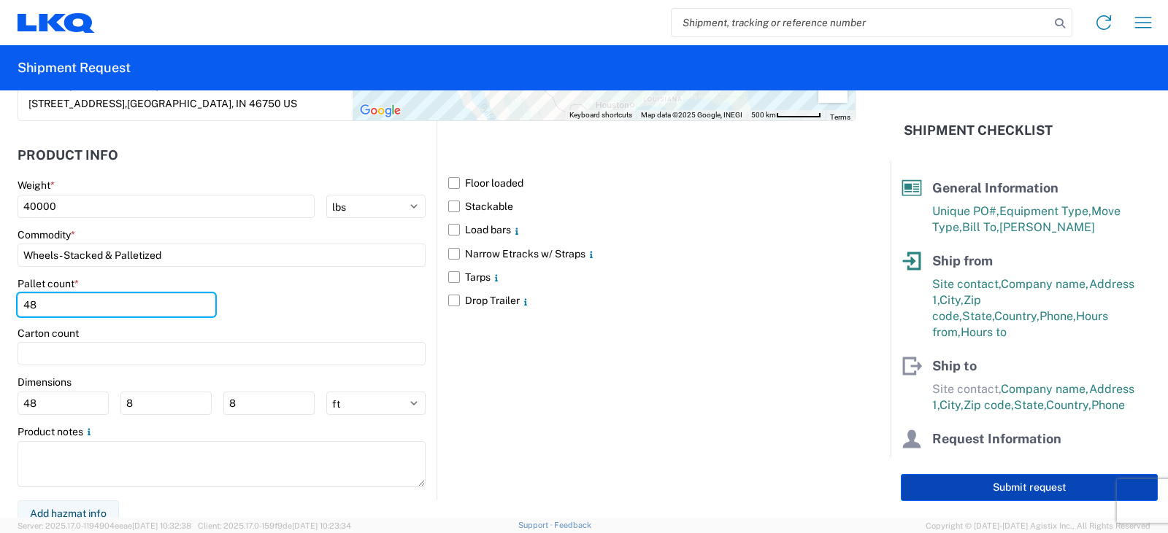
type input "48"
click at [1010, 487] on button "Submit request" at bounding box center [1029, 487] width 257 height 27
select select "AZ"
select select "US"
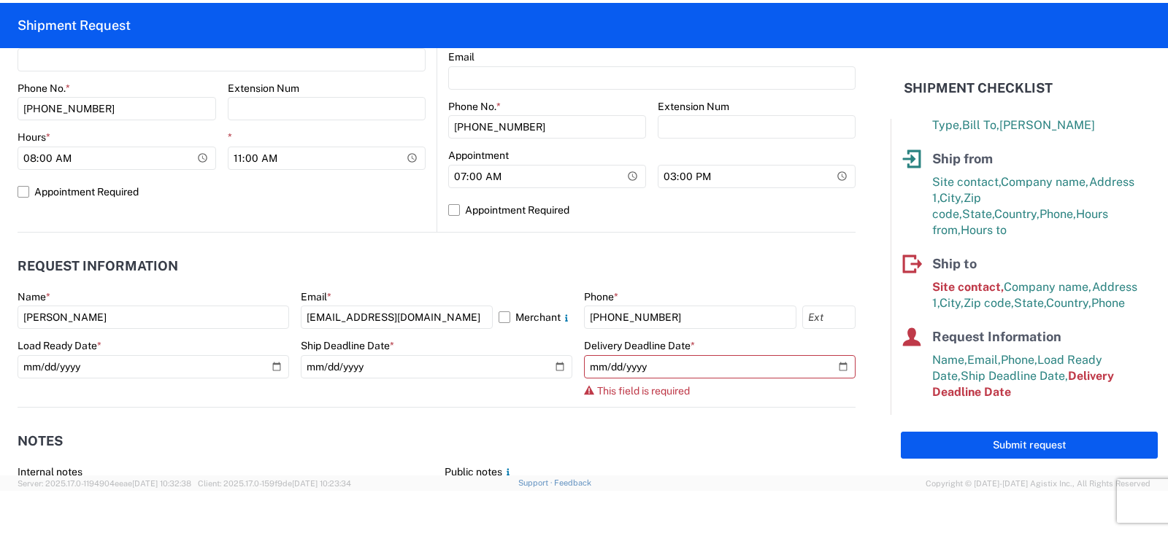
scroll to position [693, 0]
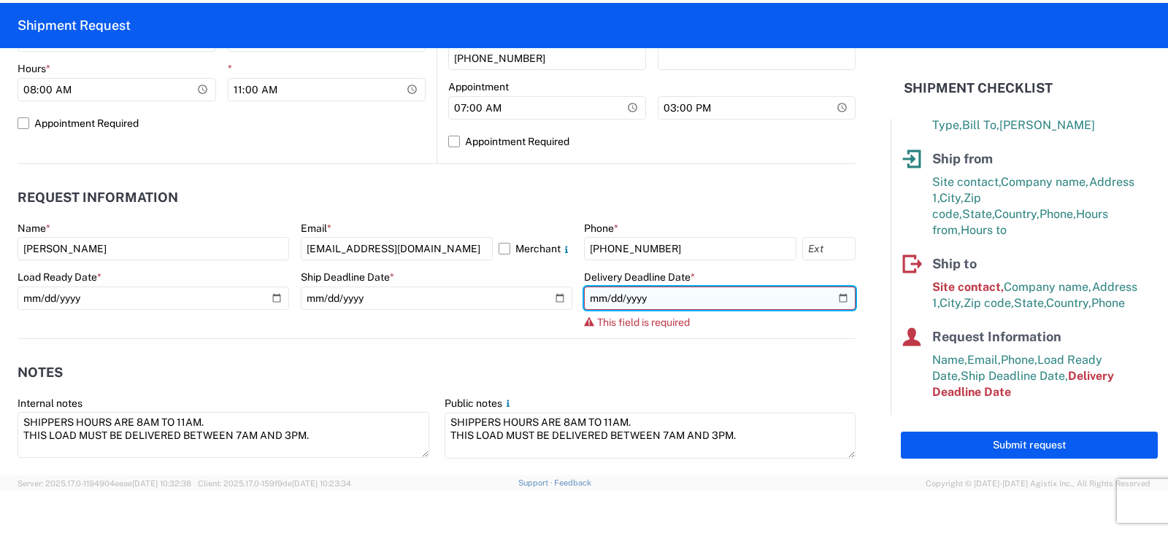
click at [830, 298] on input "date" at bounding box center [719, 298] width 271 height 23
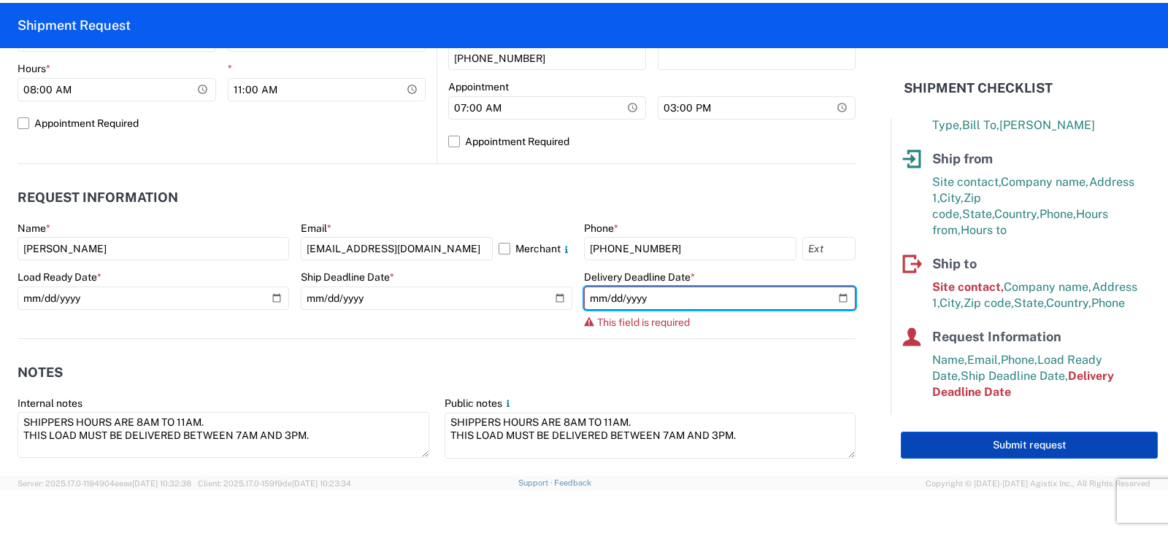
type input "[DATE]"
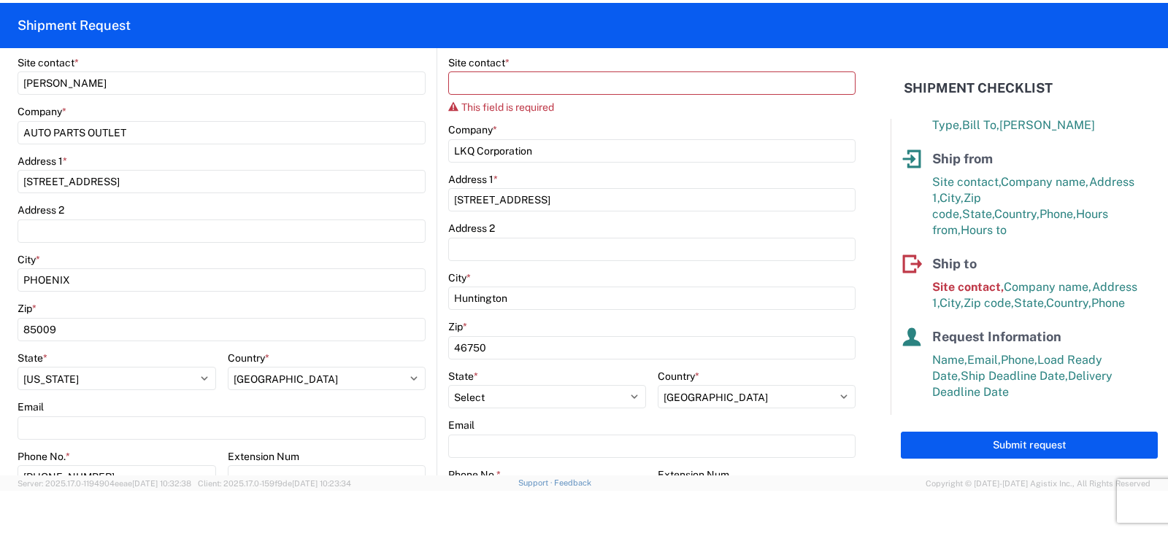
scroll to position [255, 0]
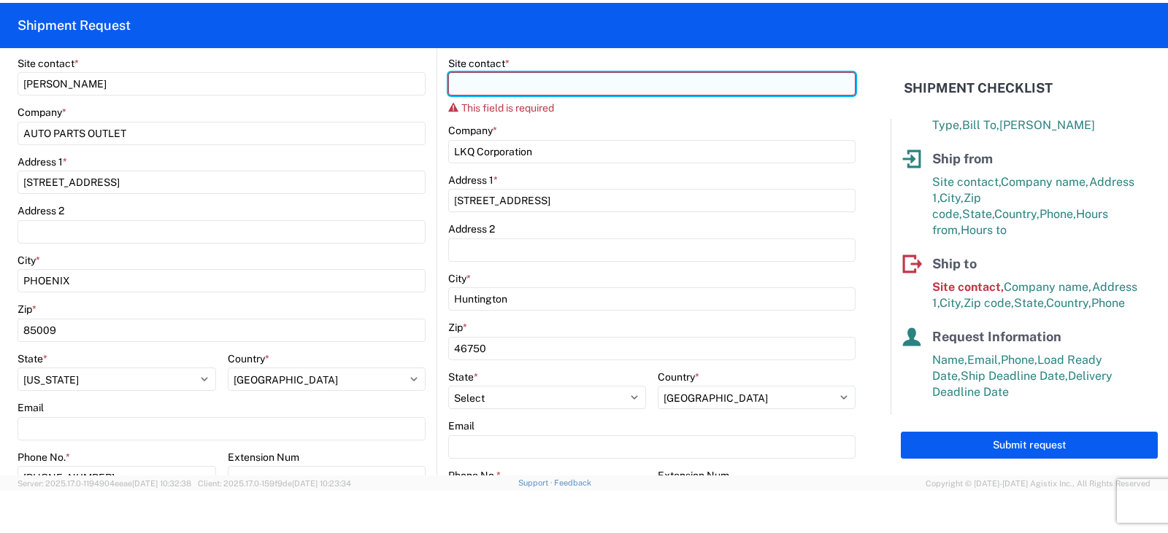
click at [468, 84] on input "Site contact *" at bounding box center [651, 83] width 407 height 23
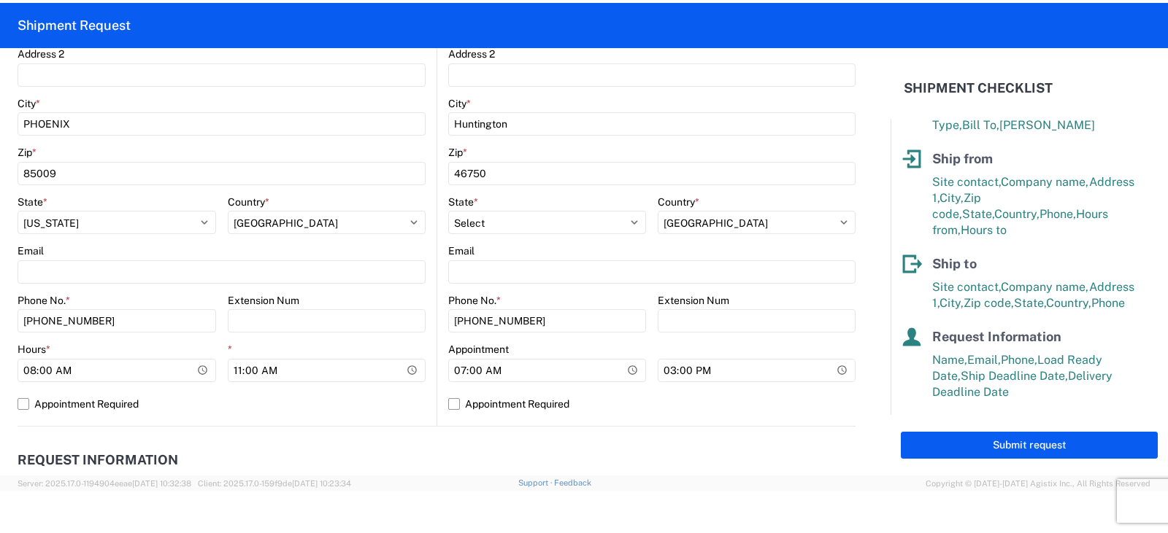
scroll to position [474, 0]
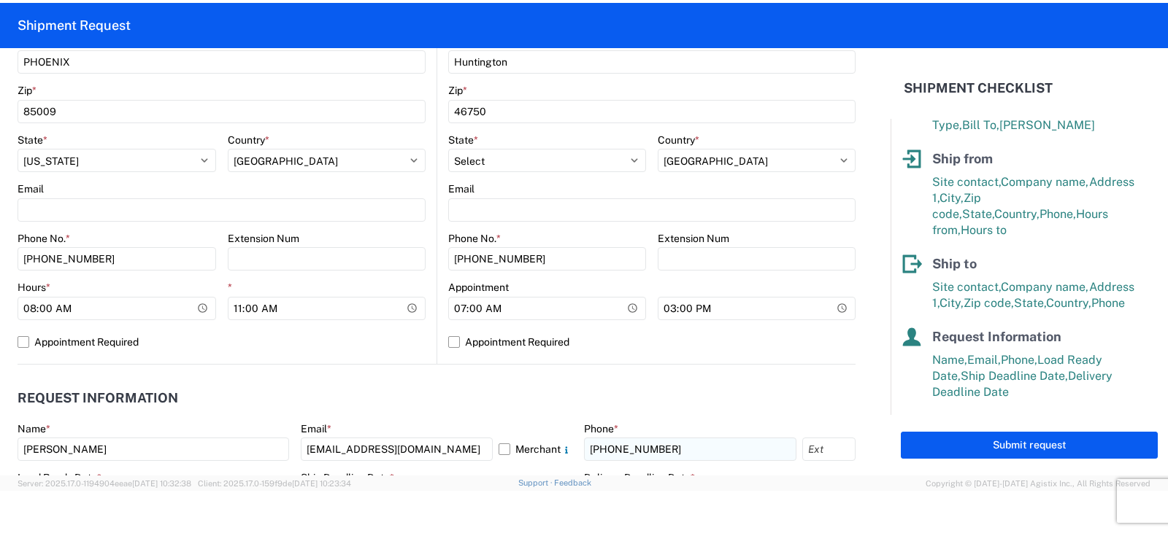
type input "[PERSON_NAME]"
click at [693, 448] on input "[PHONE_NUMBER]" at bounding box center [690, 449] width 212 height 23
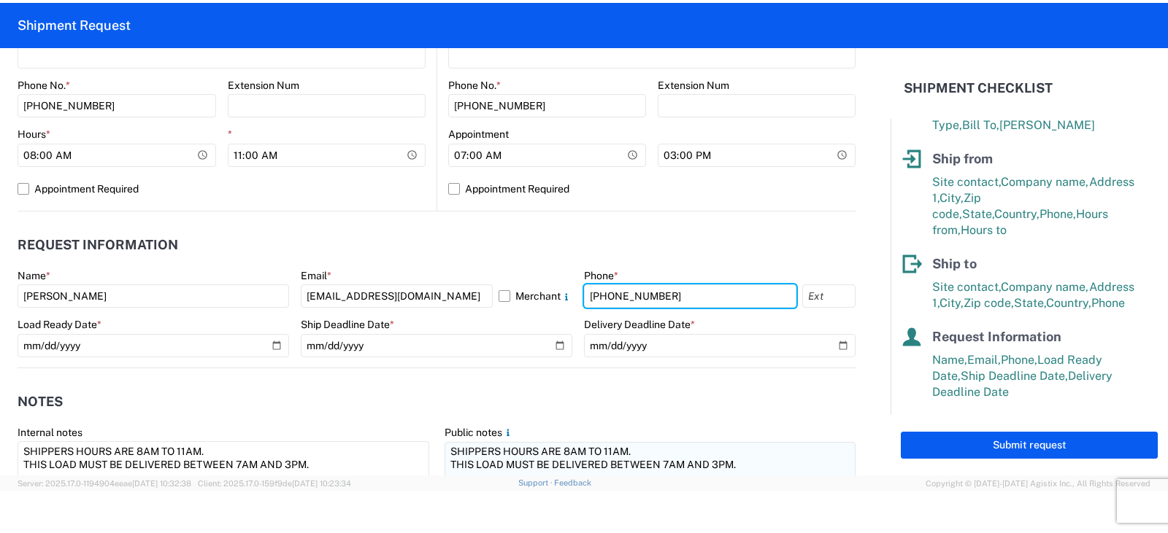
scroll to position [766, 0]
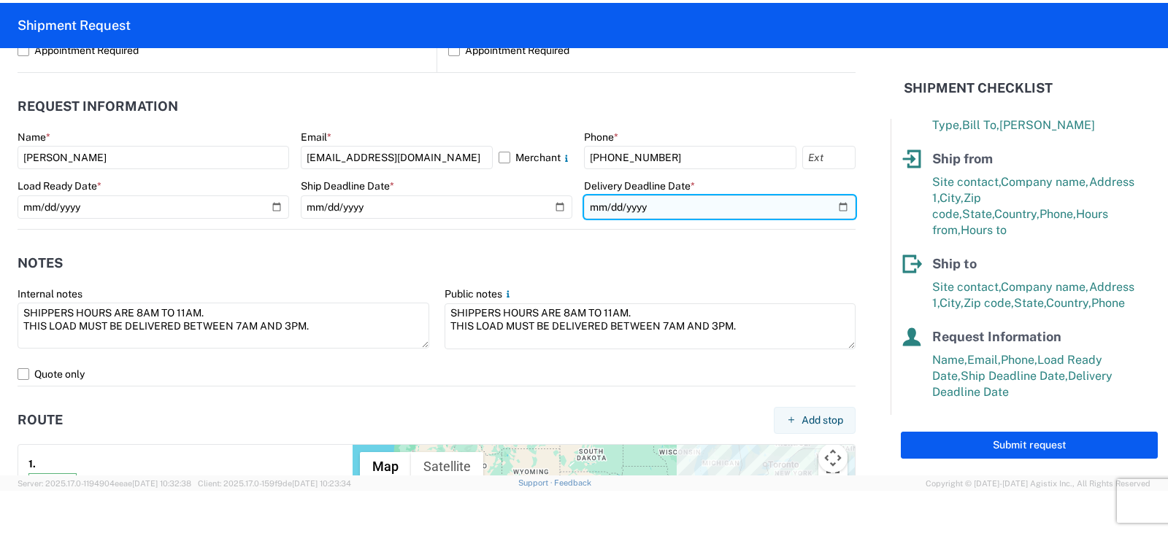
click at [655, 207] on input "[DATE]" at bounding box center [719, 207] width 271 height 23
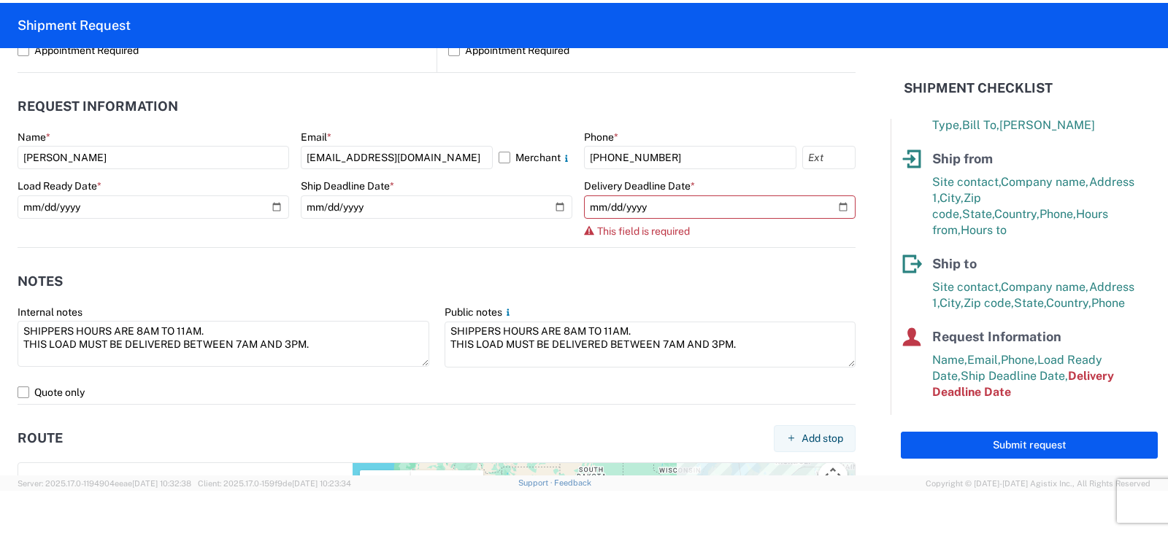
click at [628, 263] on agx-notes "Notes Internal notes SHIPPERS HOURS ARE 8AM TO 11AM. THIS LOAD MUST BE DELIVERE…" at bounding box center [437, 326] width 838 height 157
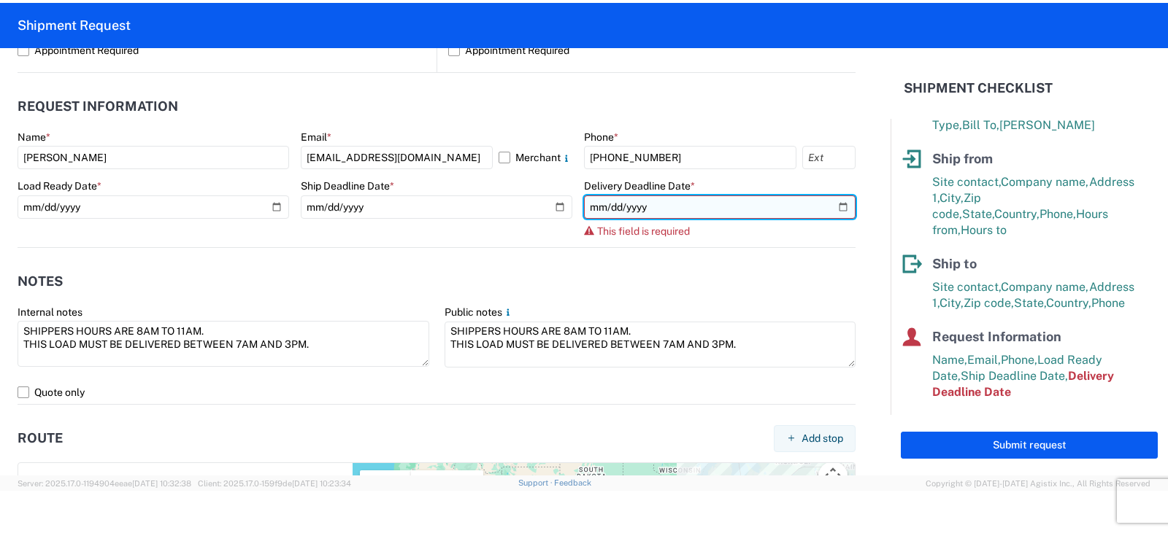
click at [832, 209] on input "date" at bounding box center [719, 207] width 271 height 23
click at [831, 208] on input "date" at bounding box center [719, 207] width 271 height 23
type input "[DATE]"
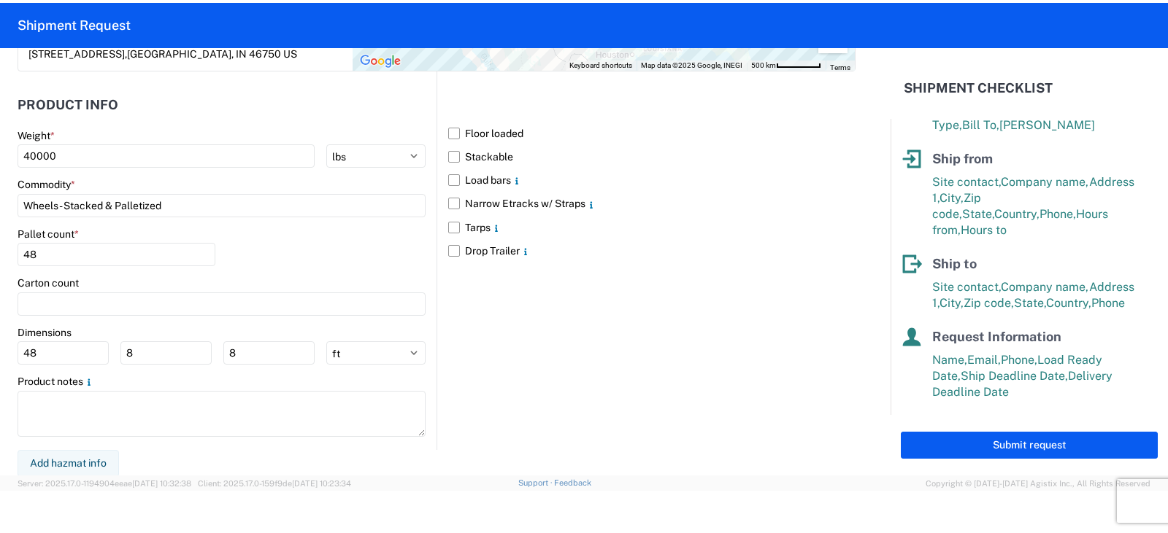
scroll to position [1322, 0]
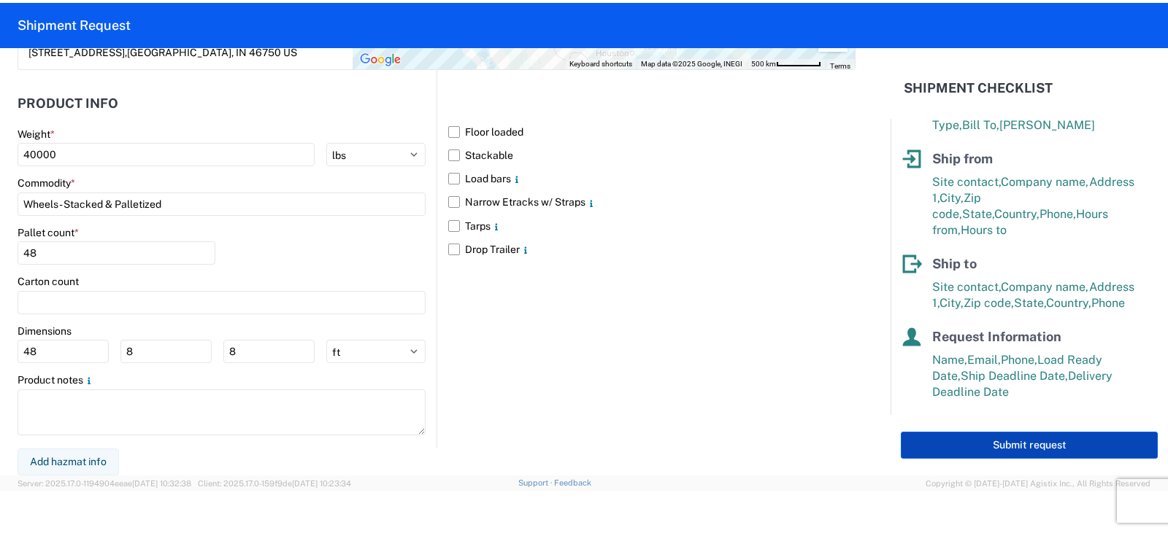
click at [1027, 439] on button "Submit request" at bounding box center [1029, 445] width 257 height 27
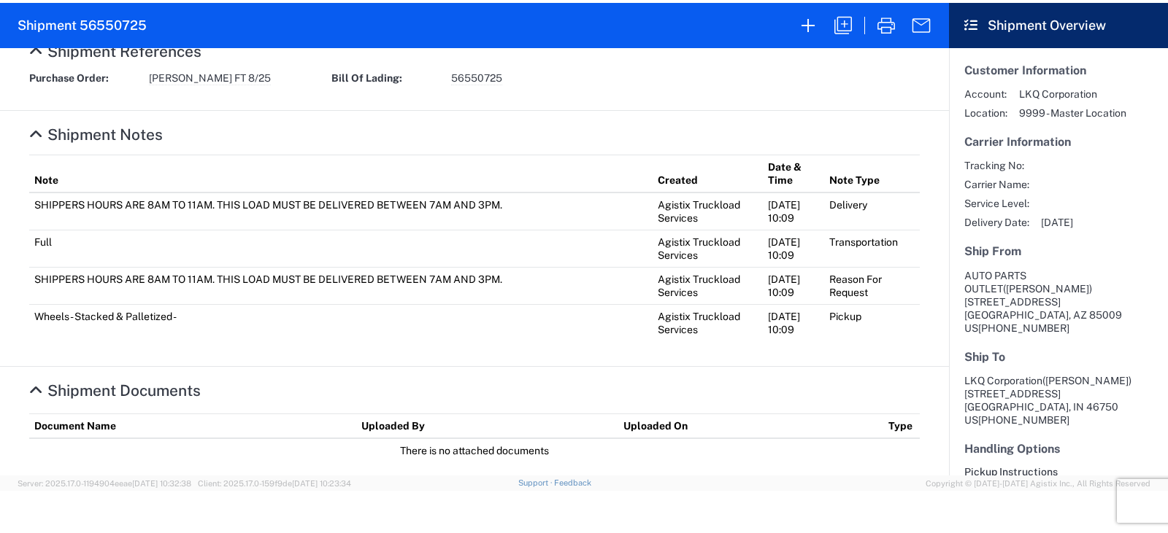
scroll to position [621, 0]
